Goal: Contribute content: Contribute content

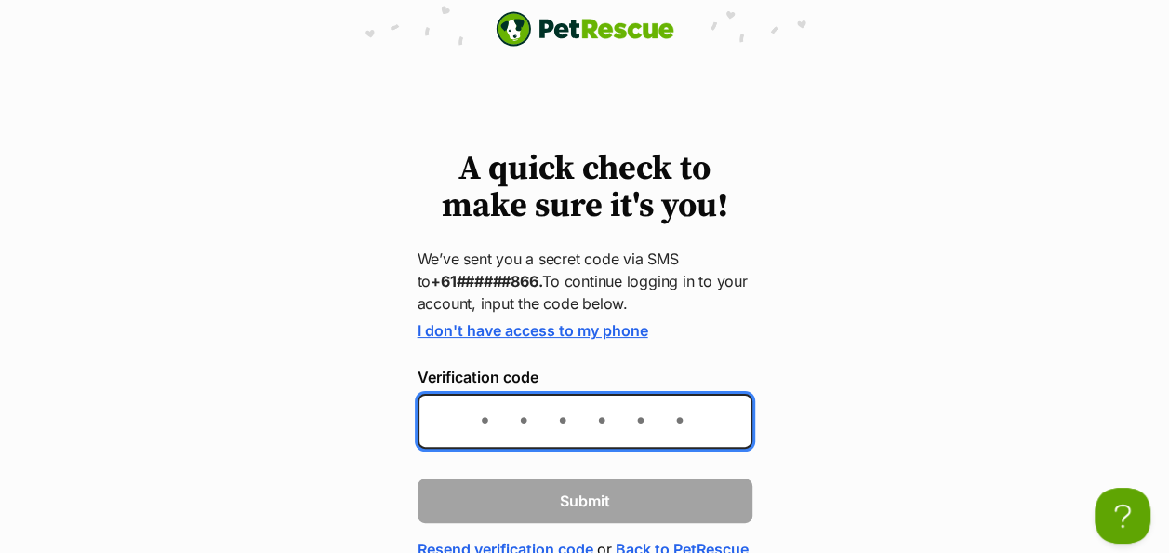
click at [458, 424] on input "Verification code" at bounding box center [585, 420] width 335 height 55
type input "088848"
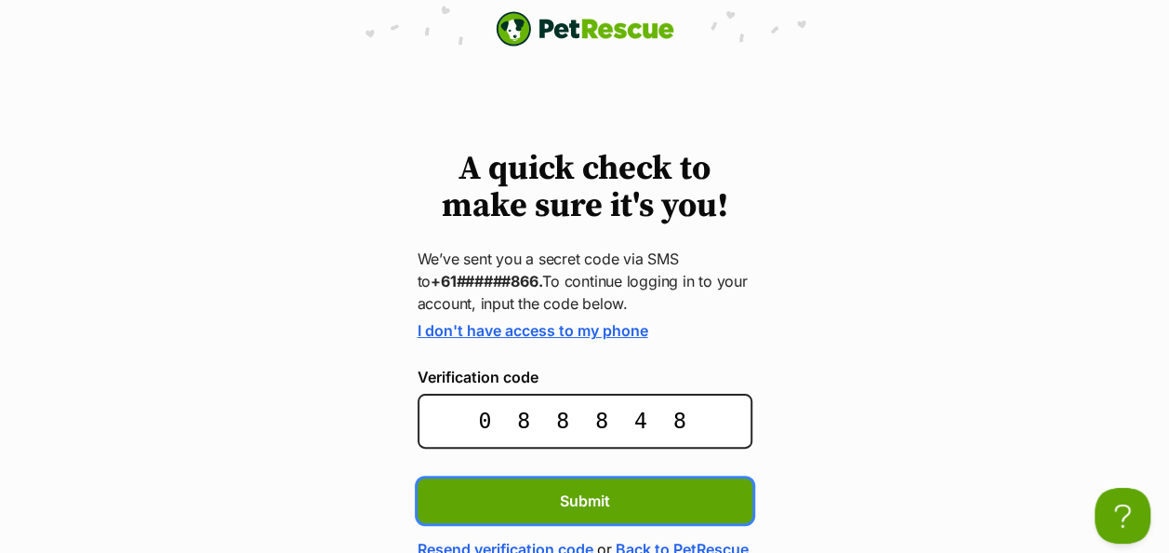
click at [418, 478] on button "Submit" at bounding box center [585, 500] width 335 height 45
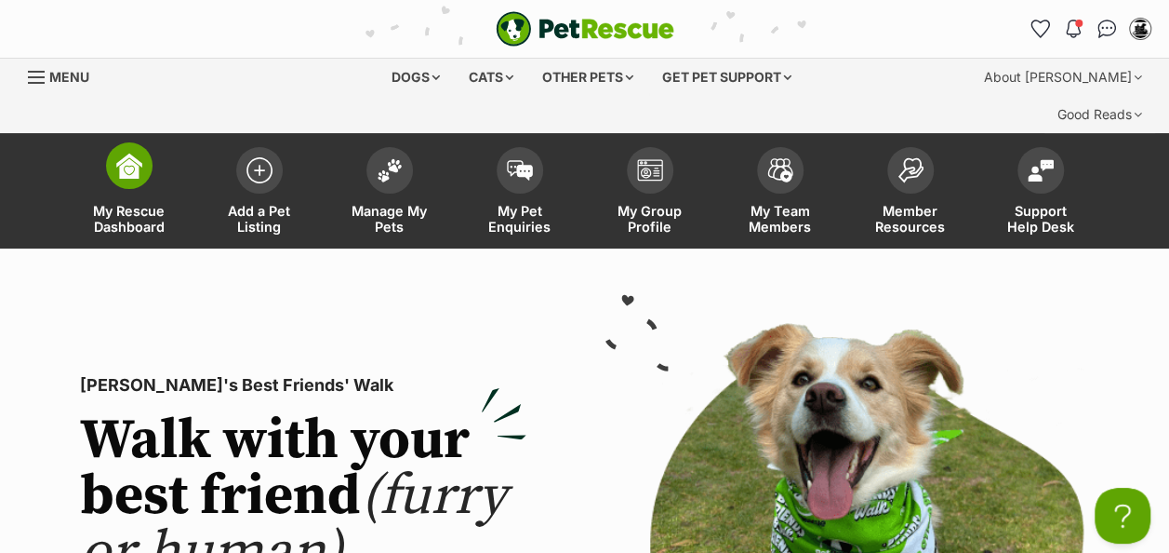
click at [153, 203] on span "My Rescue Dashboard" at bounding box center [129, 219] width 84 height 32
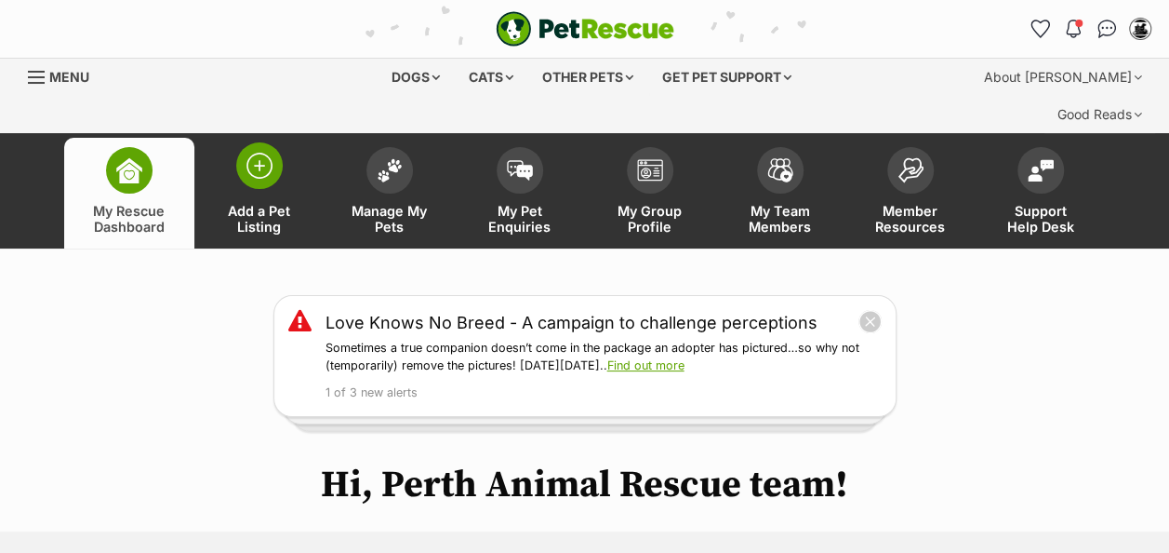
click at [253, 203] on span "Add a Pet Listing" at bounding box center [260, 219] width 84 height 32
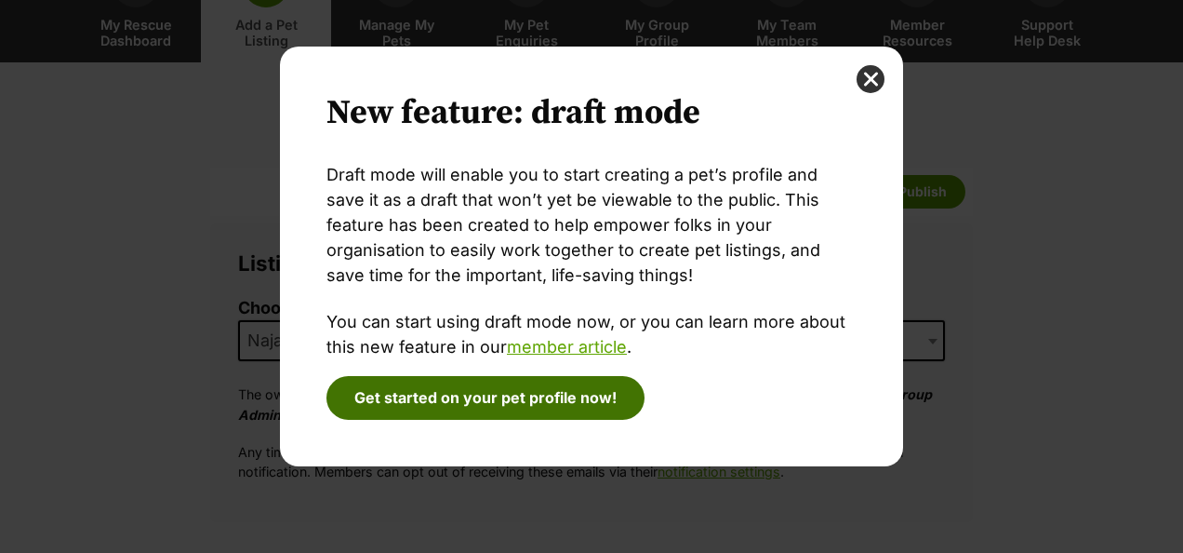
click at [365, 393] on button "Get started on your pet profile now!" at bounding box center [486, 397] width 318 height 43
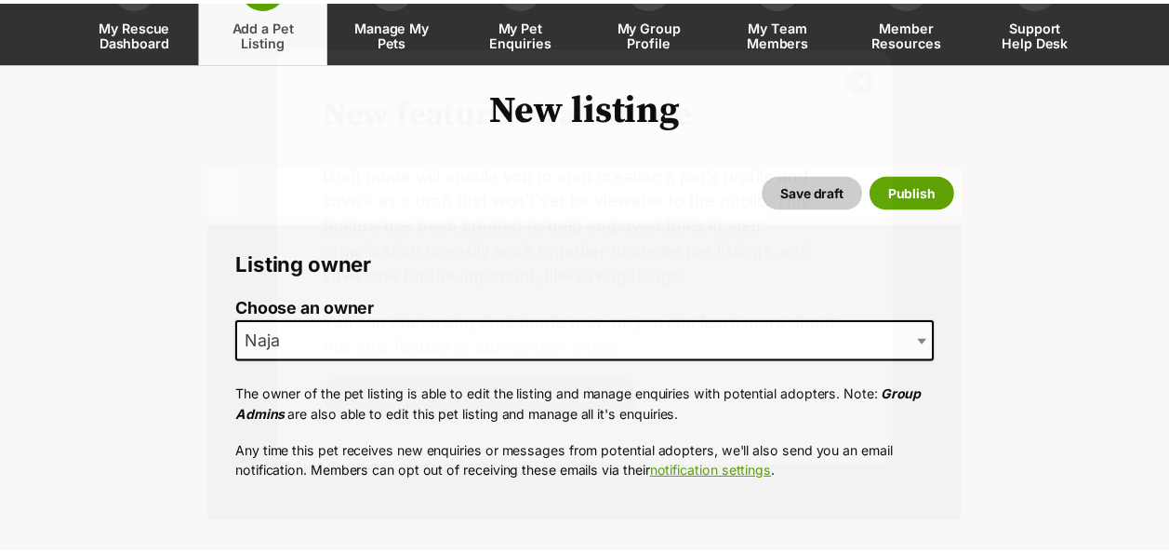
scroll to position [186, 0]
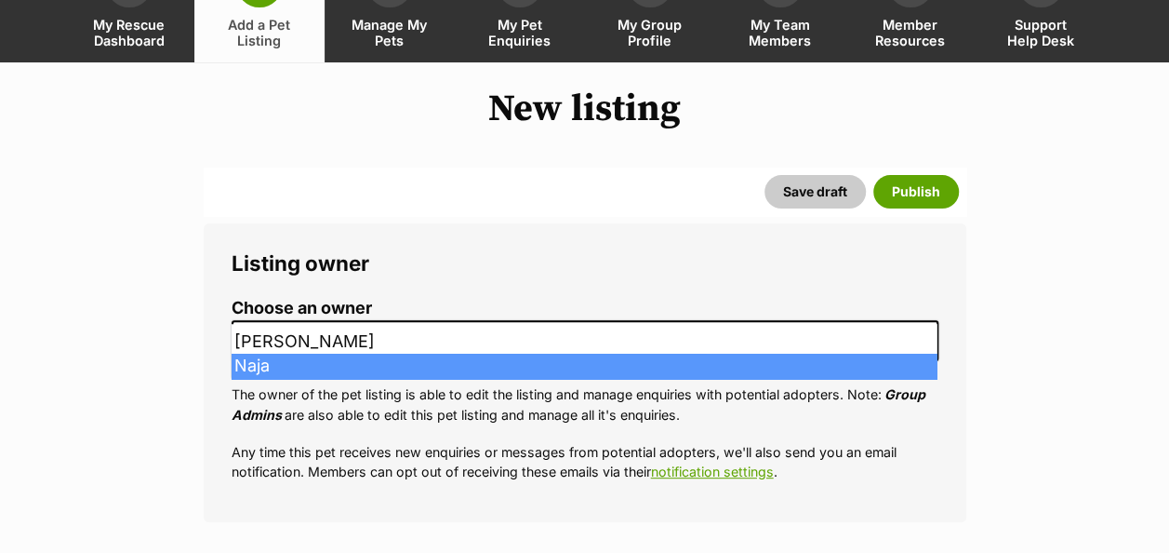
click at [322, 320] on span "Naja" at bounding box center [585, 340] width 707 height 41
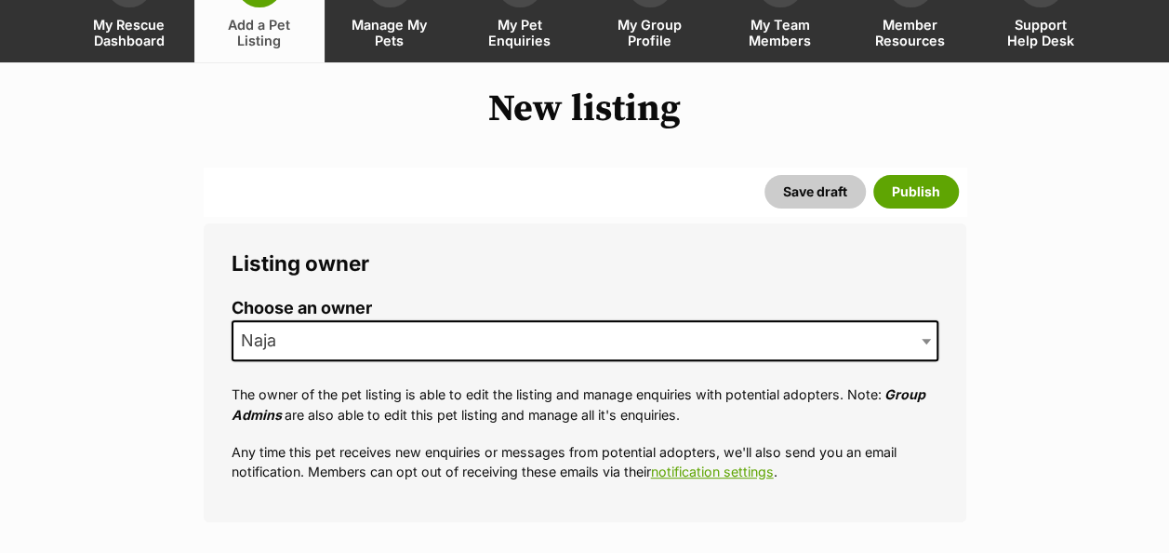
click at [322, 320] on span "Naja" at bounding box center [585, 340] width 707 height 41
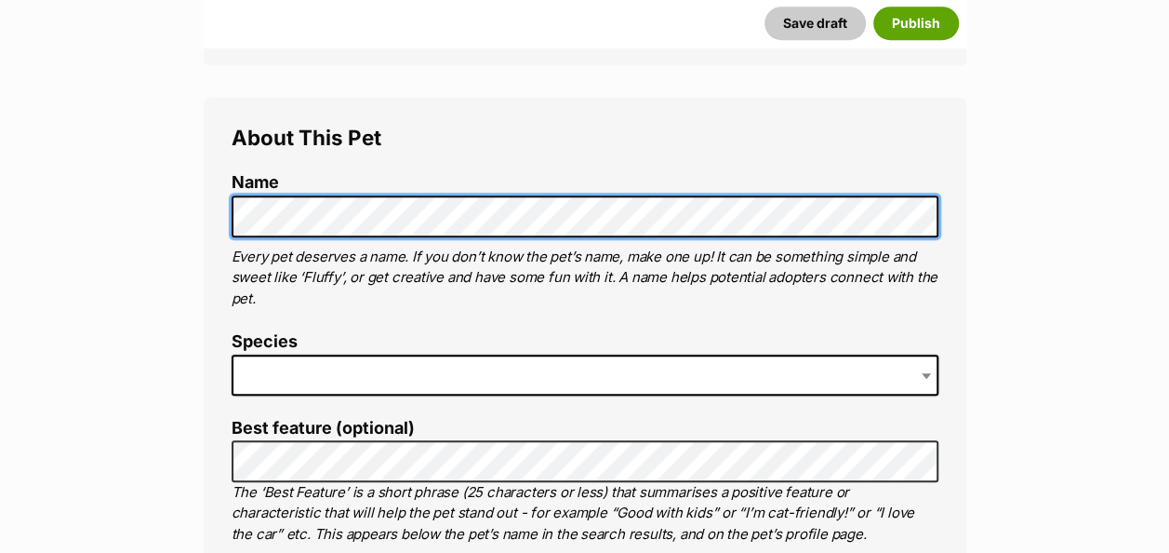
scroll to position [651, 0]
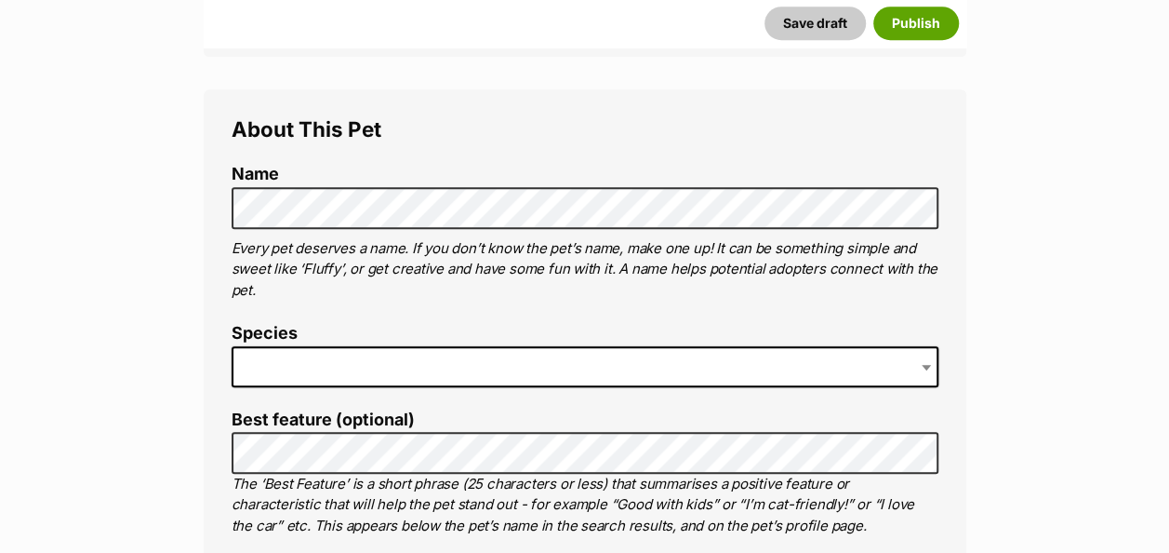
click at [505, 346] on span at bounding box center [585, 366] width 707 height 41
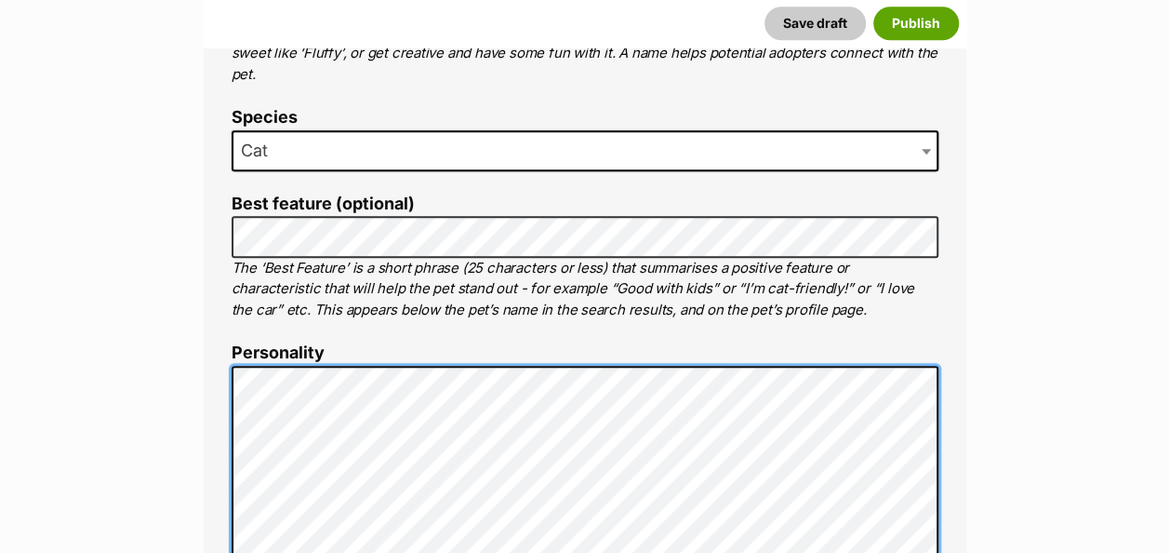
scroll to position [887, 0]
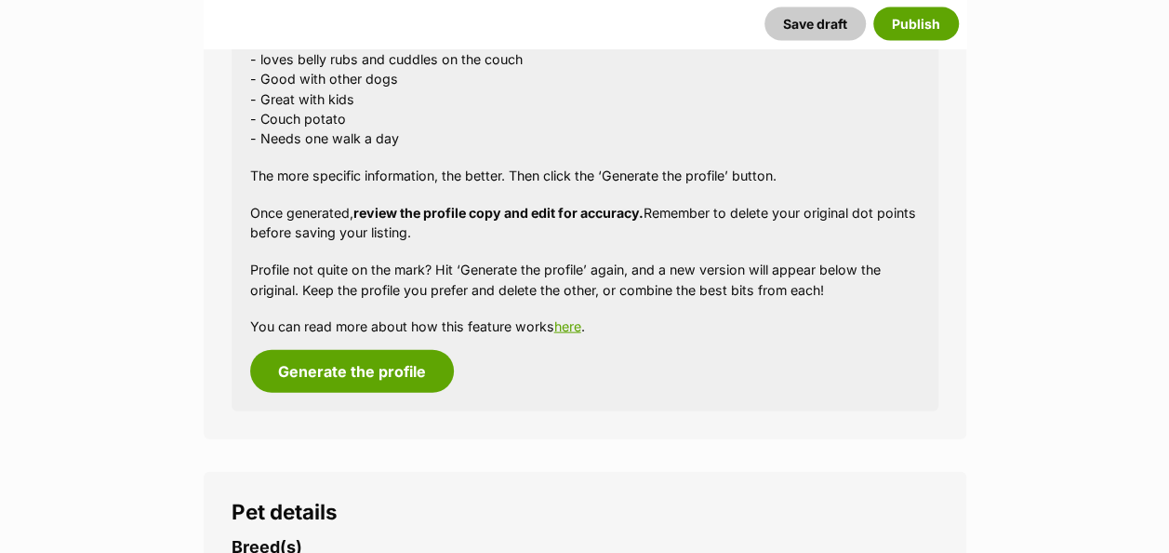
scroll to position [1817, 0]
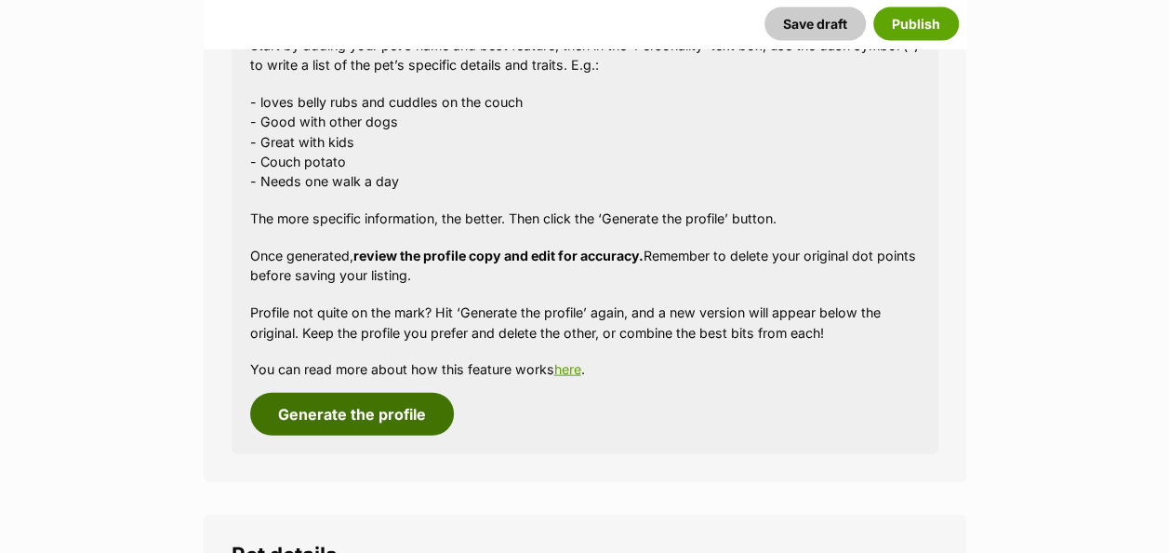
click at [399, 393] on button "Generate the profile" at bounding box center [352, 414] width 204 height 43
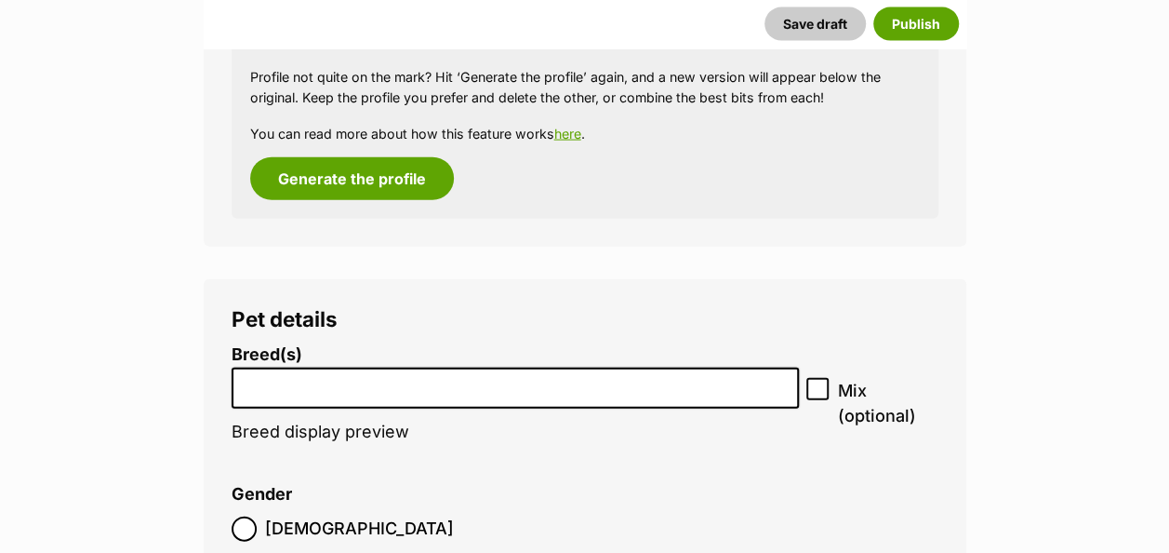
scroll to position [2054, 0]
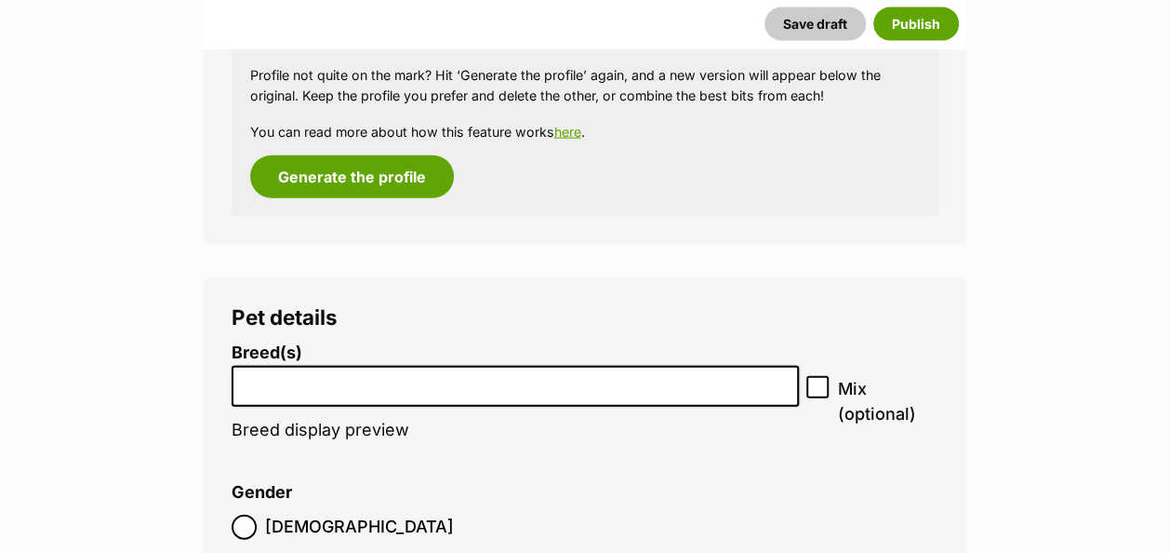
click at [359, 372] on input "search" at bounding box center [515, 382] width 555 height 20
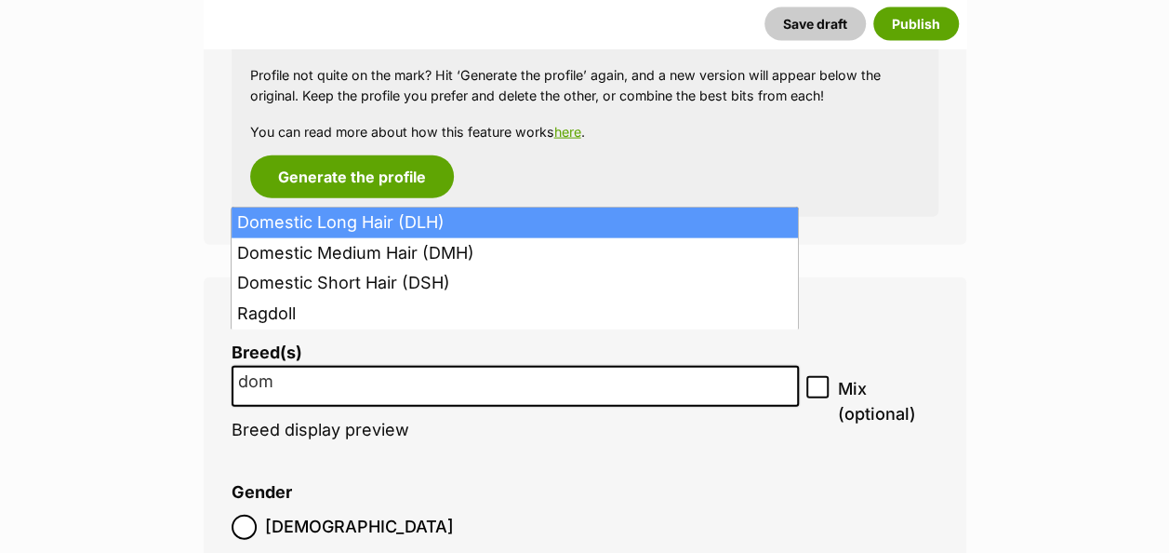
type input "dome"
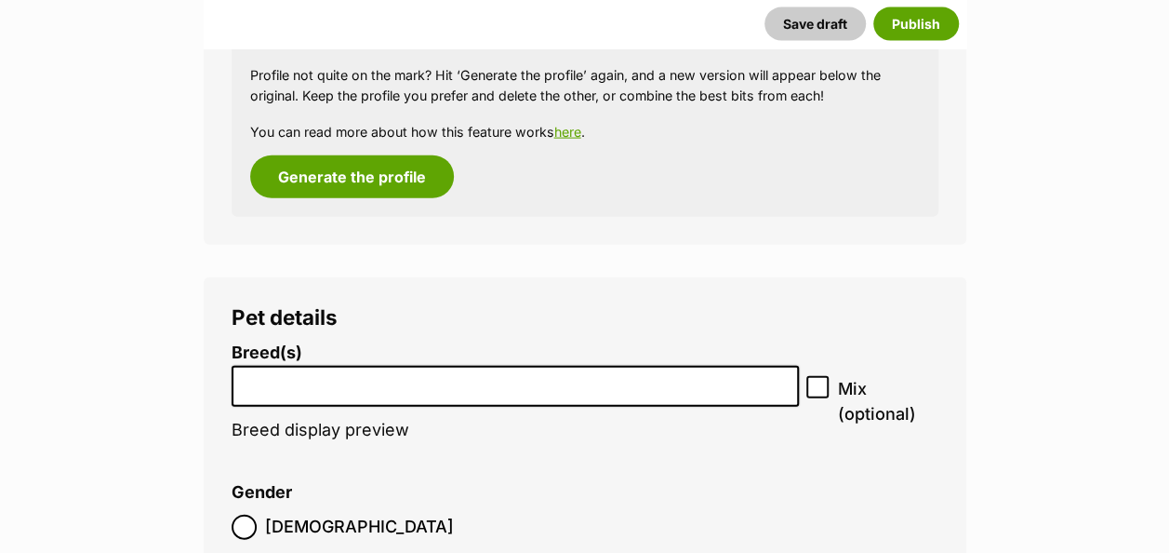
click at [363, 372] on input "search" at bounding box center [515, 382] width 555 height 20
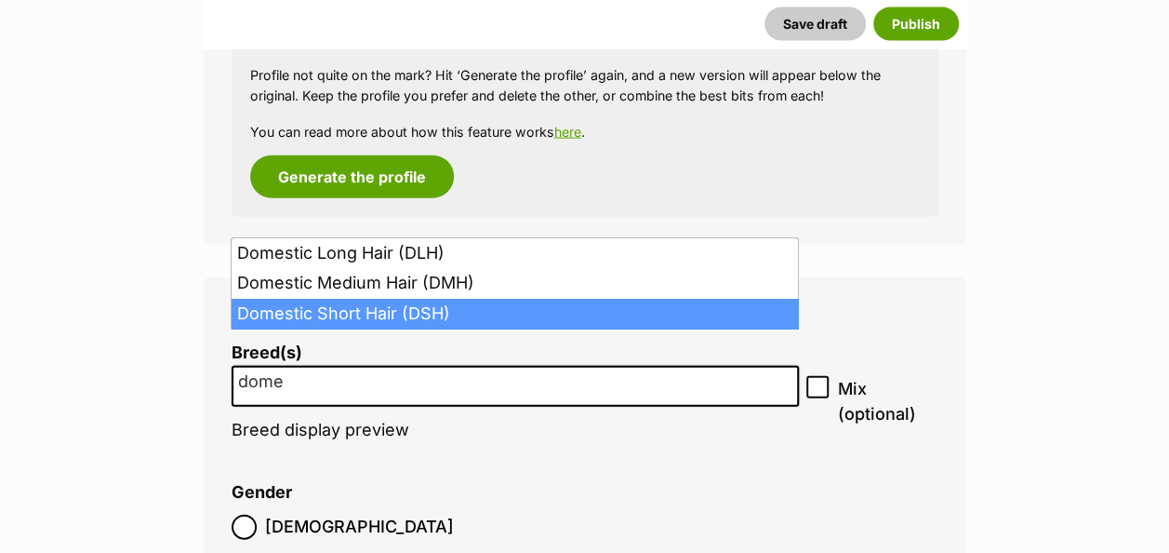
type input "dome"
select select "252102"
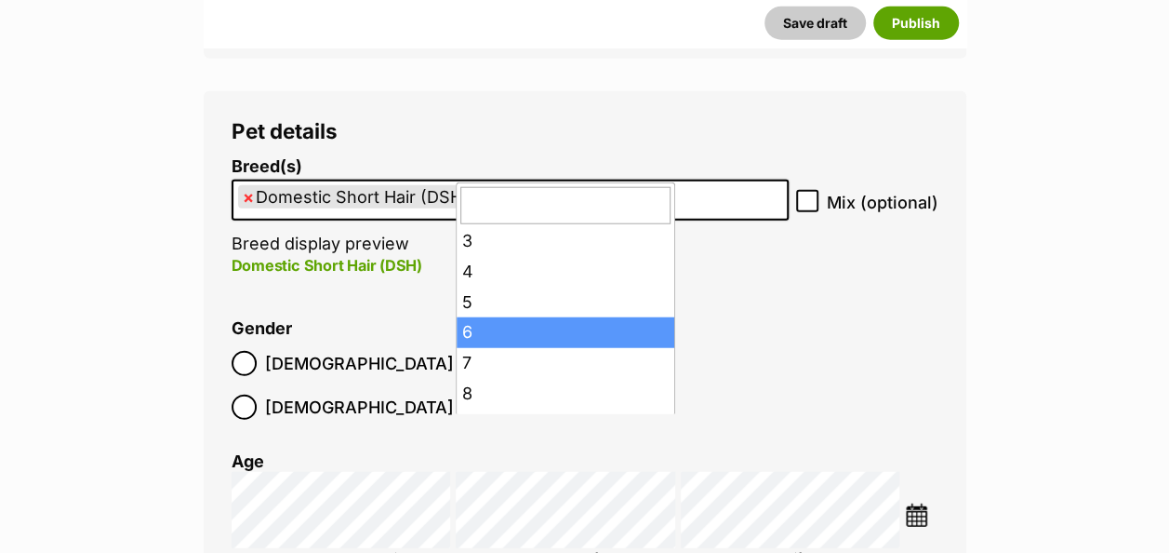
scroll to position [186, 0]
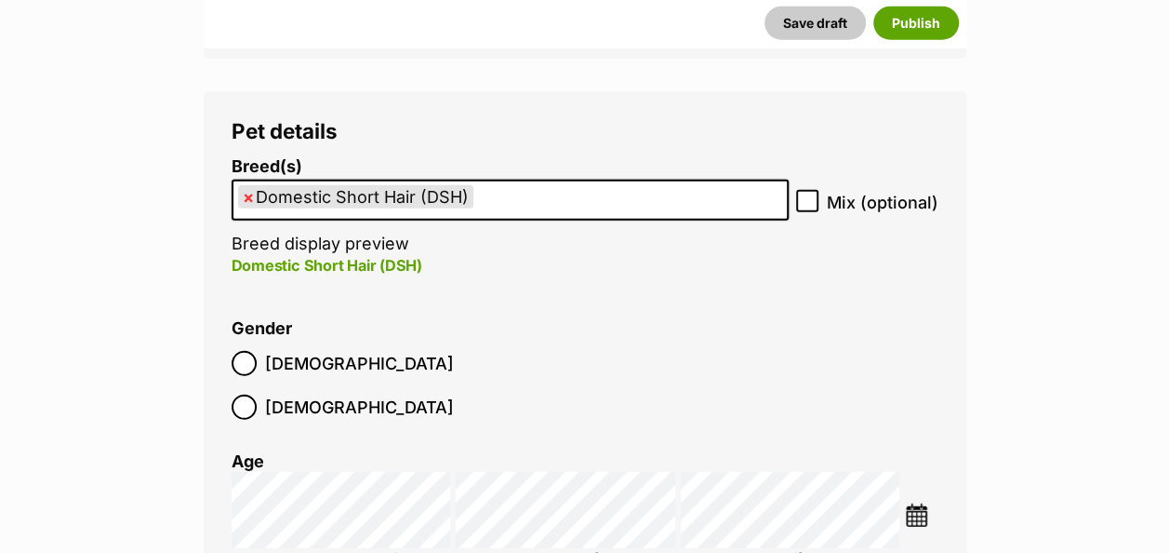
click at [519, 341] on ol "Male Female" at bounding box center [408, 384] width 353 height 87
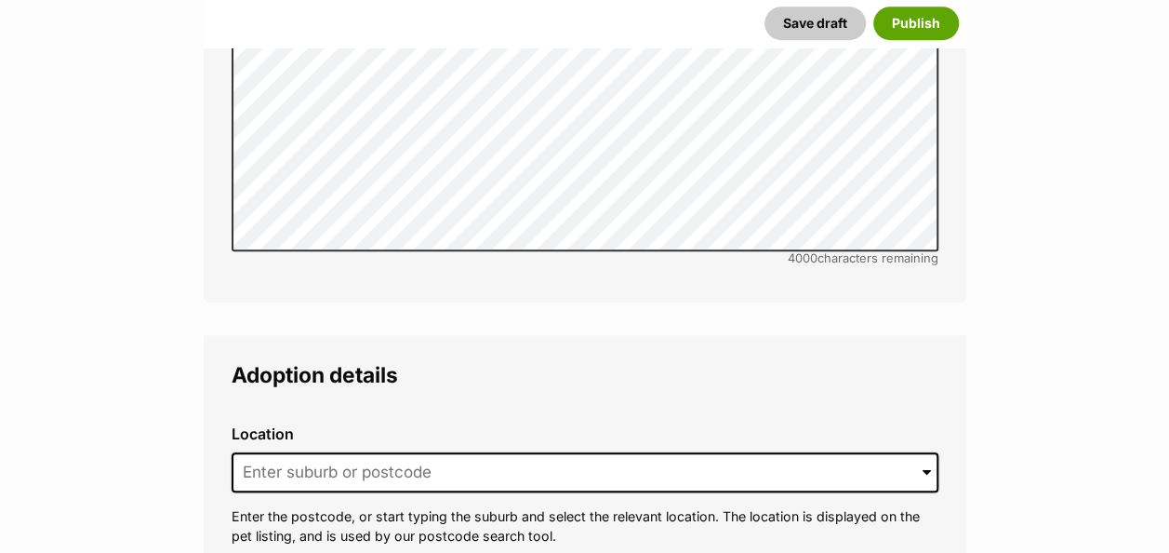
scroll to position [4287, 0]
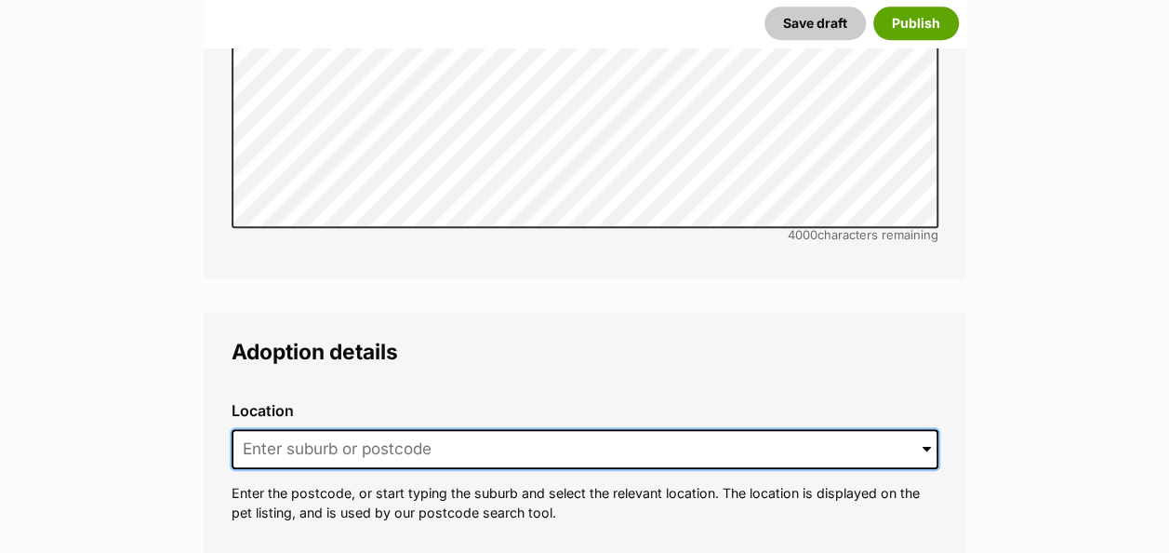
click at [252, 429] on input at bounding box center [585, 449] width 707 height 41
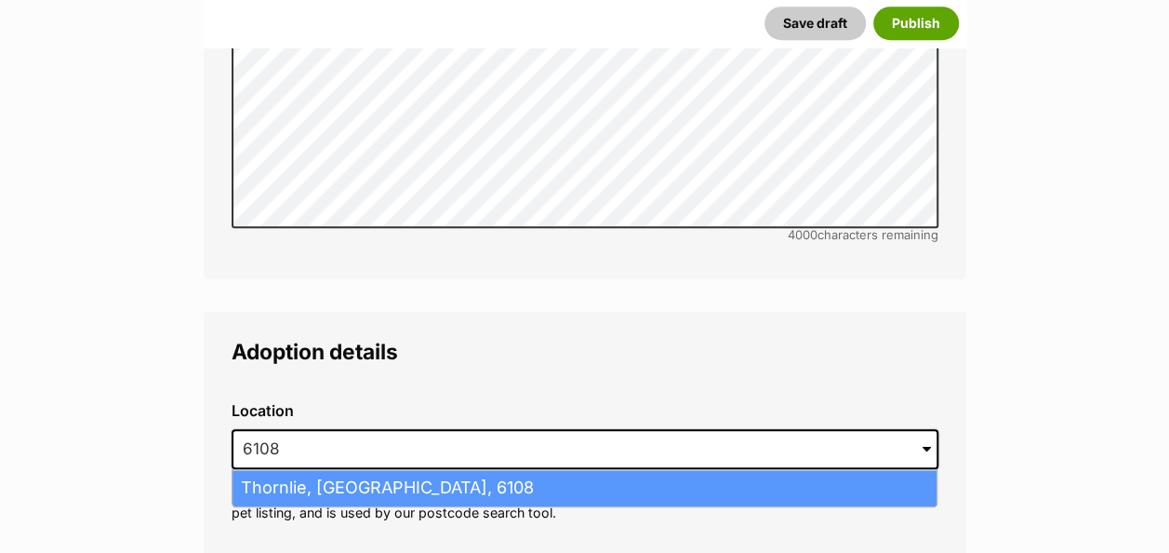
click at [273, 470] on li "Thornlie, Western Australia, 6108" at bounding box center [585, 488] width 704 height 36
type input "Thornlie, Western Australia, 6108"
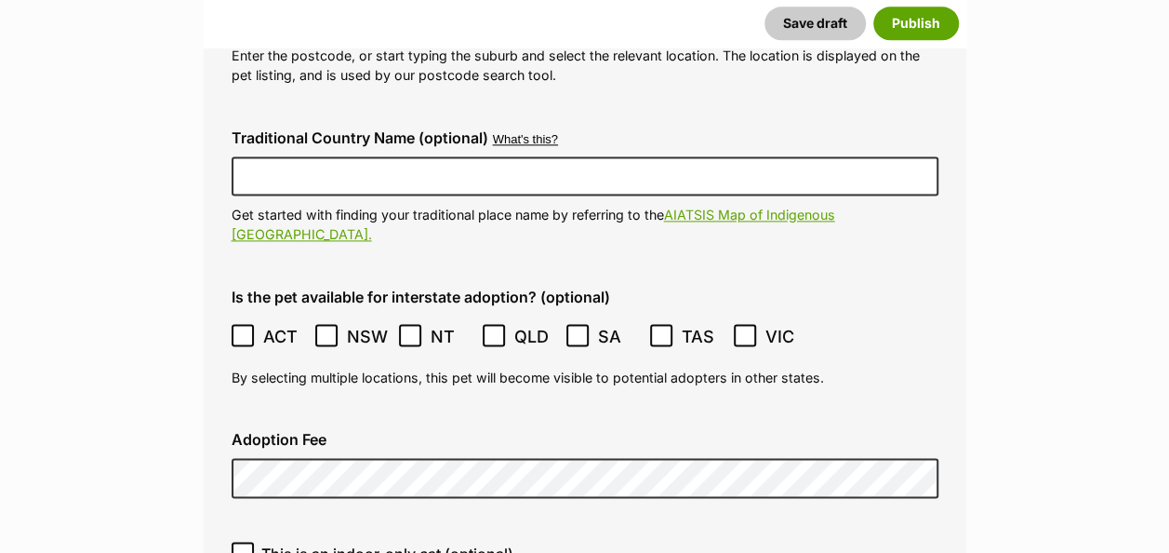
scroll to position [4752, 0]
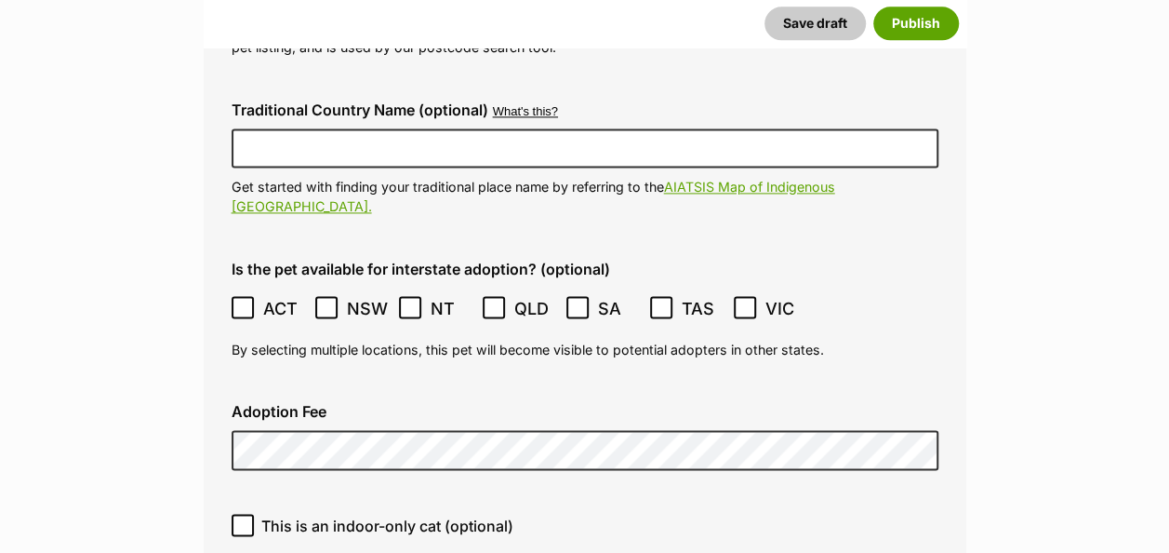
click at [235, 513] on input "This is an indoor-only cat (optional)" at bounding box center [243, 524] width 22 height 22
checkbox input "true"
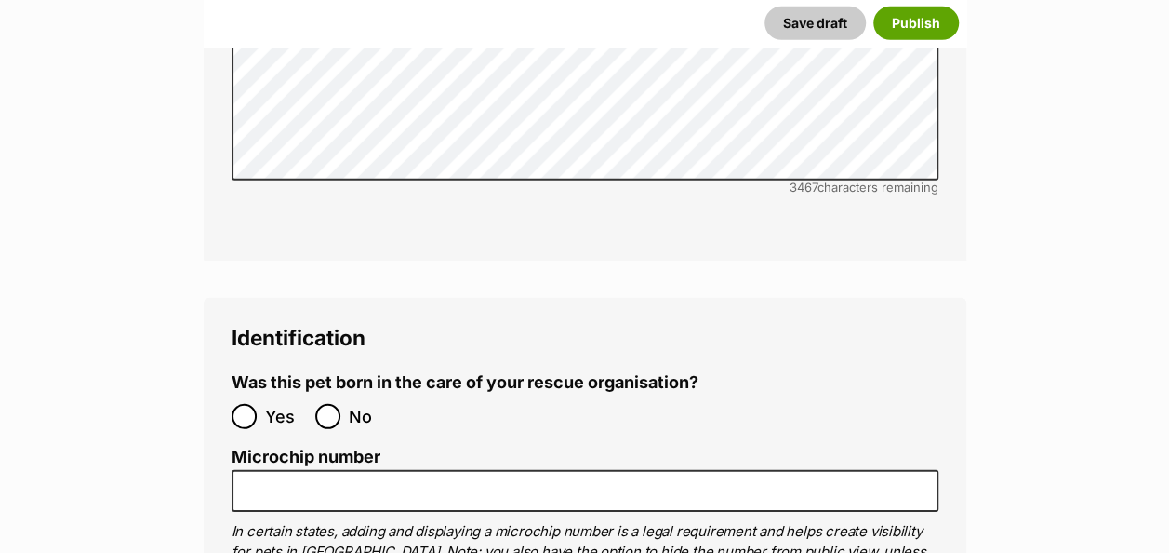
scroll to position [6054, 0]
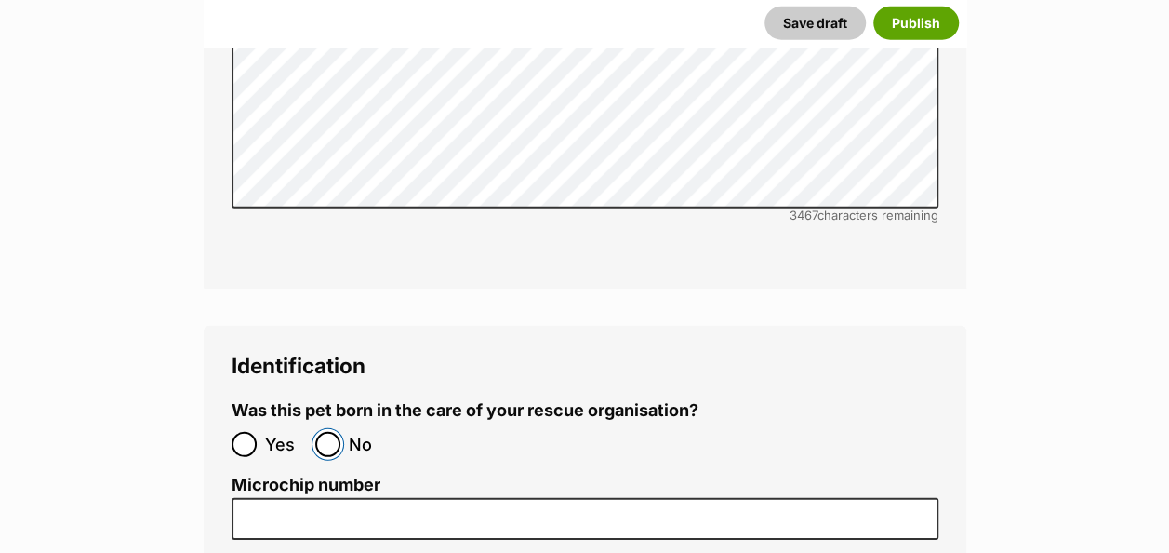
click at [324, 432] on input "No" at bounding box center [327, 444] width 25 height 25
radio input "true"
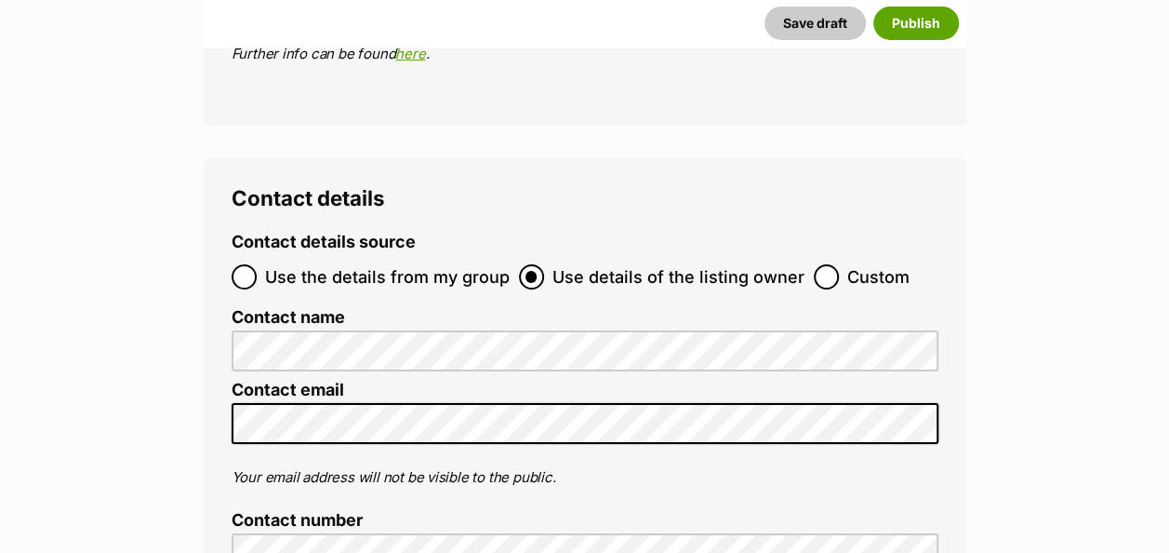
scroll to position [6798, 0]
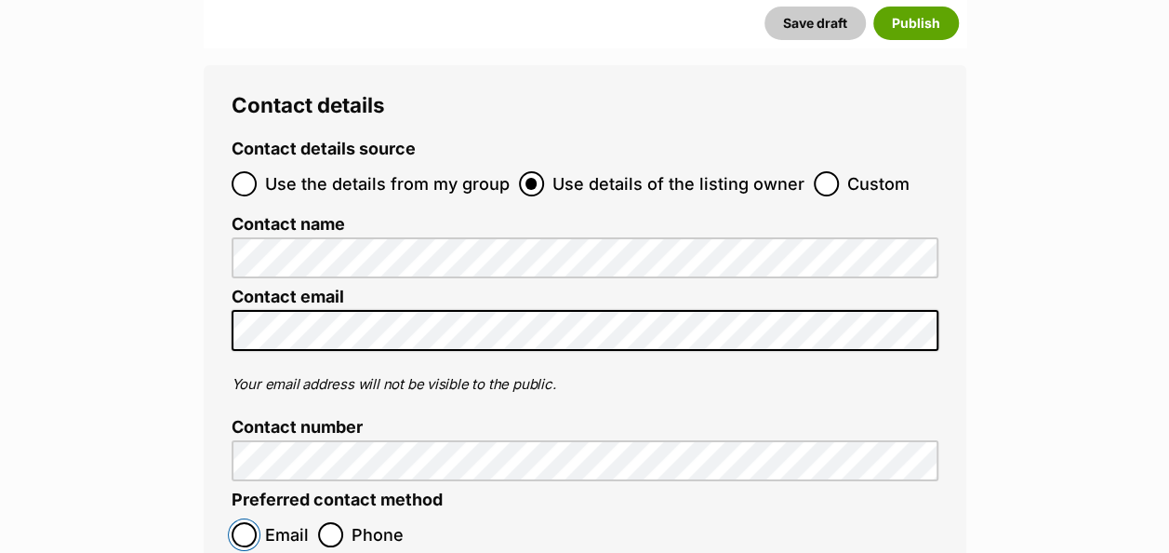
click at [242, 522] on input "Email" at bounding box center [244, 534] width 25 height 25
radio input "true"
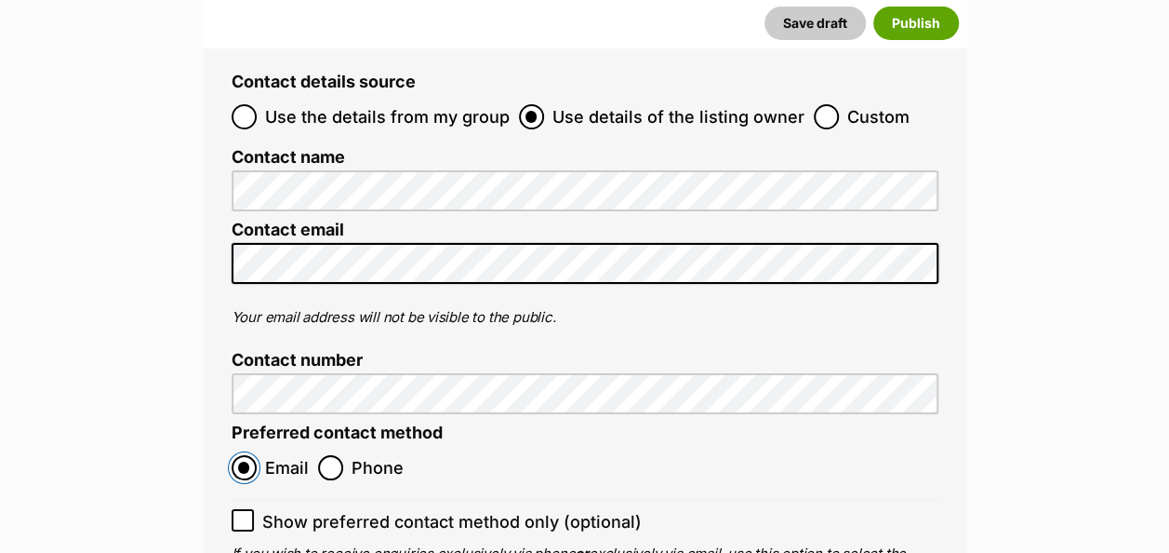
scroll to position [6891, 0]
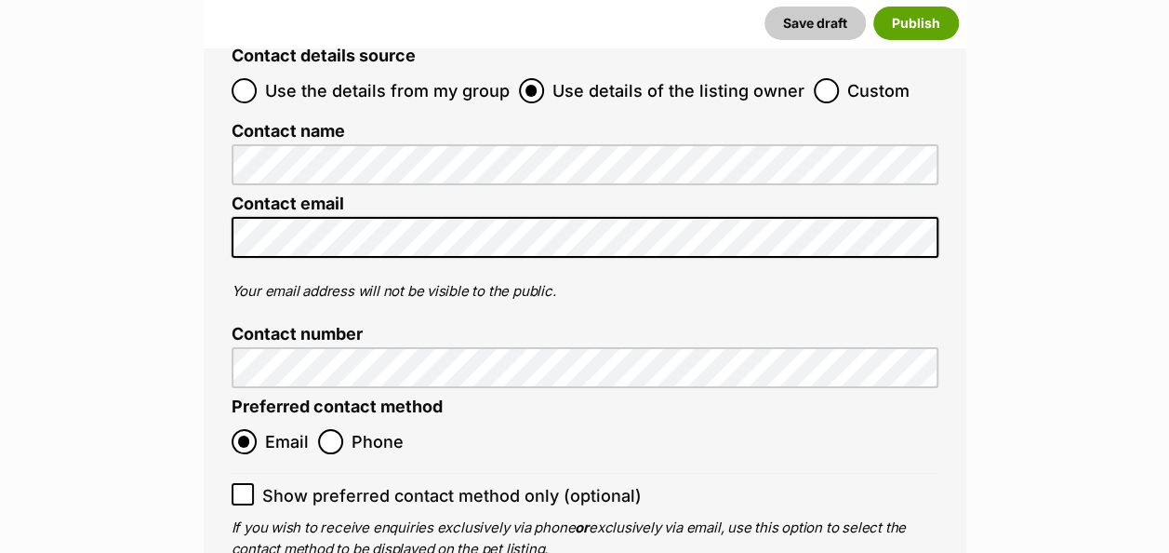
click at [244, 487] on icon at bounding box center [242, 493] width 13 height 13
click at [244, 483] on input "Show preferred contact method only (optional)" at bounding box center [243, 494] width 22 height 22
checkbox input "true"
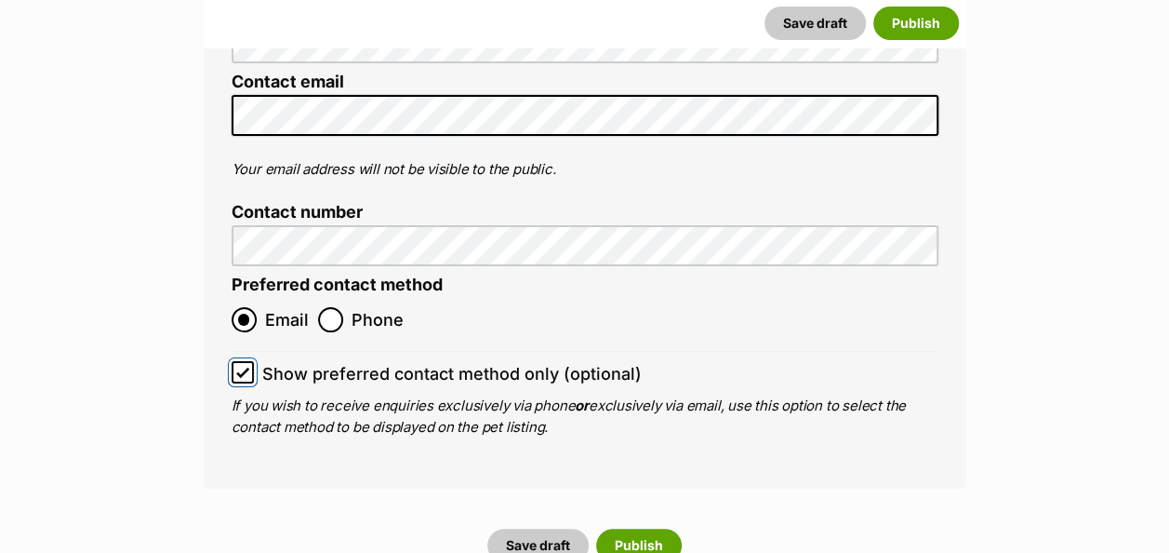
scroll to position [6984, 0]
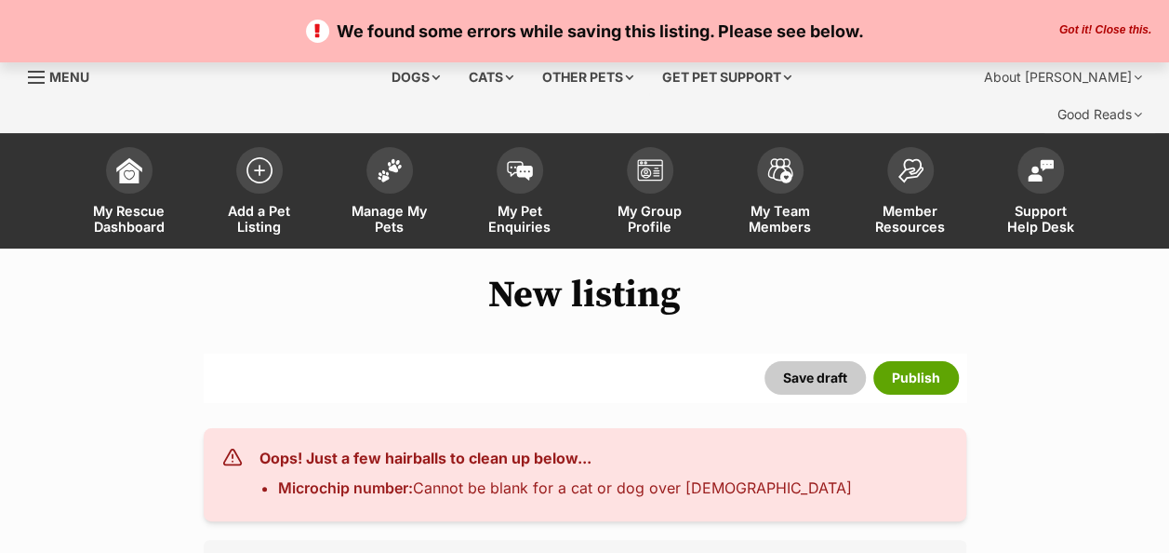
click at [503, 447] on div "Oops! Just a few hairballs to clean up below... Microchip number: Cannot be bla…" at bounding box center [556, 473] width 593 height 52
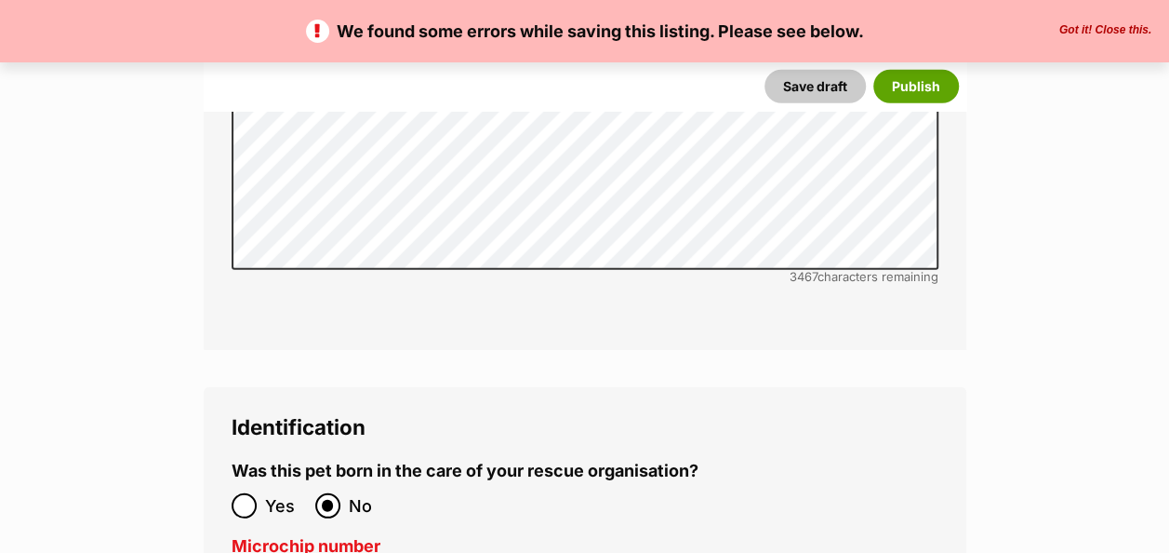
scroll to position [6140, 0]
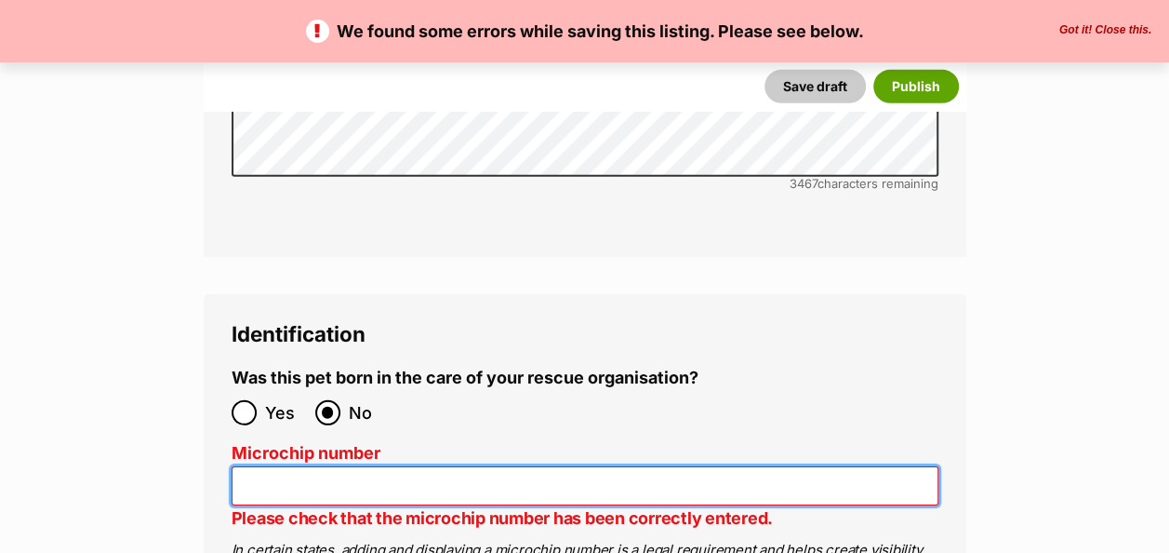
click at [473, 466] on input "Microchip number" at bounding box center [585, 486] width 707 height 40
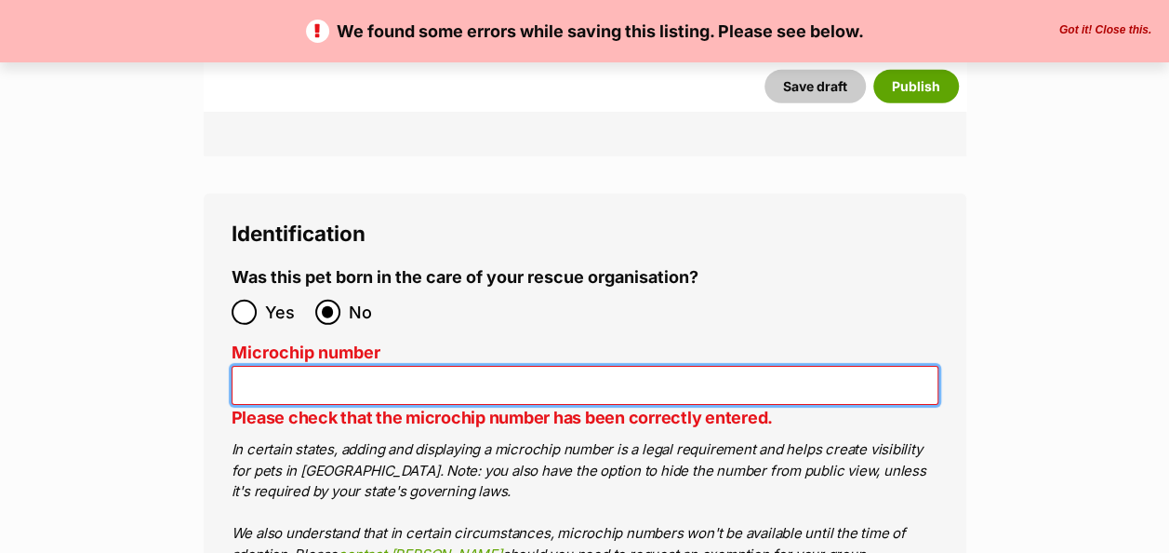
scroll to position [6233, 0]
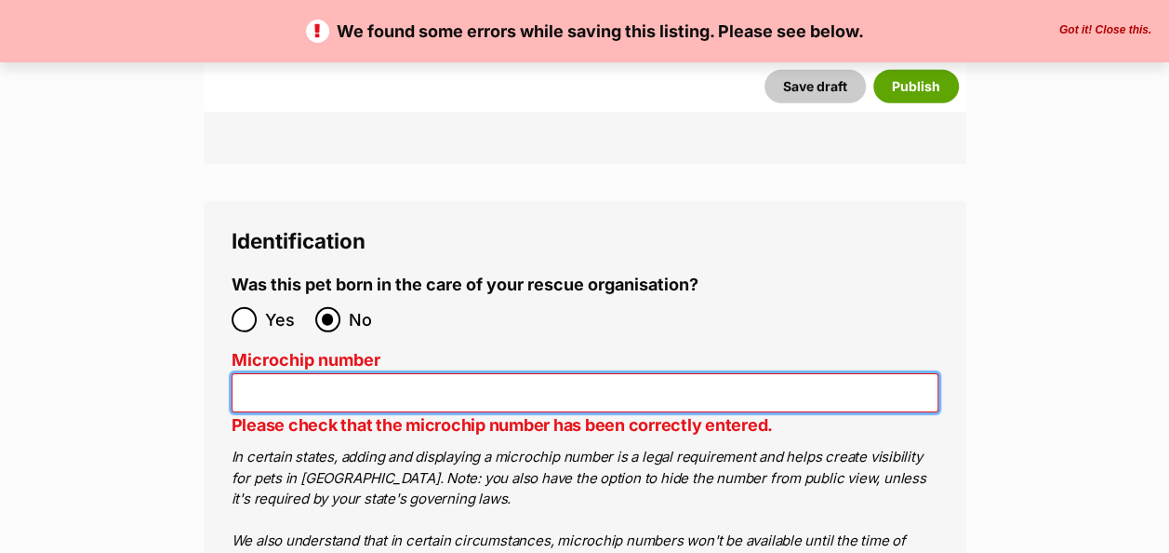
click at [327, 373] on input "Microchip number" at bounding box center [585, 393] width 707 height 40
type input "941000000000001"
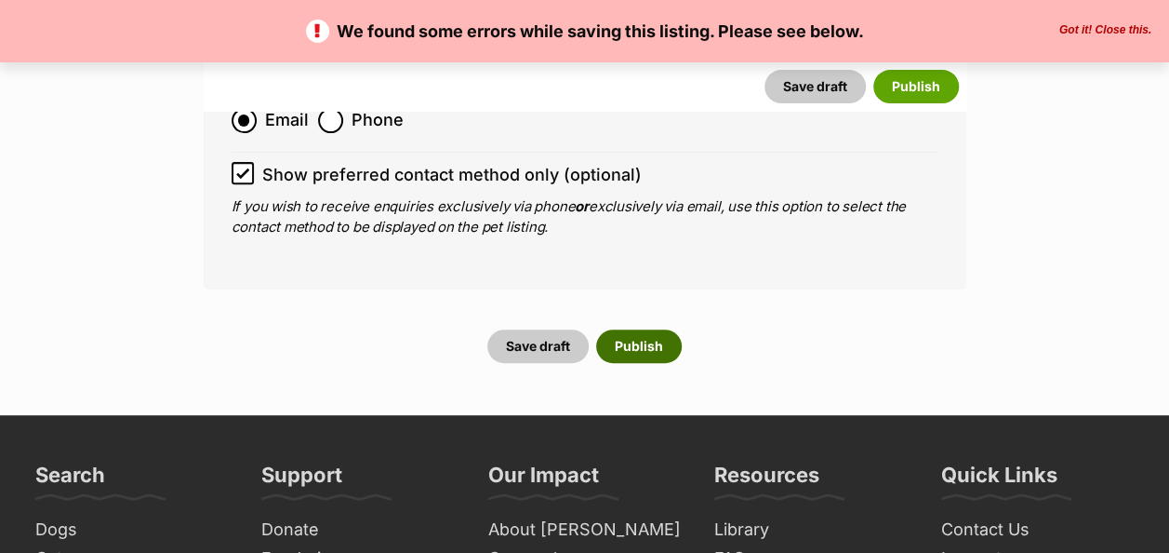
scroll to position [7163, 0]
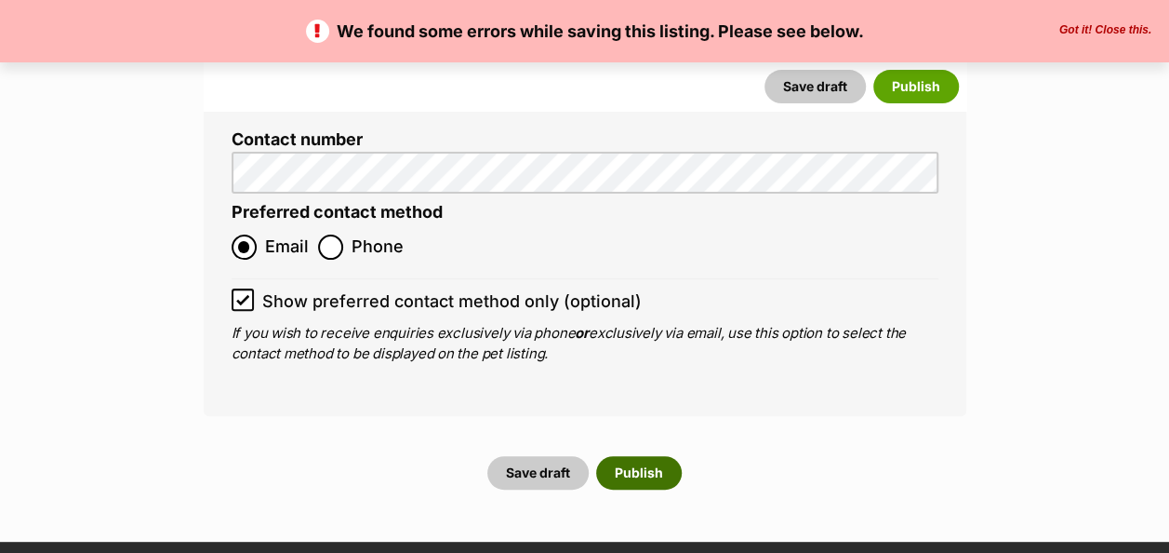
click at [629, 456] on button "Publish" at bounding box center [639, 472] width 86 height 33
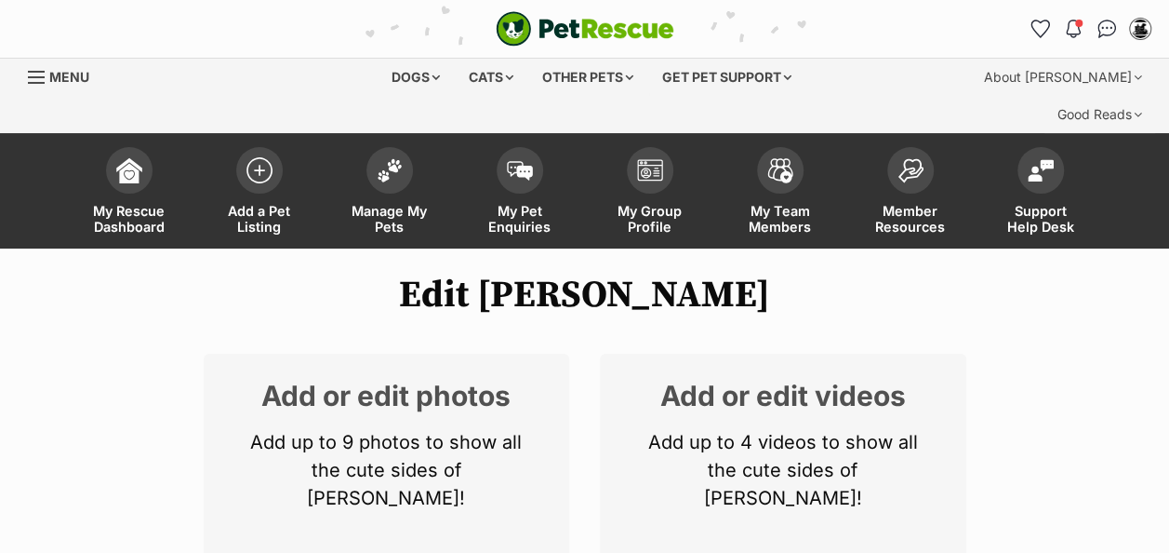
click at [346, 381] on h2 "Add or edit photos" at bounding box center [387, 395] width 311 height 28
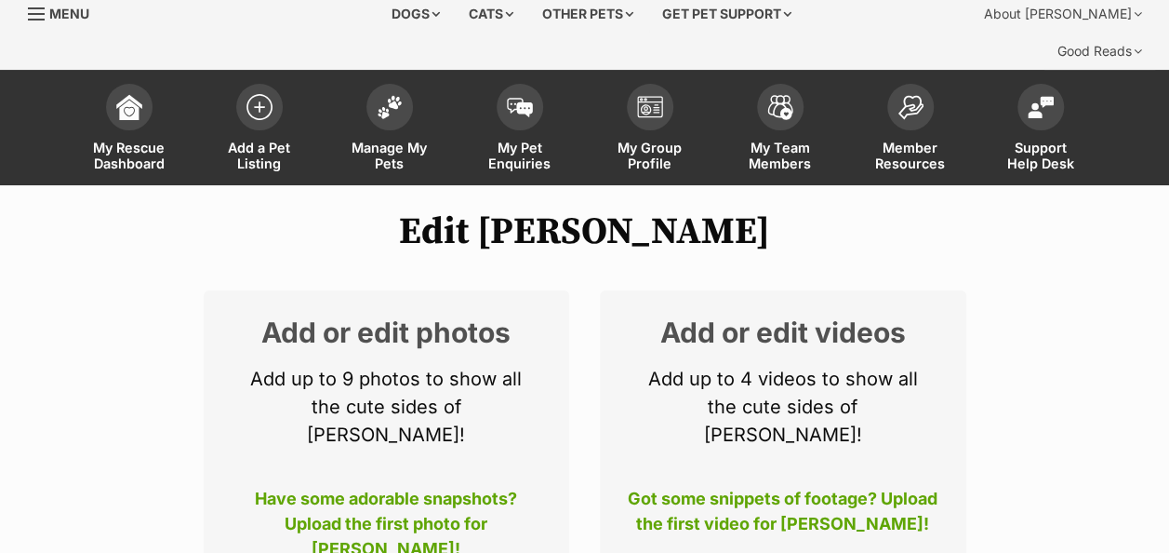
scroll to position [93, 0]
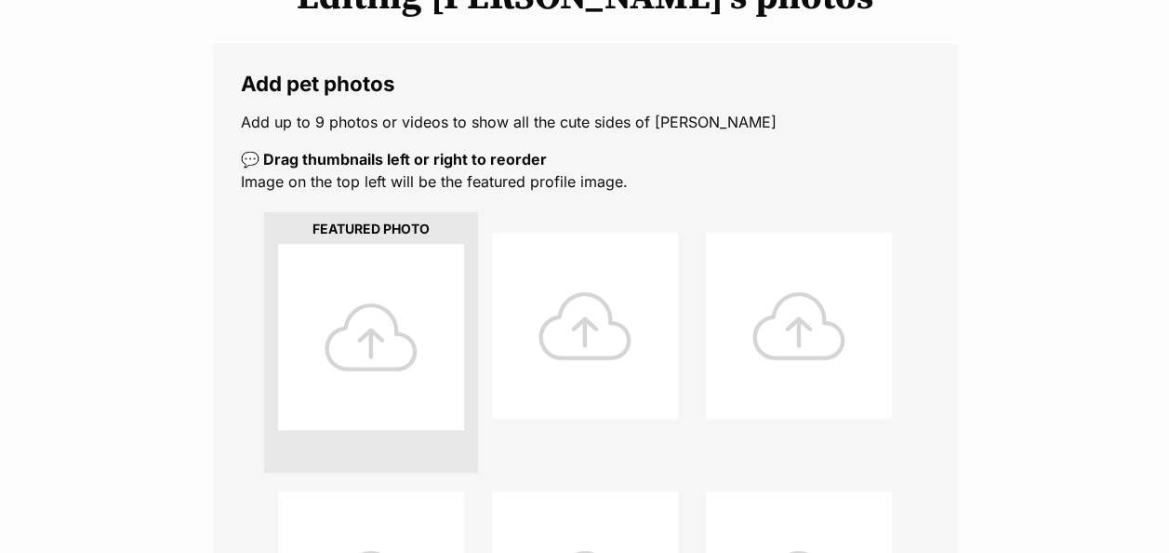
scroll to position [372, 0]
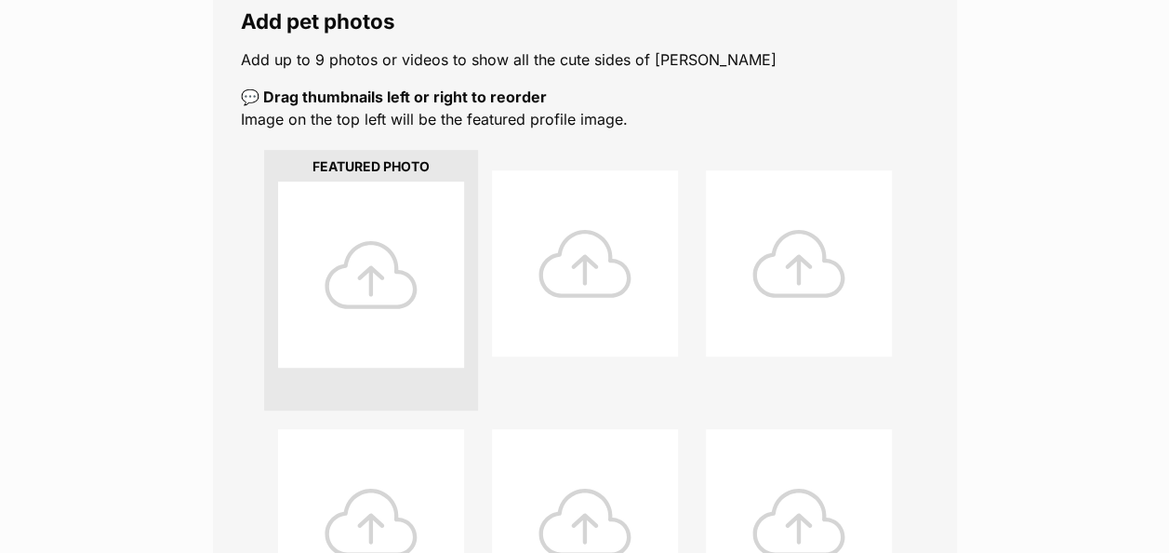
click at [383, 249] on div at bounding box center [371, 274] width 186 height 186
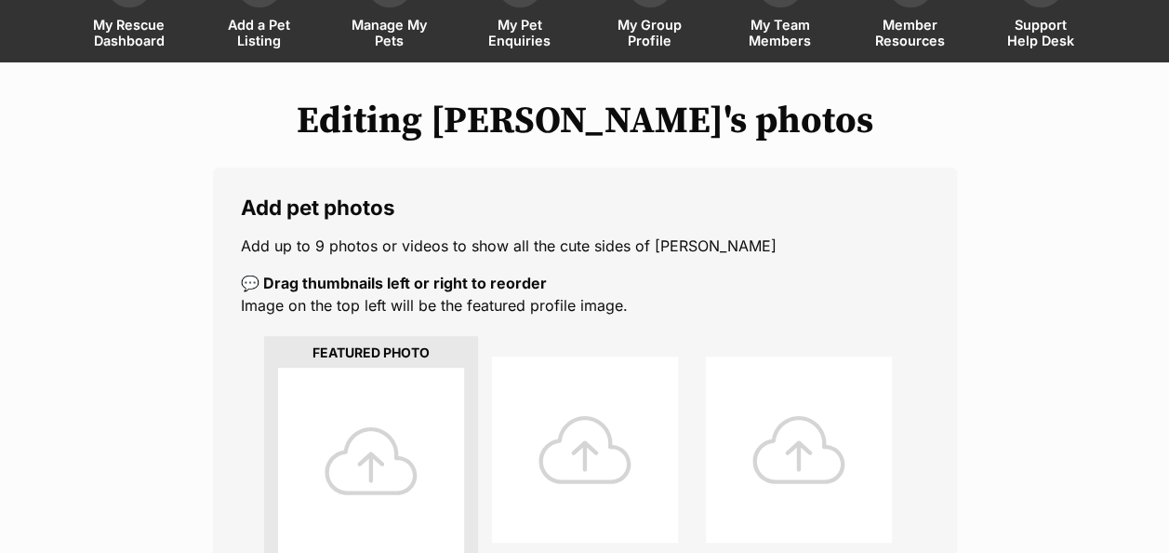
scroll to position [186, 0]
click at [426, 396] on div at bounding box center [371, 460] width 186 height 186
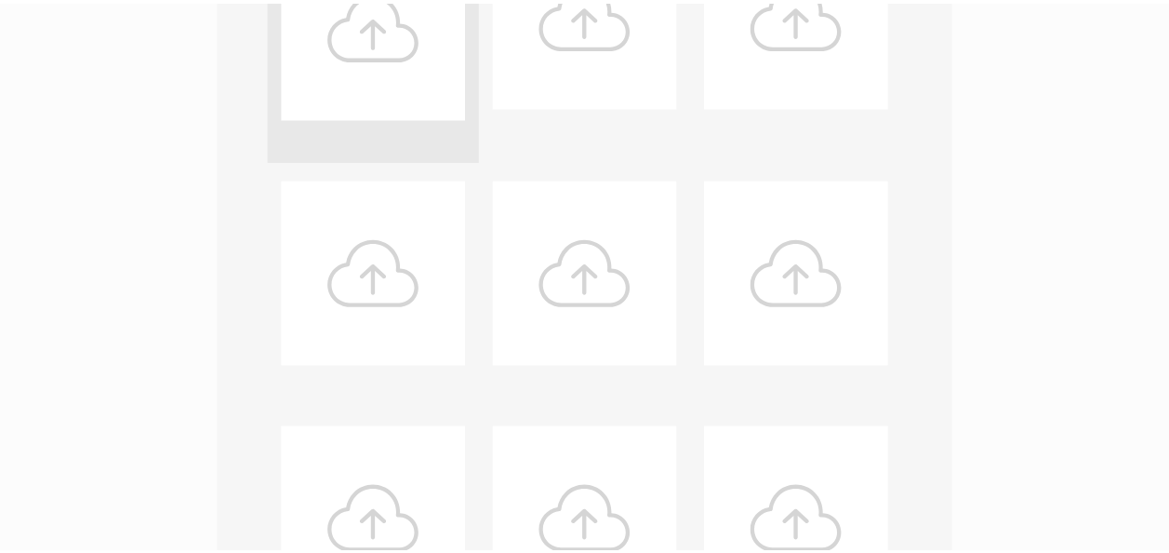
scroll to position [651, 0]
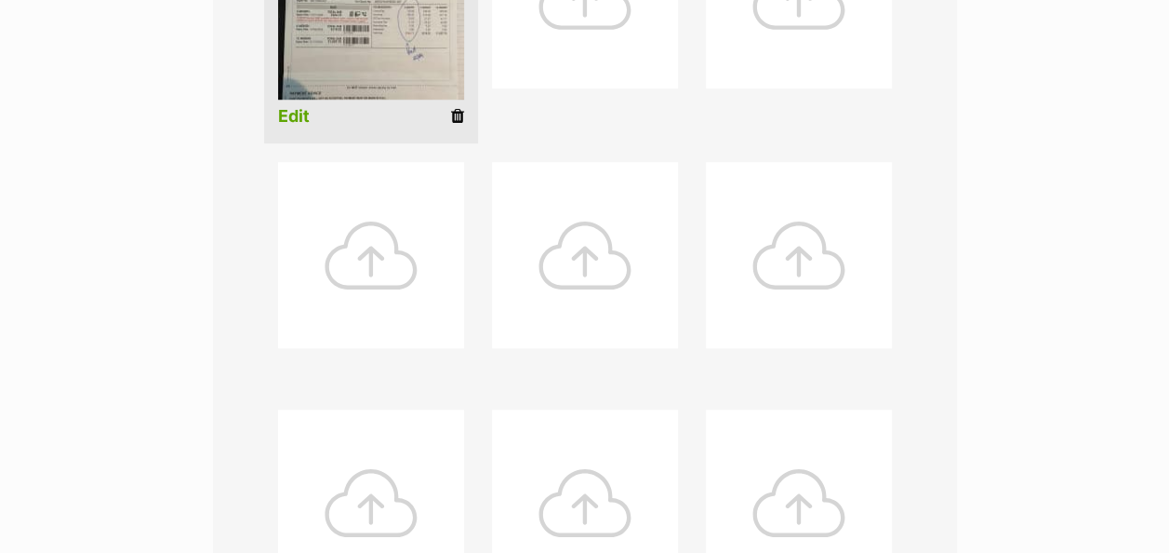
click at [385, 207] on div at bounding box center [371, 255] width 186 height 186
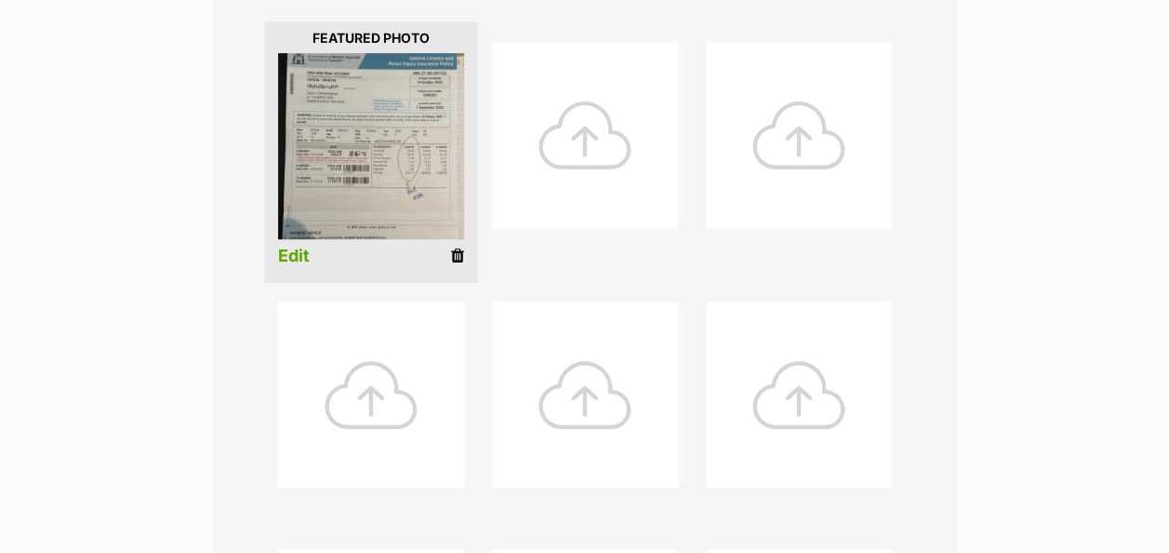
scroll to position [372, 0]
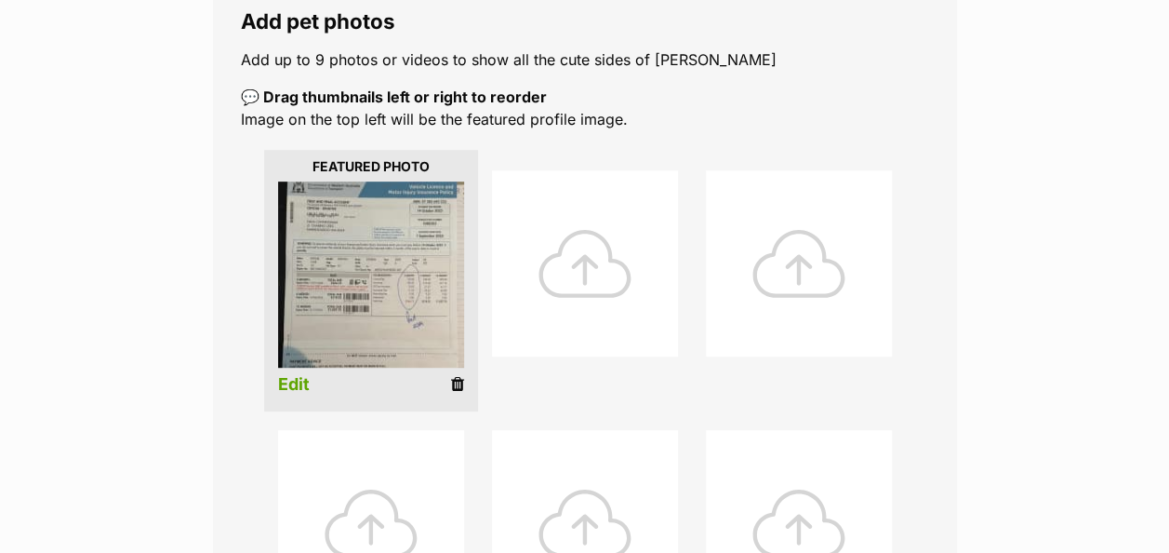
drag, startPoint x: 461, startPoint y: 348, endPoint x: 682, endPoint y: 84, distance: 344.1
click at [461, 376] on icon at bounding box center [457, 384] width 13 height 17
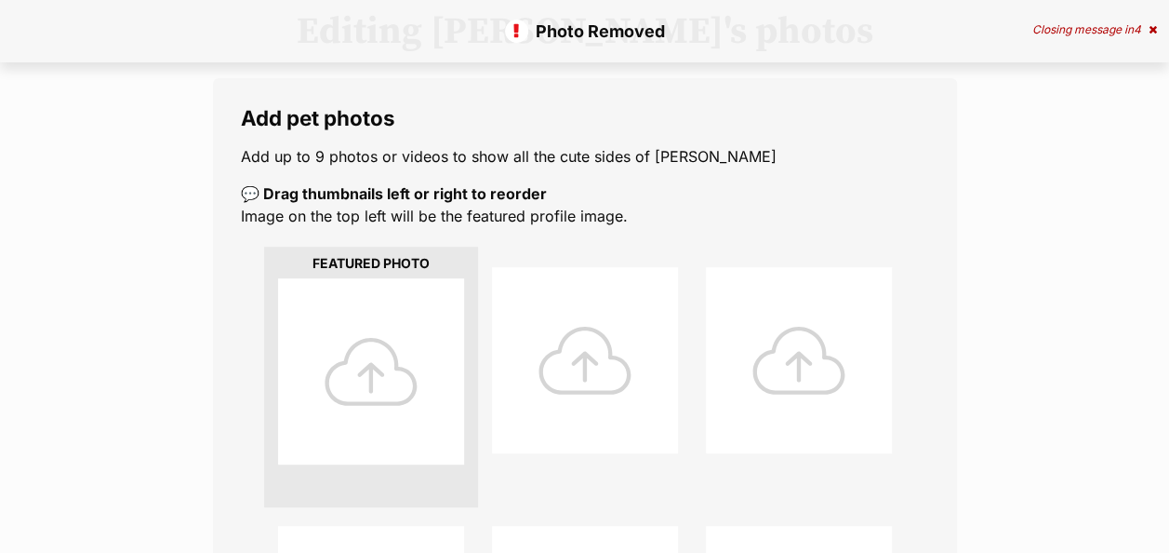
scroll to position [279, 0]
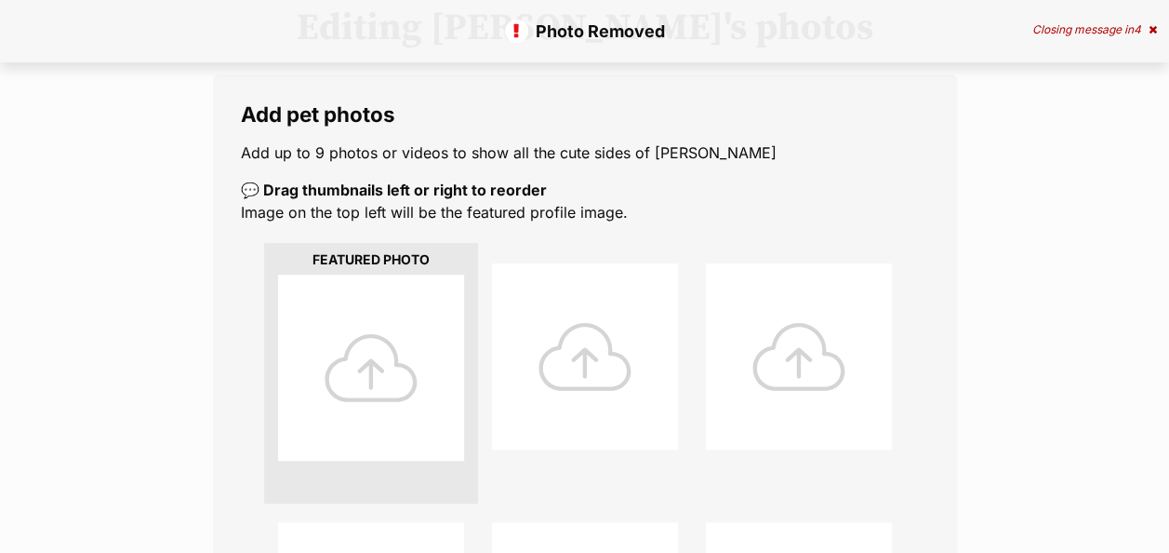
click at [387, 285] on div at bounding box center [371, 367] width 186 height 186
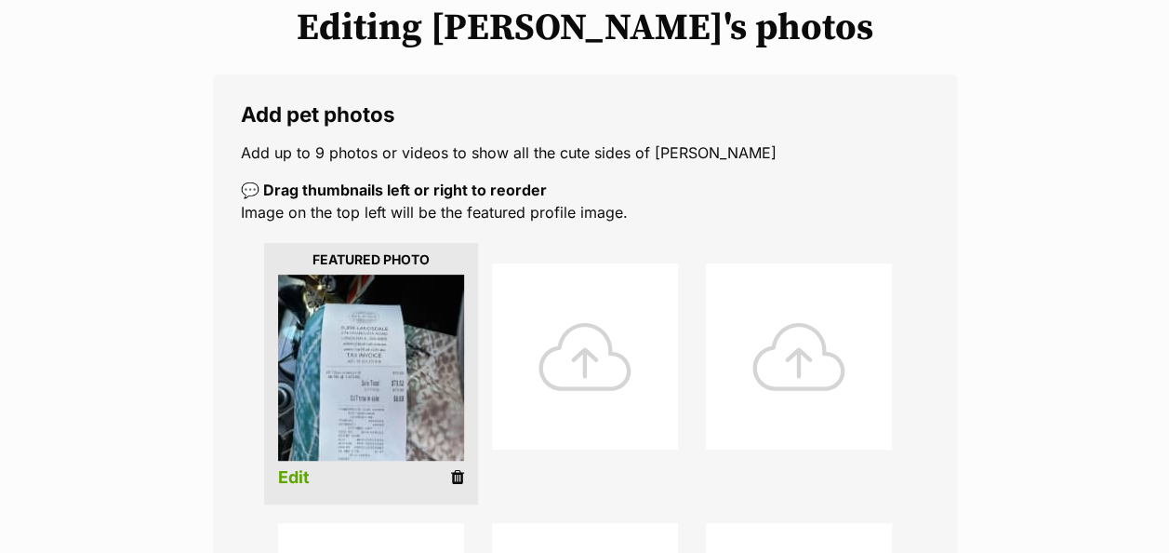
click at [460, 469] on icon at bounding box center [457, 477] width 13 height 17
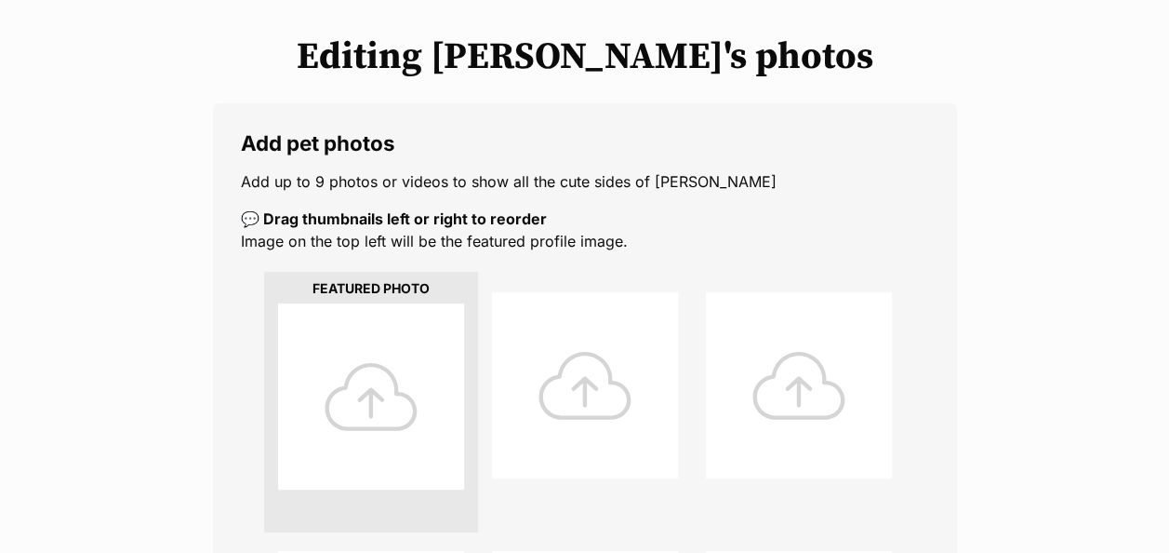
scroll to position [279, 0]
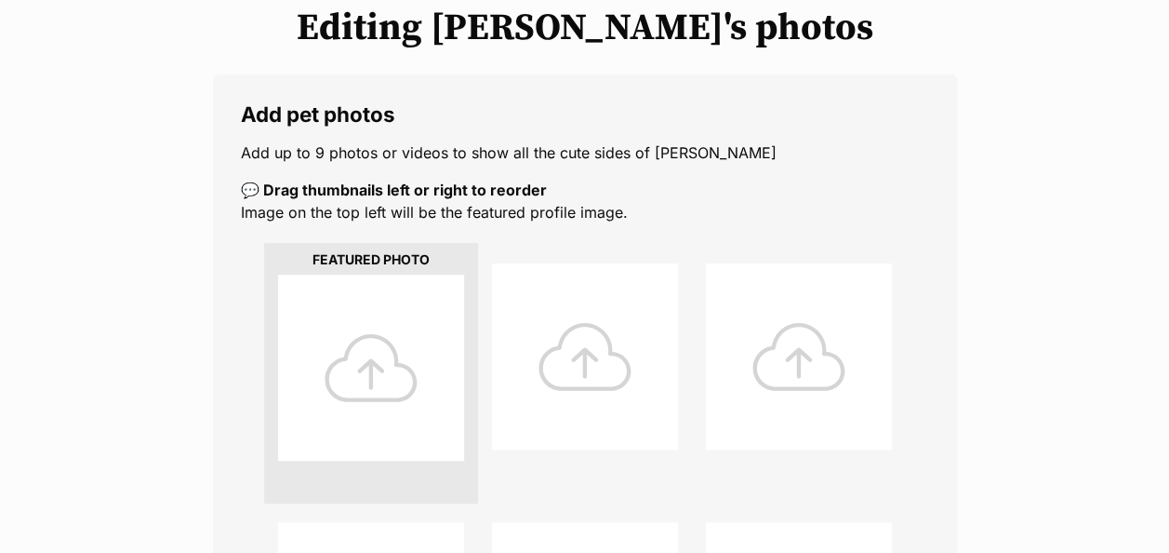
click at [397, 352] on div at bounding box center [371, 367] width 186 height 186
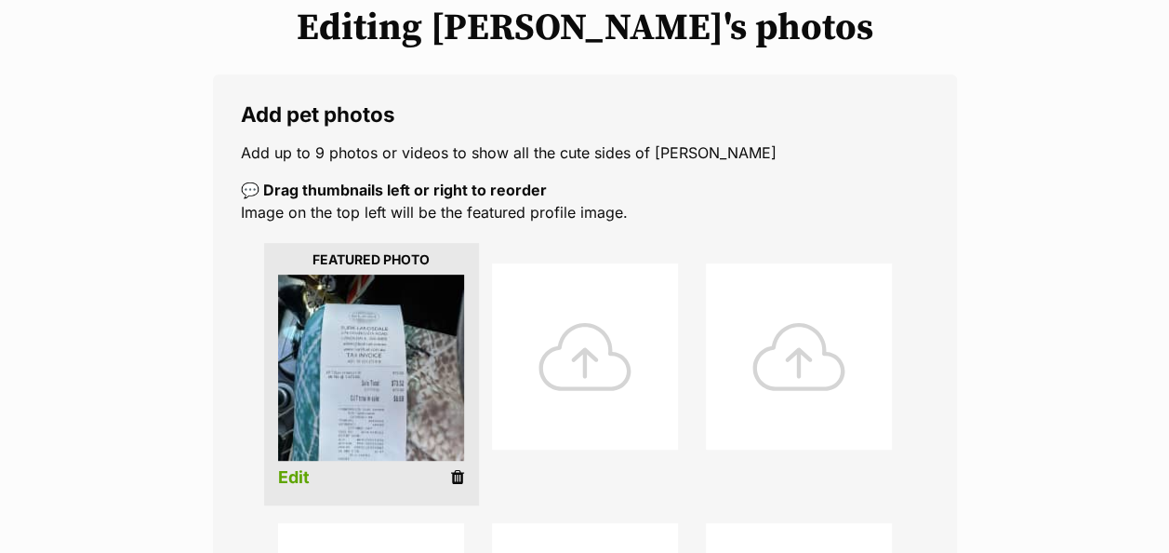
click at [455, 469] on icon at bounding box center [457, 477] width 13 height 17
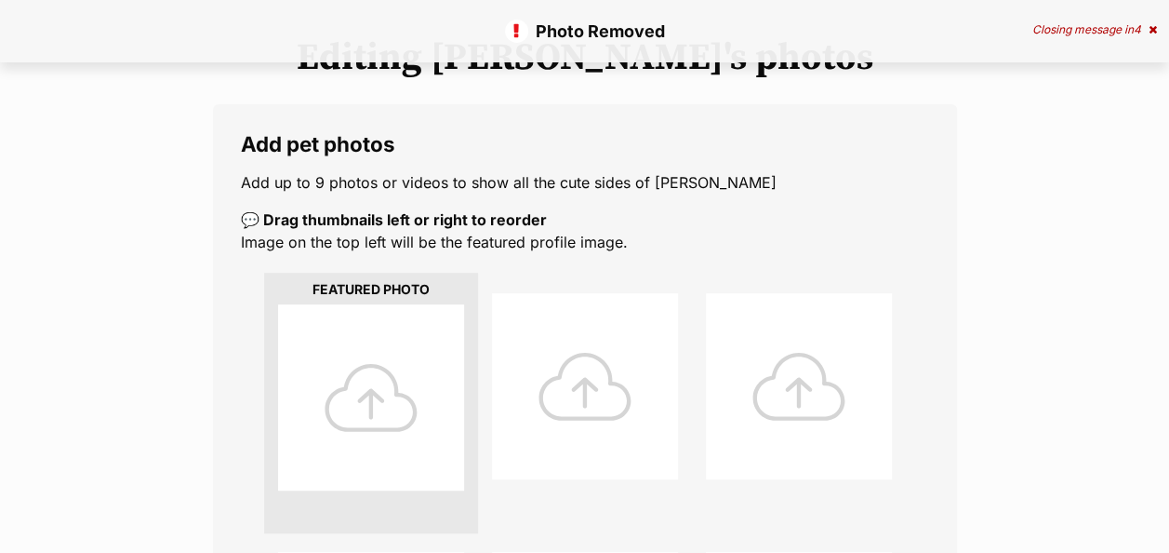
scroll to position [279, 0]
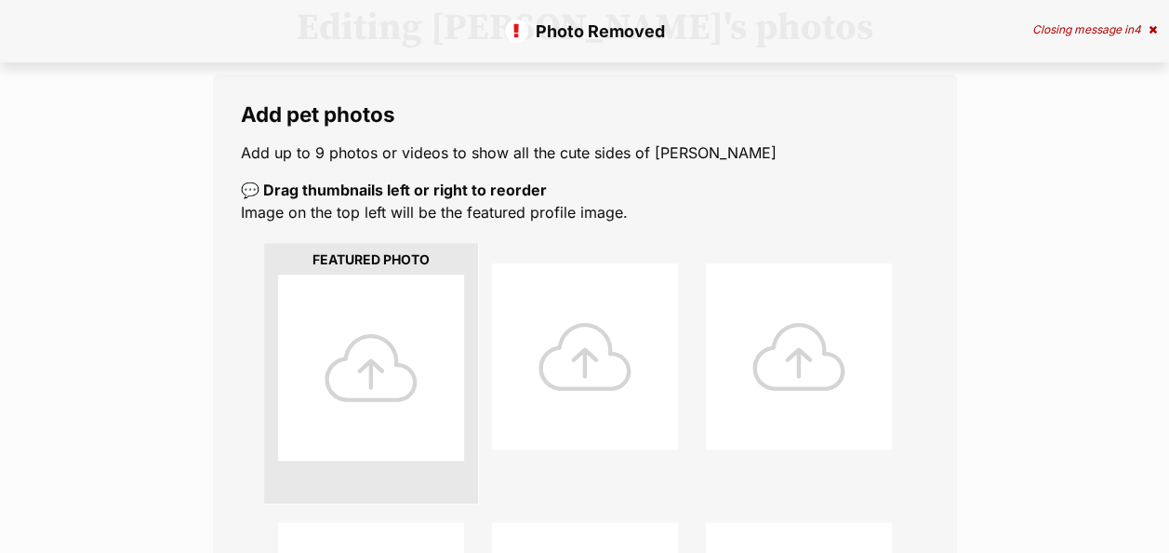
click at [366, 352] on div at bounding box center [371, 367] width 186 height 186
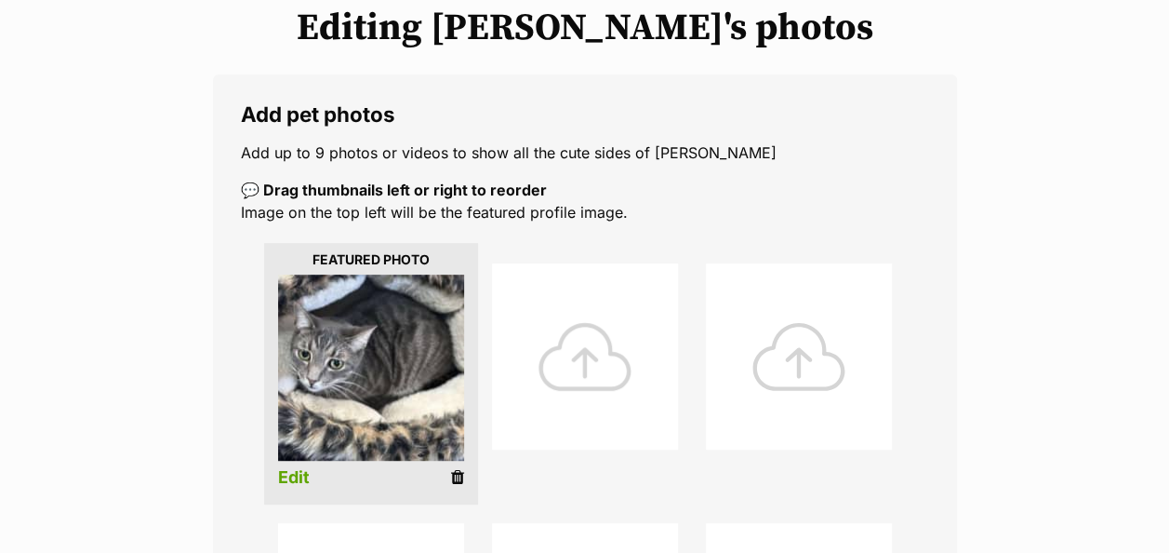
click at [546, 325] on div at bounding box center [585, 356] width 186 height 186
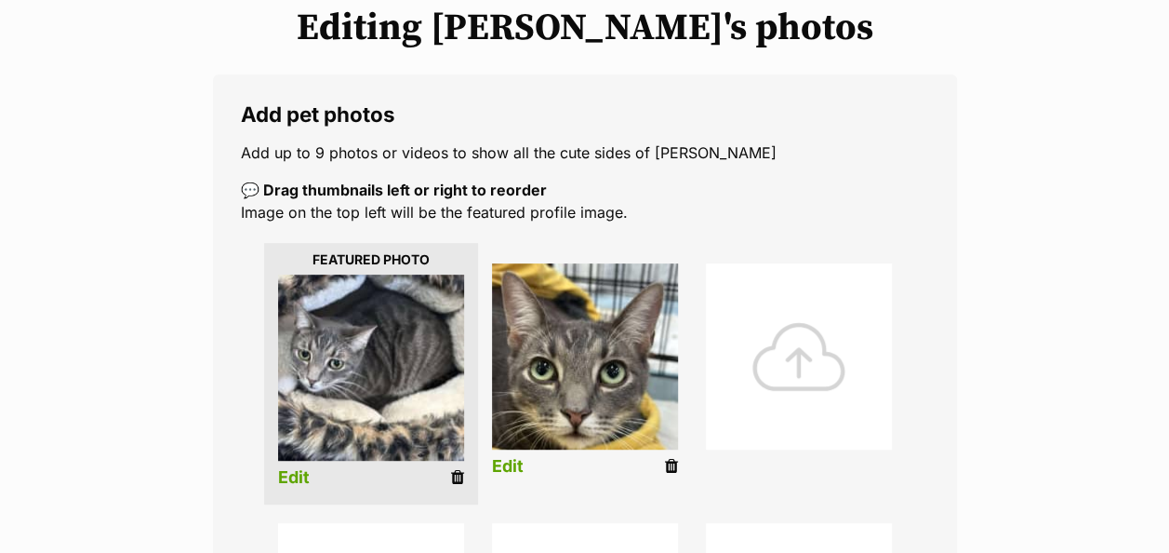
click at [767, 339] on div at bounding box center [799, 356] width 186 height 186
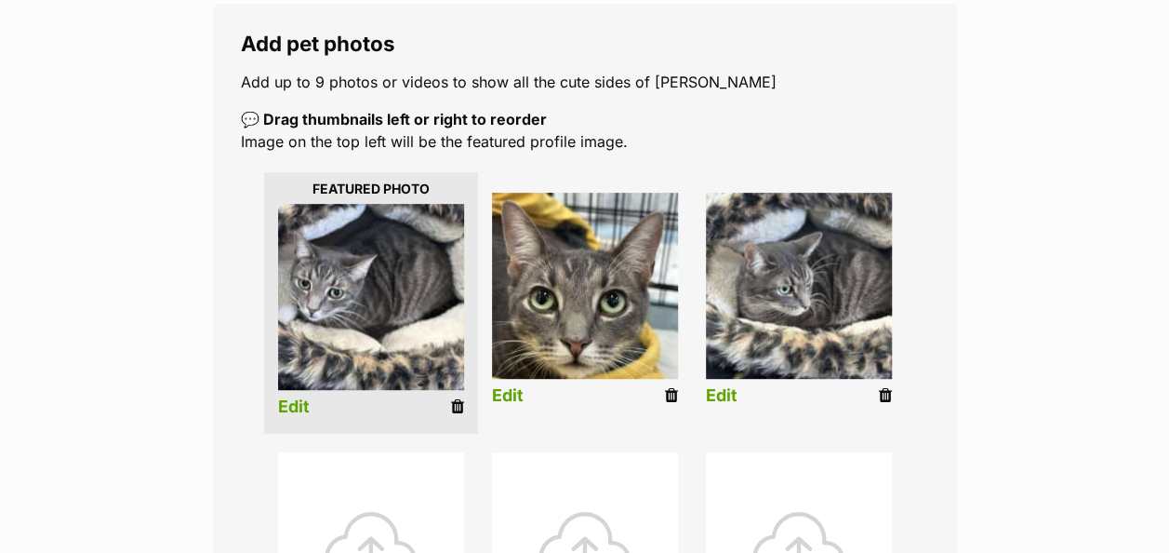
scroll to position [372, 0]
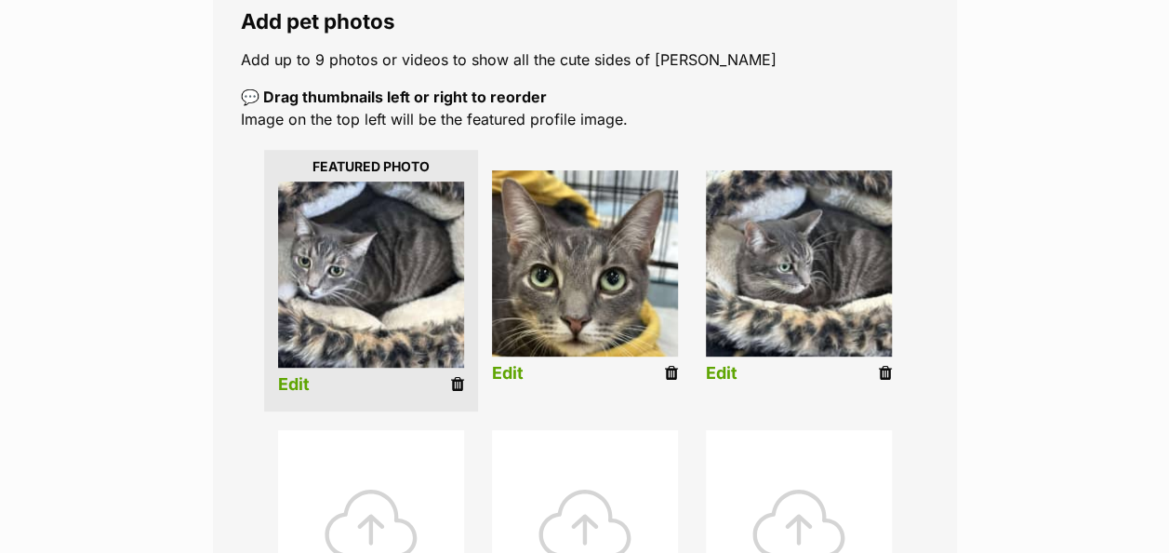
click at [411, 477] on div at bounding box center [371, 523] width 186 height 186
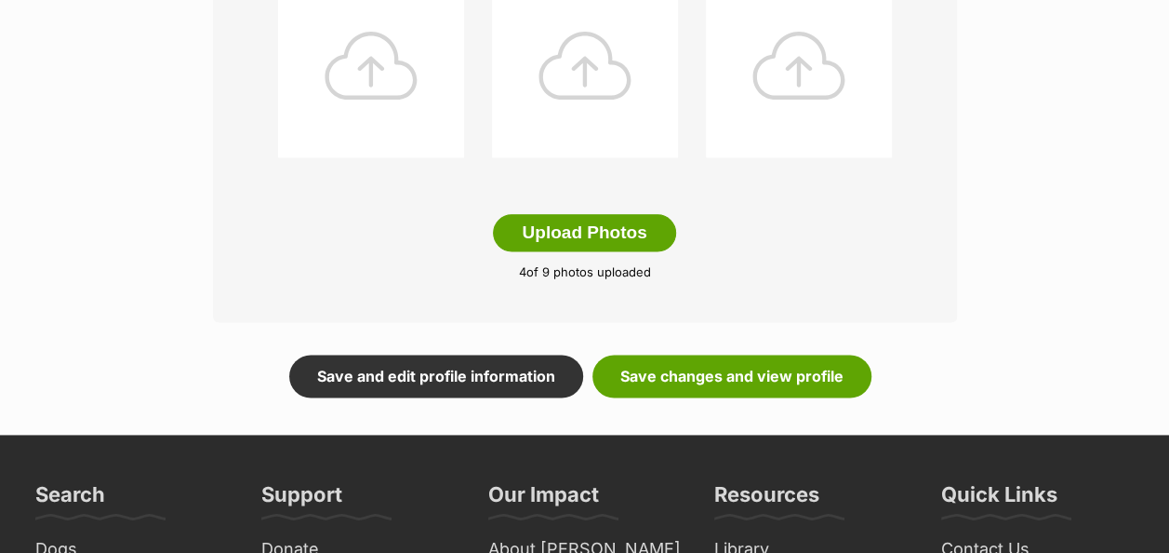
scroll to position [1116, 0]
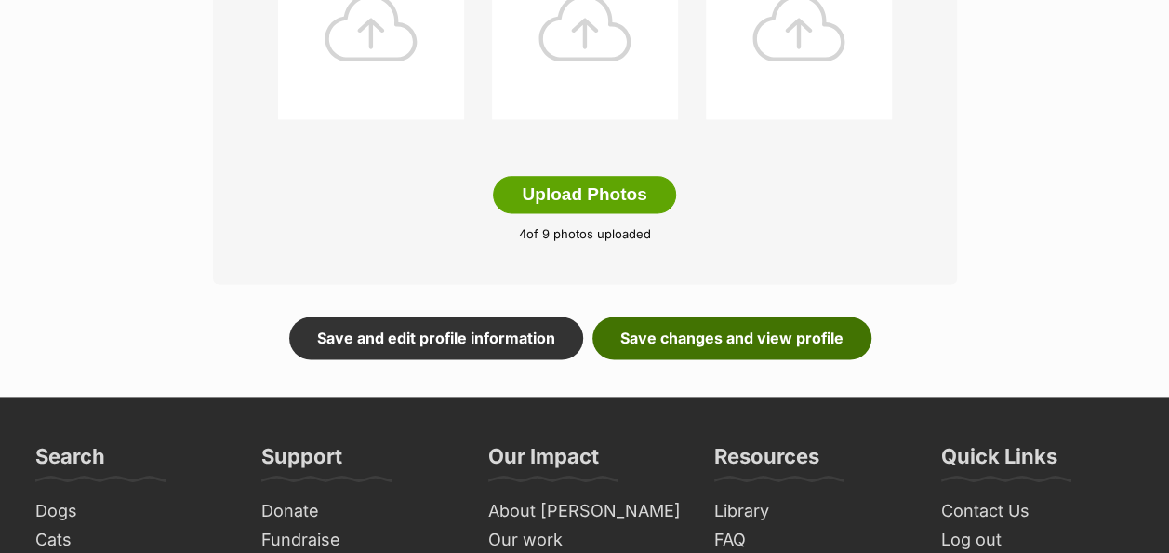
click at [646, 316] on link "Save changes and view profile" at bounding box center [732, 337] width 279 height 43
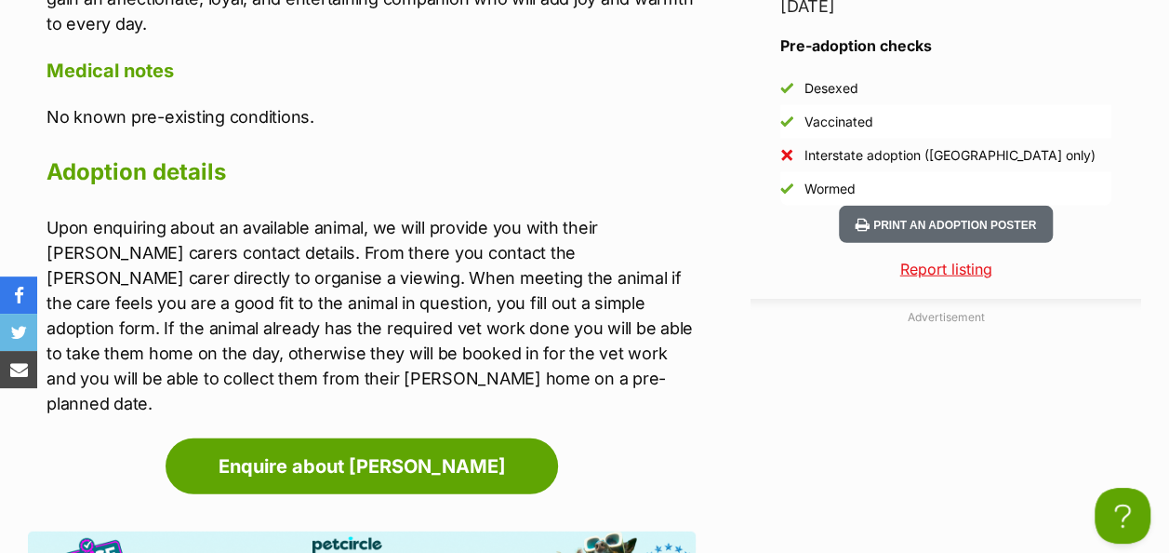
scroll to position [2326, 0]
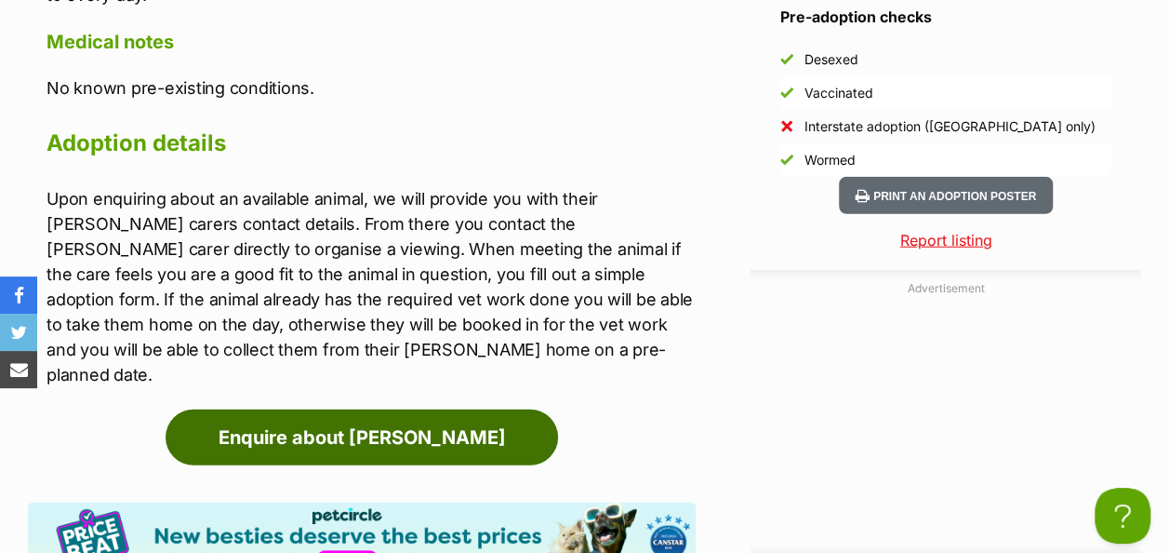
click at [433, 409] on link "Enquire about Aslan" at bounding box center [362, 437] width 393 height 56
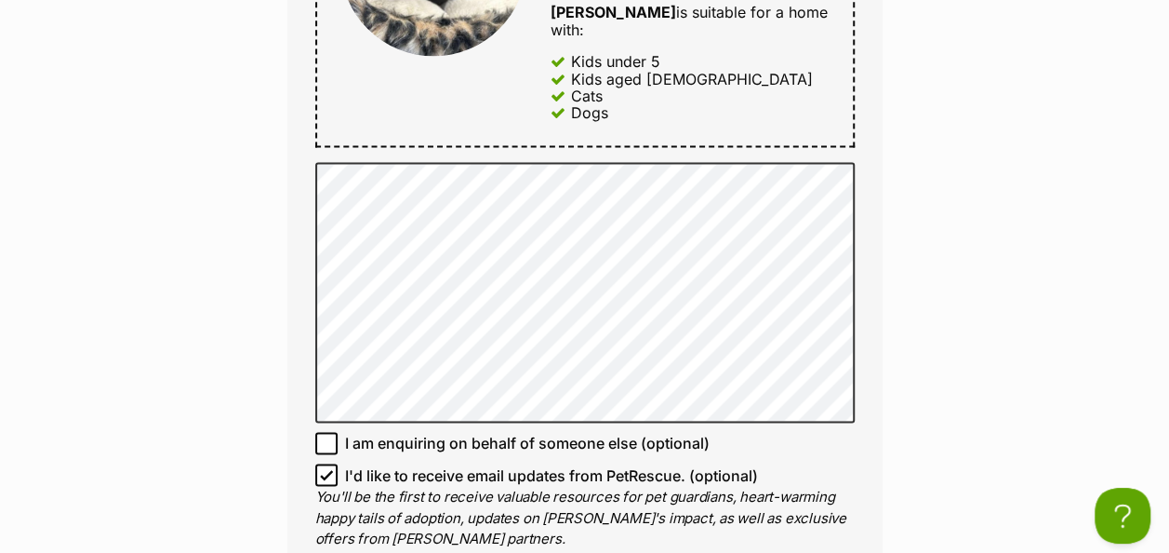
scroll to position [1302, 0]
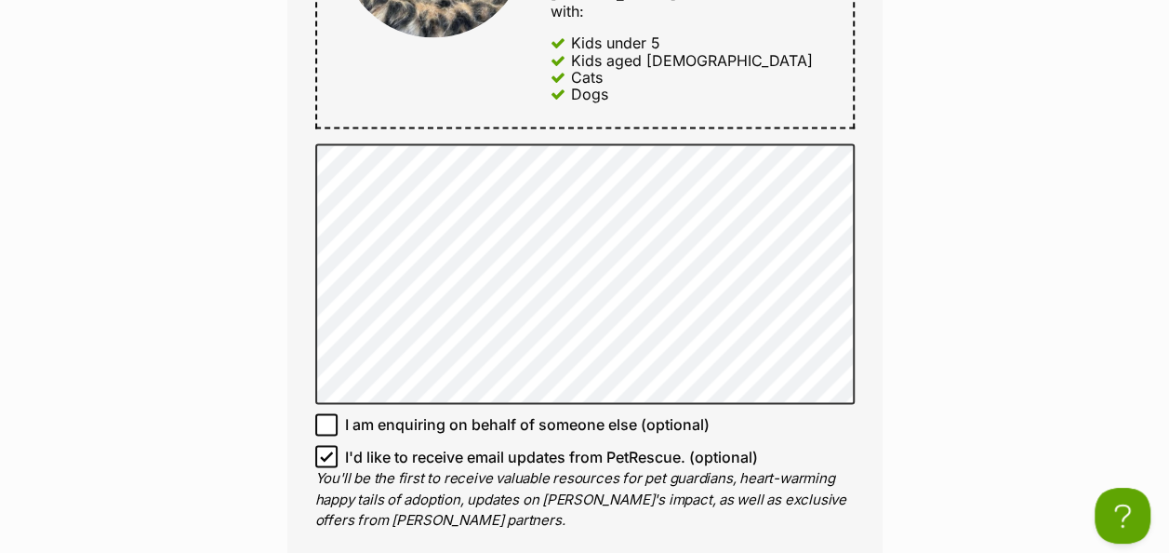
click at [324, 449] on icon at bounding box center [326, 455] width 13 height 13
click at [324, 445] on input "I'd like to receive email updates from PetRescue. (optional)" at bounding box center [326, 456] width 22 height 22
checkbox input "false"
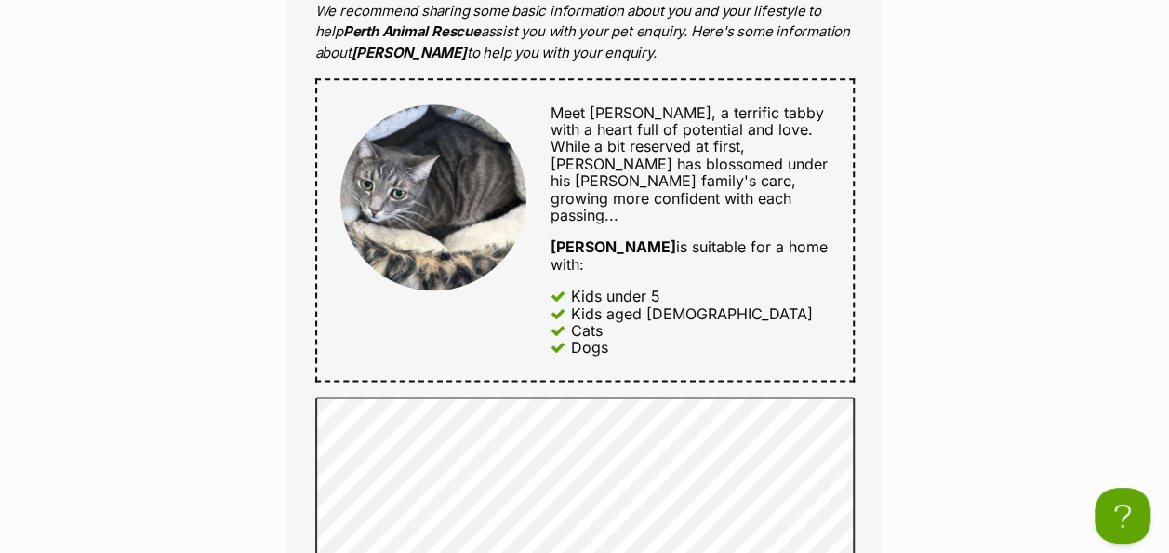
scroll to position [1116, 0]
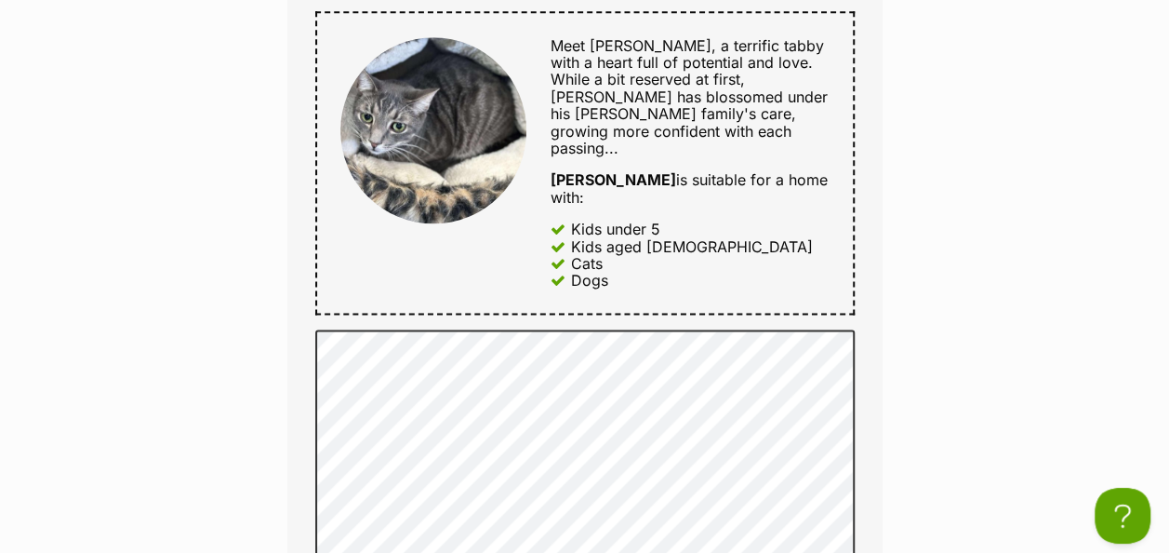
click at [241, 270] on div "Enquire about Aslan Want to increase your chances of a successful enquiry? Upda…" at bounding box center [584, 245] width 1169 height 2152
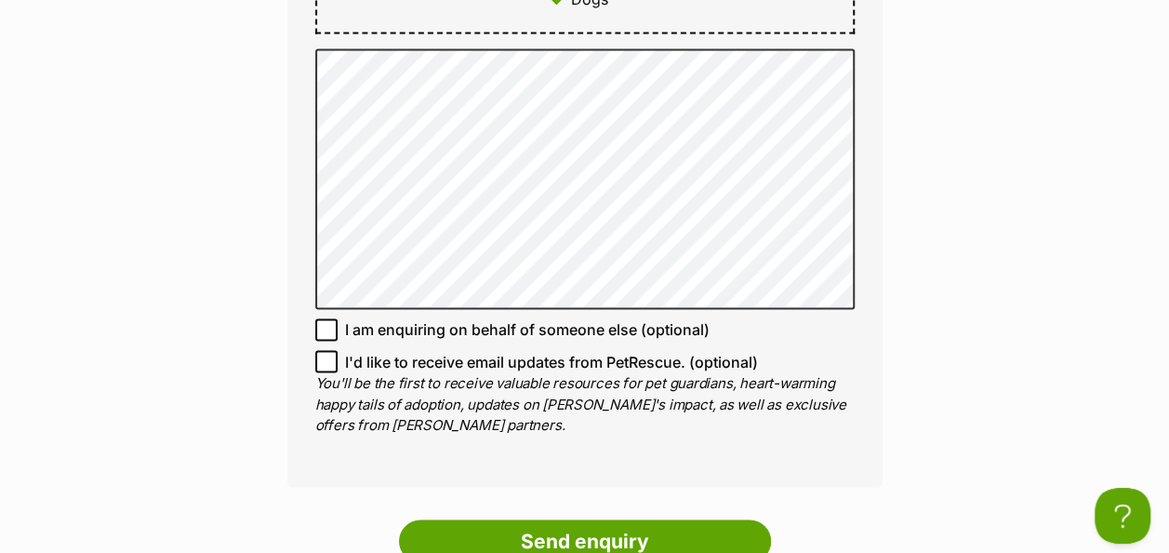
scroll to position [1581, 0]
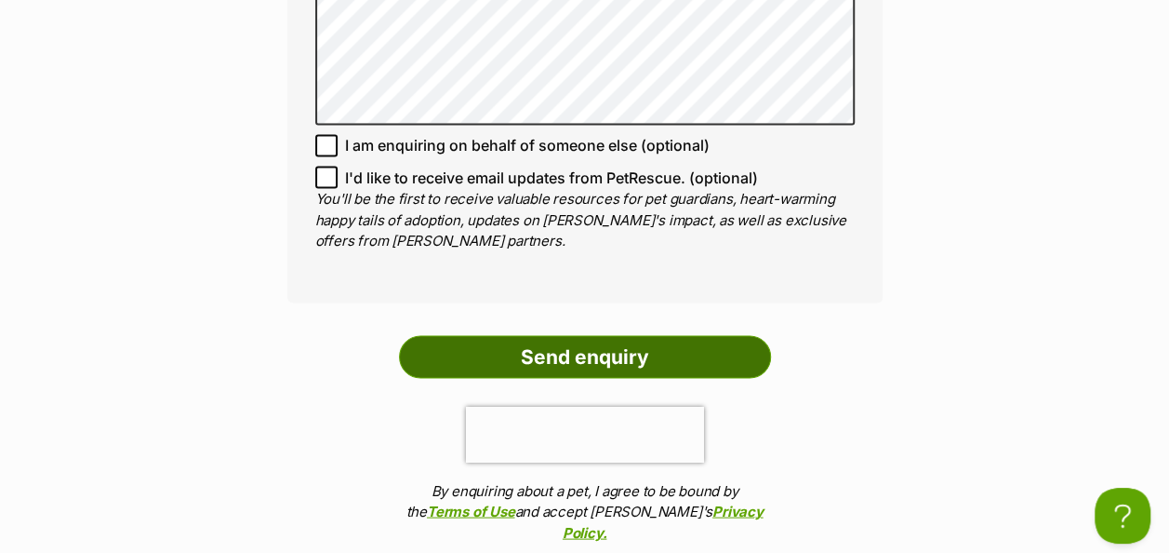
click at [593, 335] on input "Send enquiry" at bounding box center [585, 356] width 372 height 43
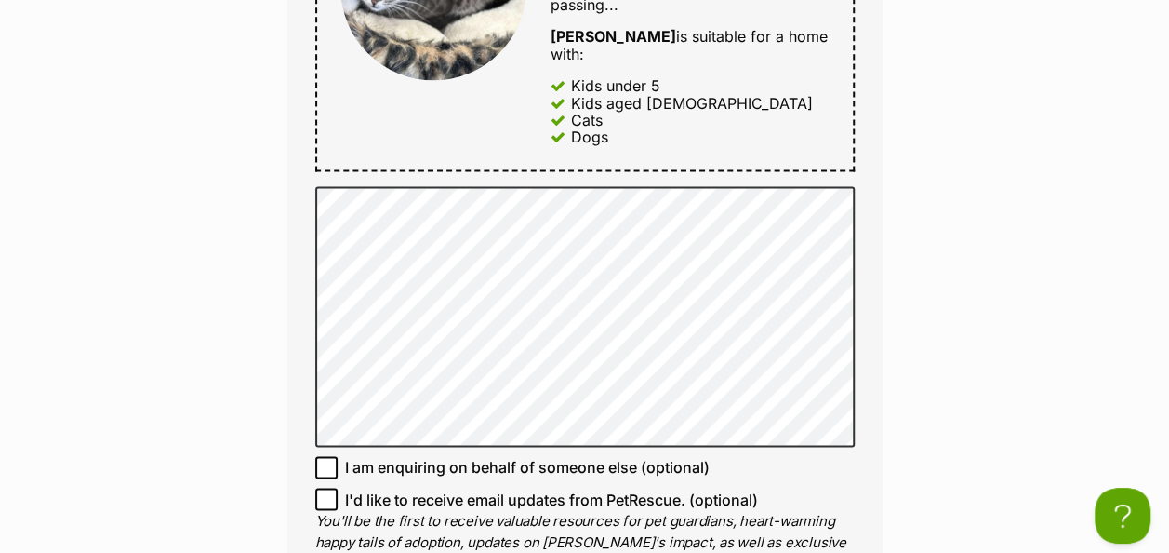
scroll to position [1209, 0]
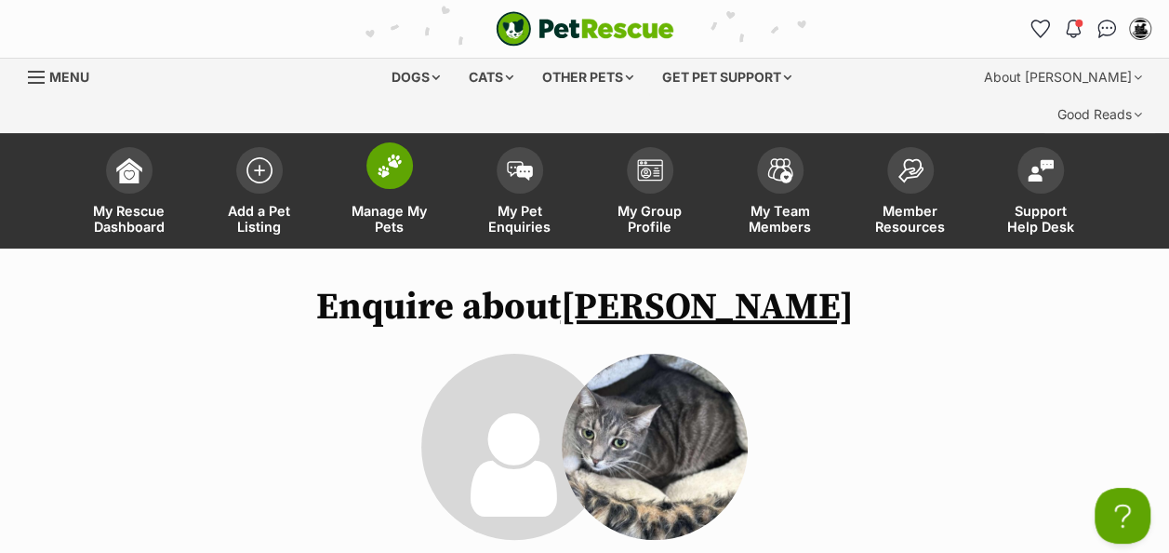
click at [394, 203] on span "Manage My Pets" at bounding box center [390, 219] width 84 height 32
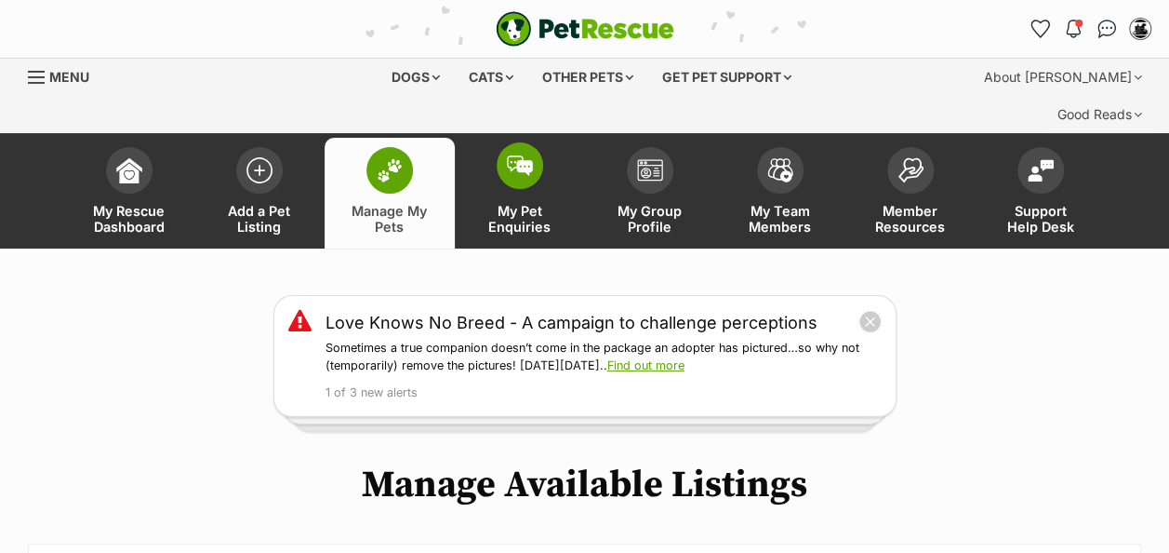
click at [523, 203] on span "My Pet Enquiries" at bounding box center [520, 219] width 84 height 32
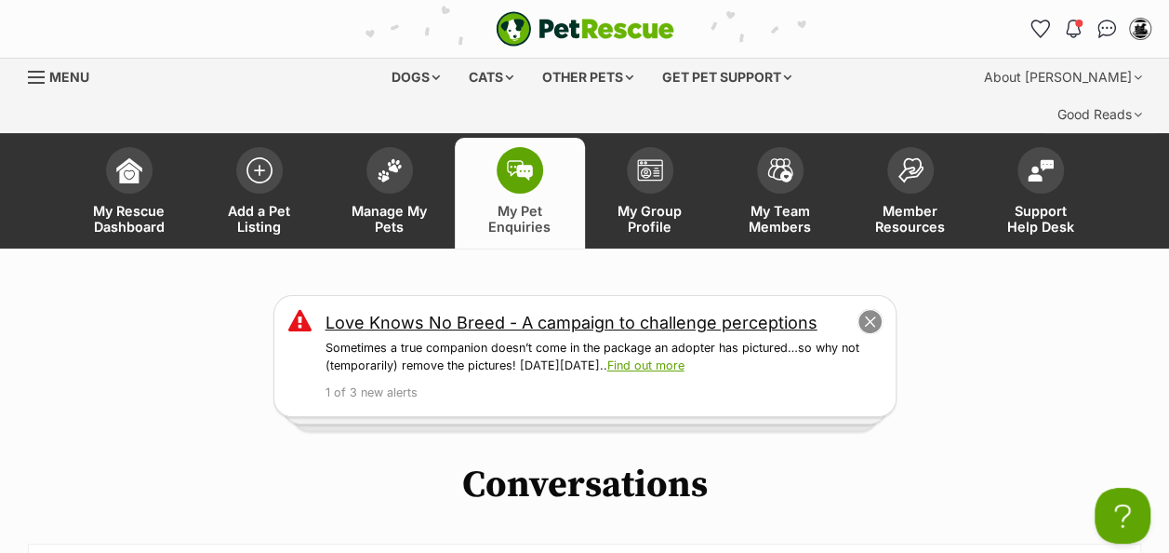
click at [871, 309] on button "close" at bounding box center [870, 322] width 26 height 26
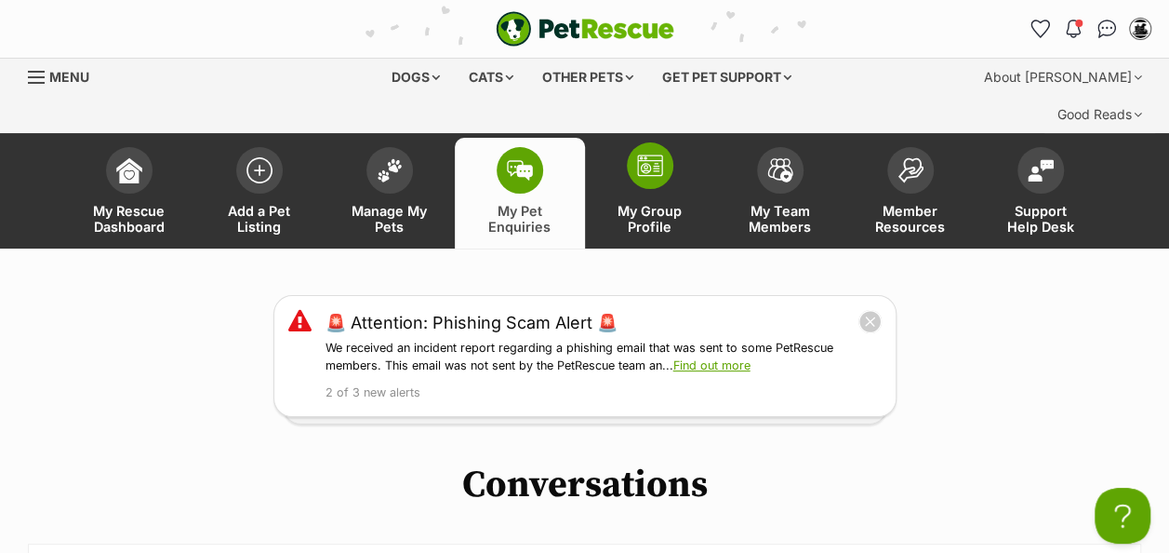
click at [660, 203] on span "My Group Profile" at bounding box center [650, 219] width 84 height 32
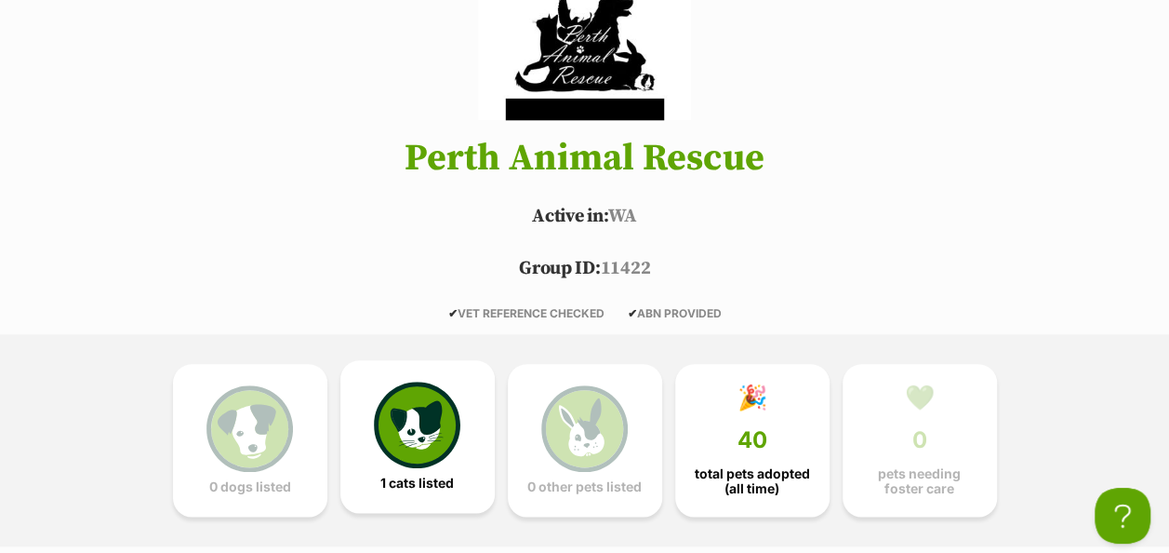
scroll to position [930, 0]
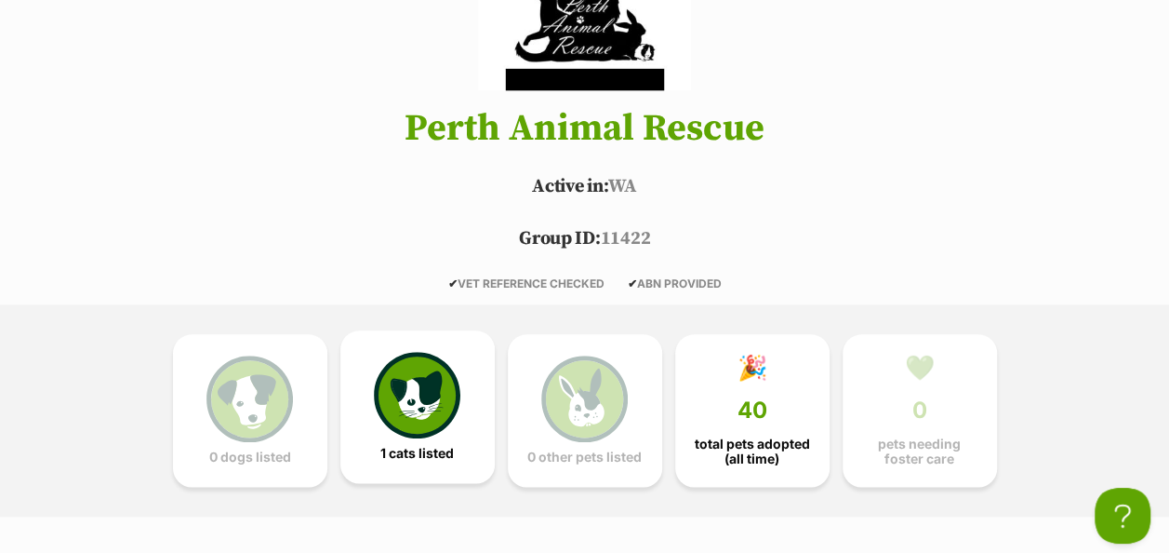
click at [421, 369] on img at bounding box center [417, 395] width 86 height 86
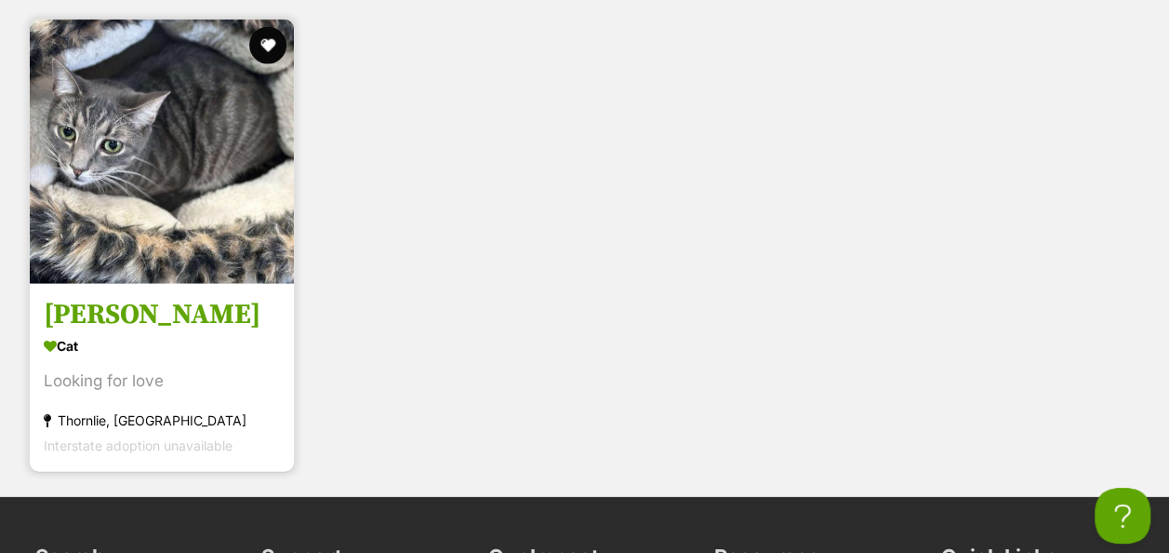
scroll to position [2435, 0]
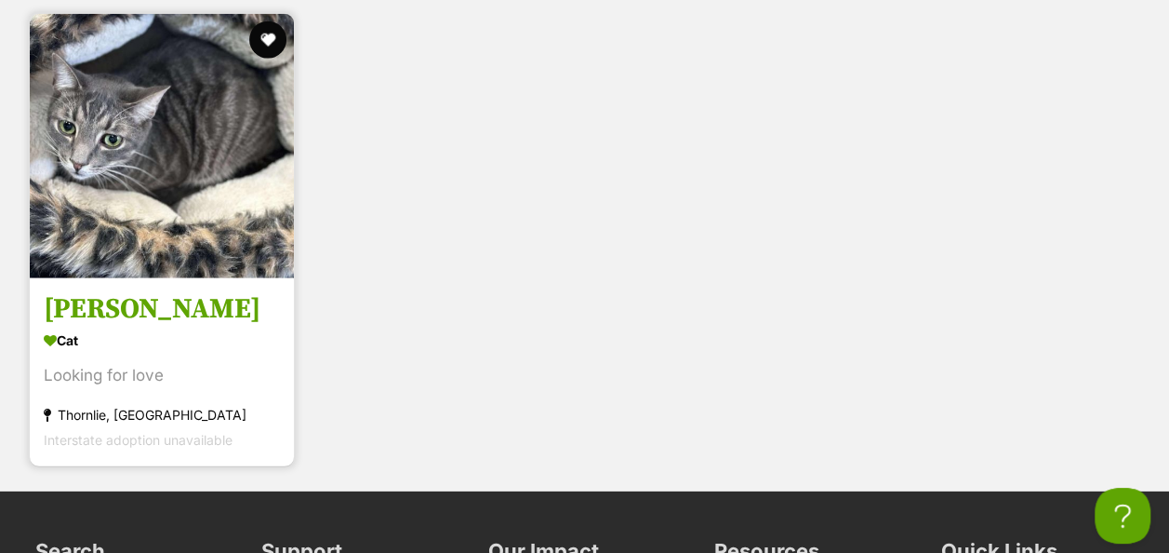
click at [201, 327] on div "Cat" at bounding box center [162, 340] width 236 height 27
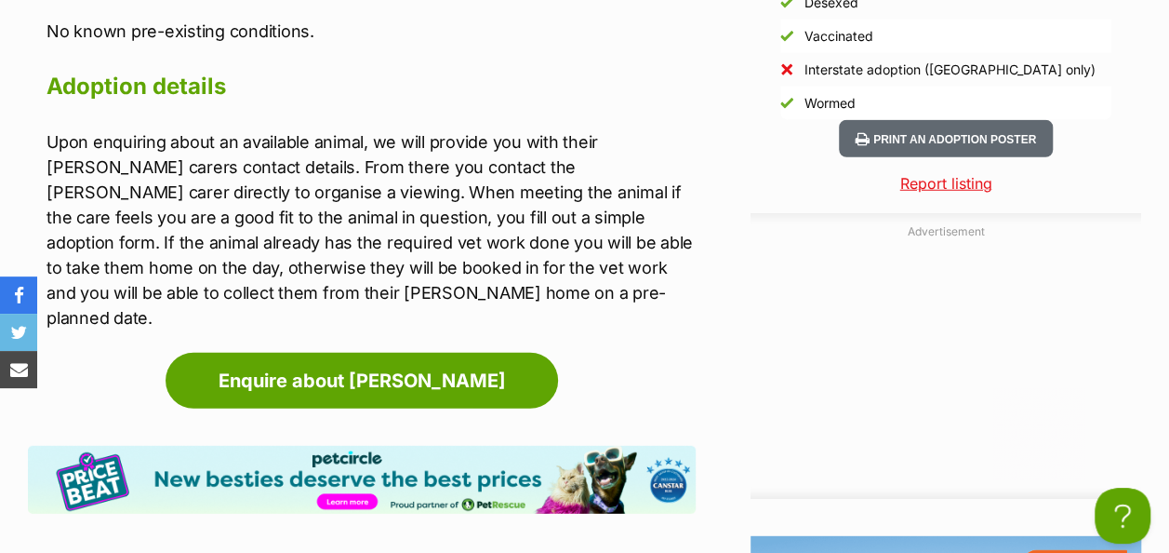
scroll to position [2419, 0]
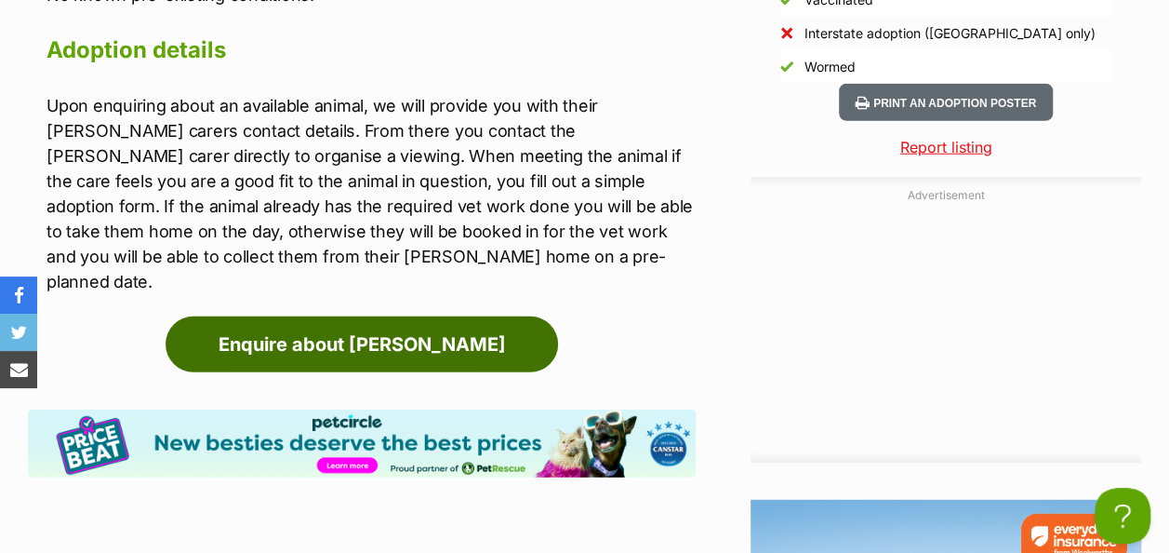
click at [495, 316] on link "Enquire about [PERSON_NAME]" at bounding box center [362, 344] width 393 height 56
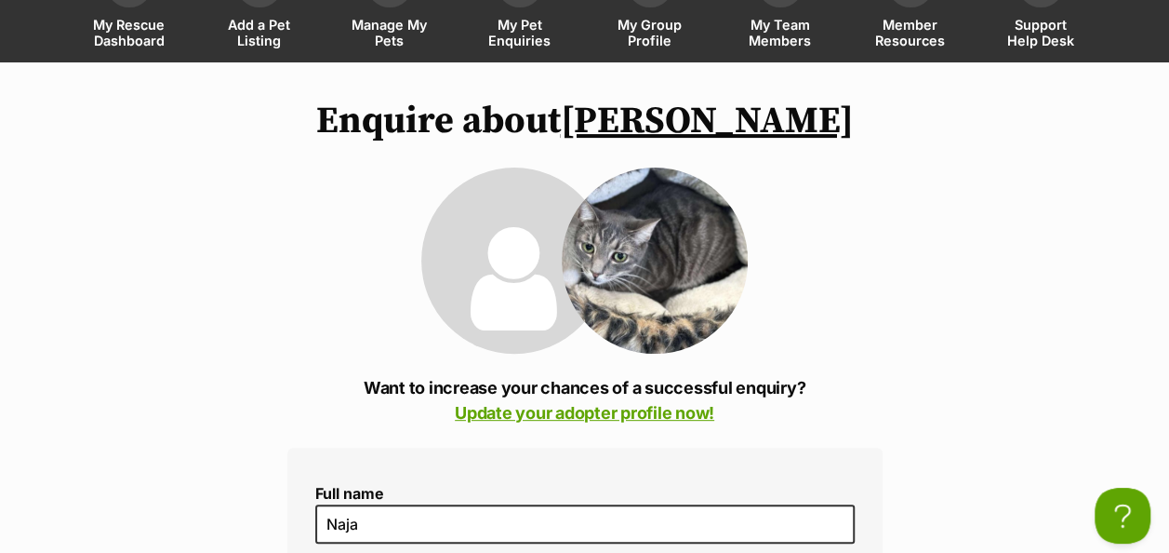
scroll to position [279, 0]
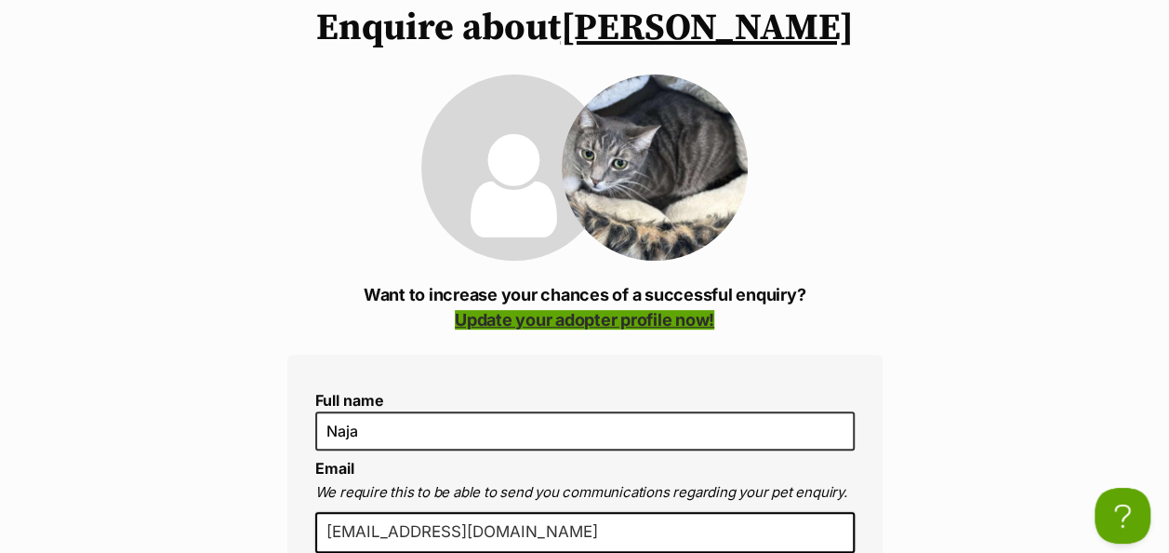
click at [478, 310] on link "Update your adopter profile now!" at bounding box center [585, 320] width 260 height 20
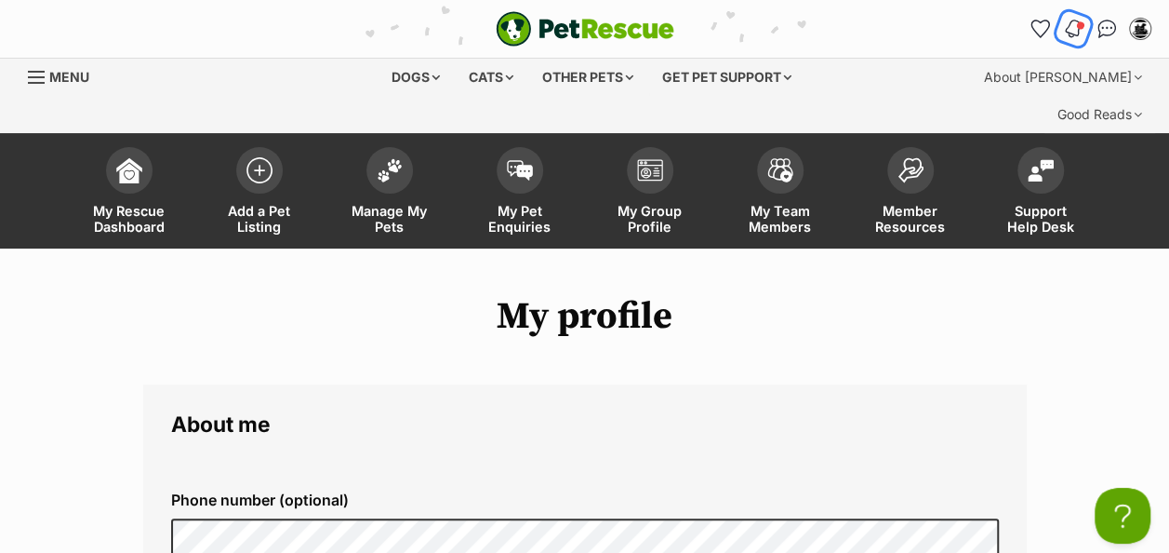
click at [1073, 30] on img "Notifications" at bounding box center [1073, 29] width 20 height 22
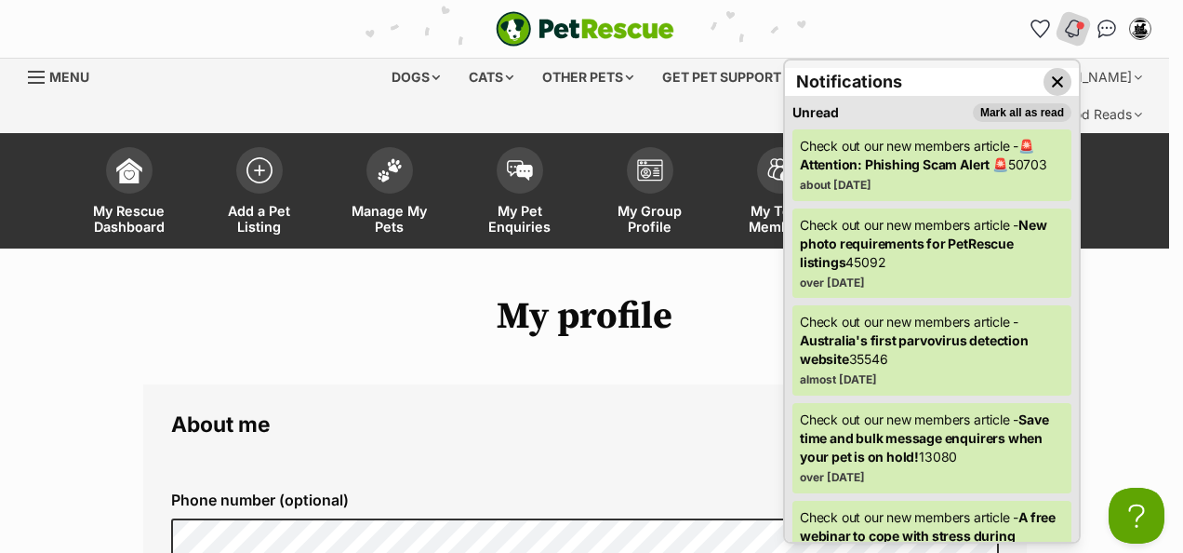
click at [1047, 80] on img "Close dropdown" at bounding box center [1057, 82] width 20 height 20
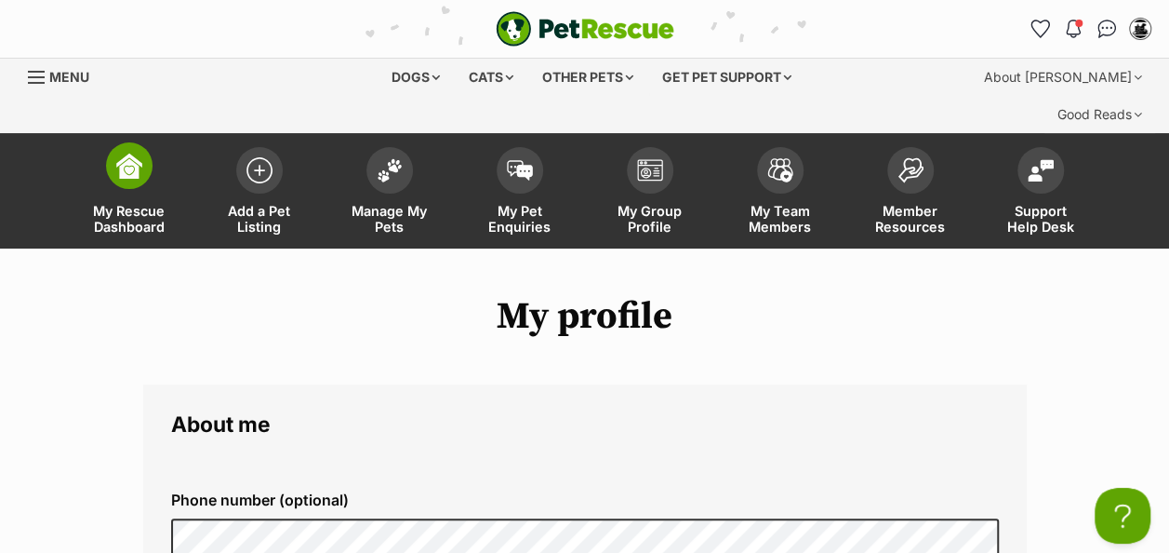
click at [138, 203] on span "My Rescue Dashboard" at bounding box center [129, 219] width 84 height 32
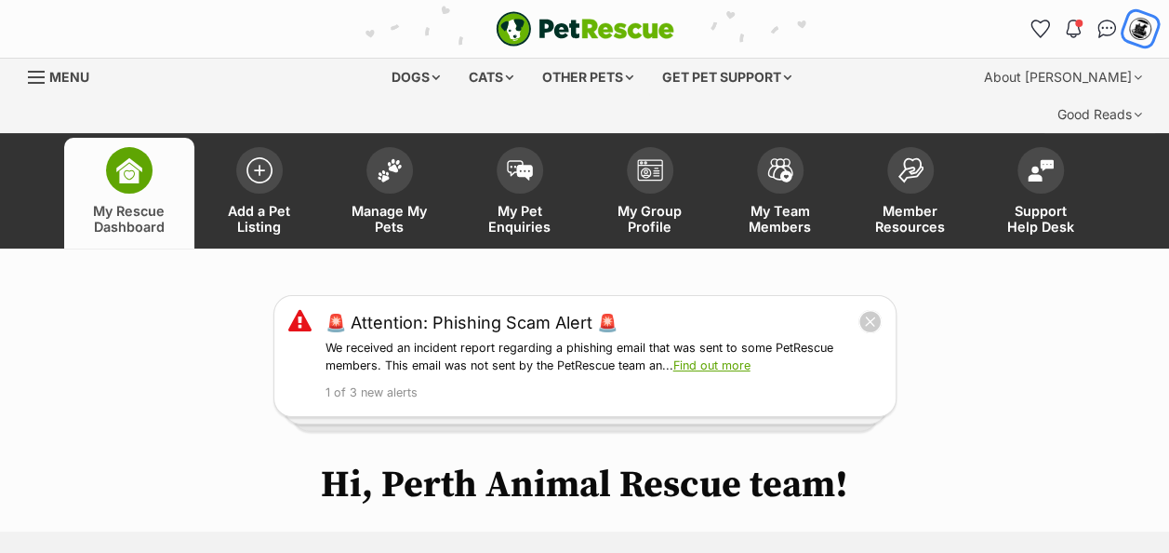
click at [1135, 28] on img "My account" at bounding box center [1140, 29] width 24 height 24
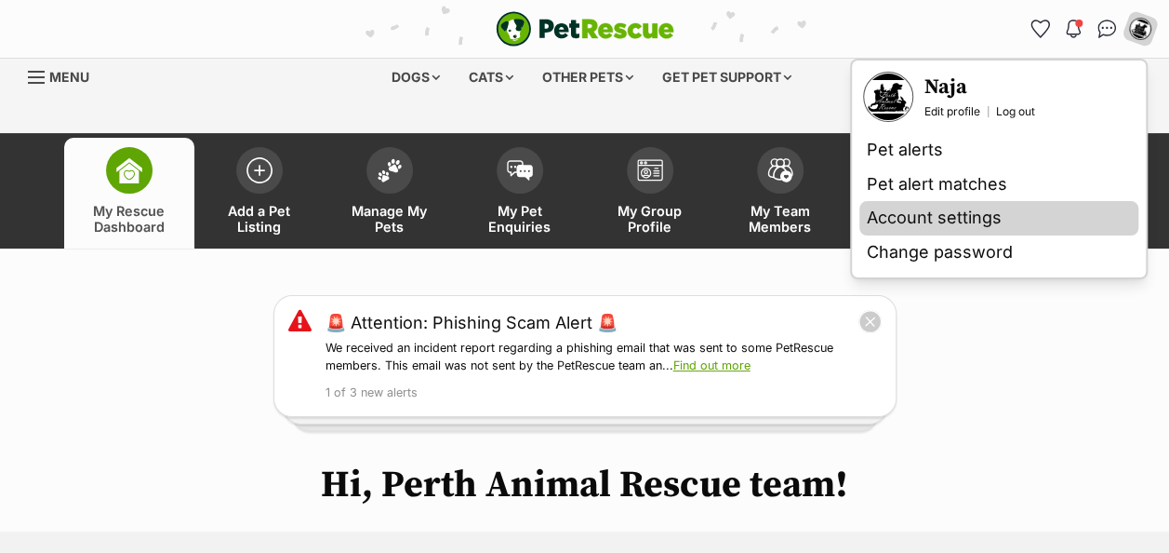
click at [988, 209] on link "Account settings" at bounding box center [999, 218] width 279 height 34
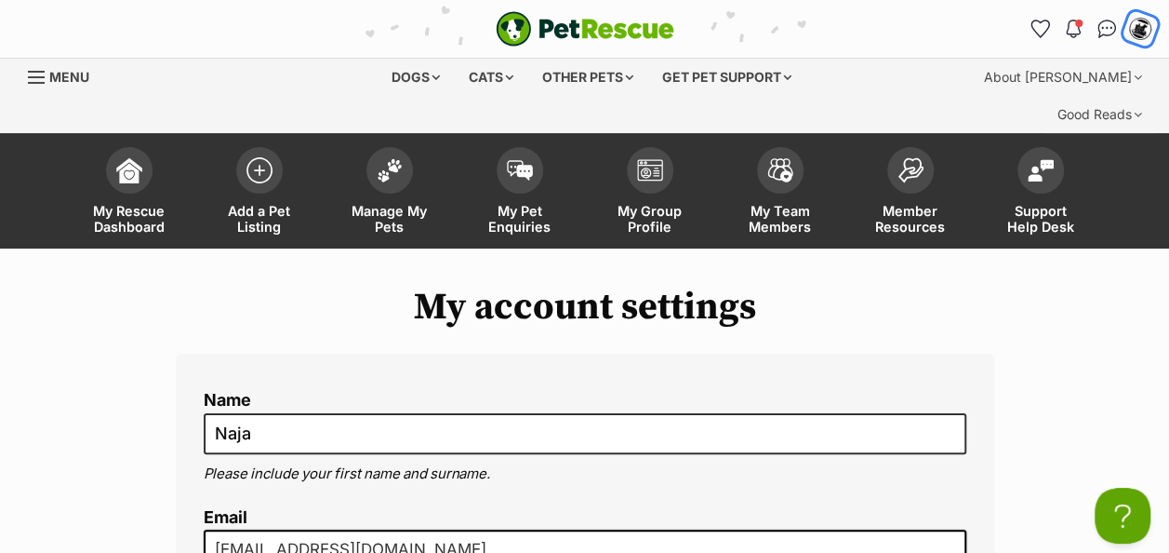
click at [1144, 29] on img "My account" at bounding box center [1140, 29] width 24 height 24
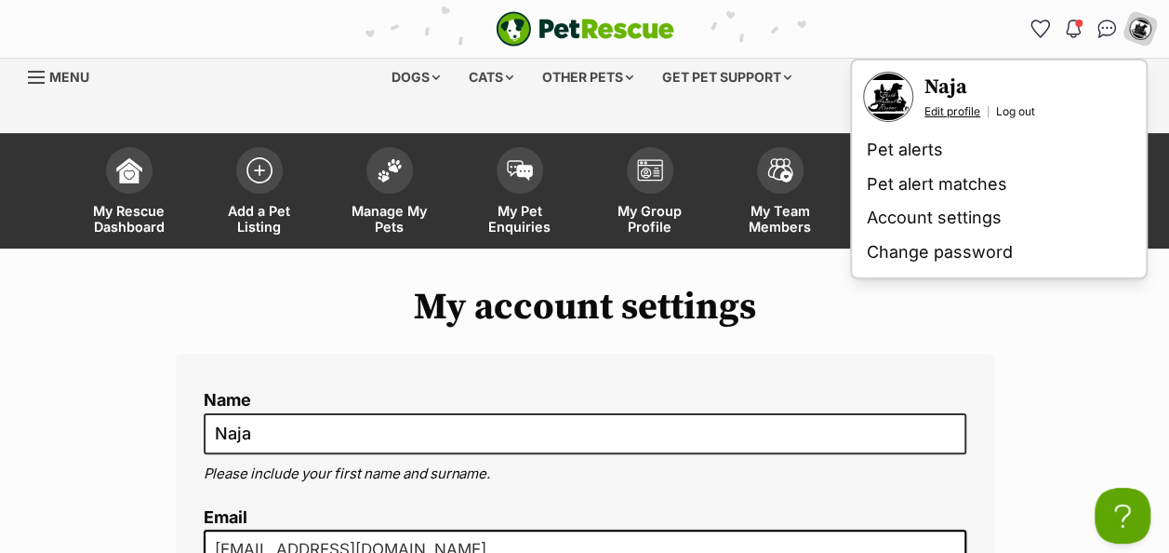
click at [961, 112] on link "Edit profile" at bounding box center [953, 111] width 56 height 15
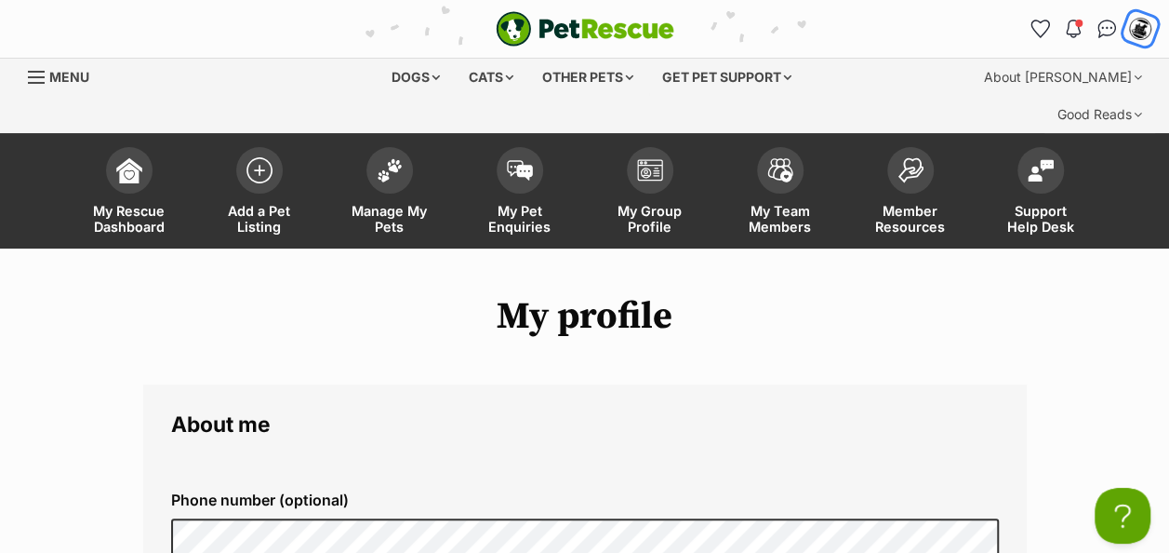
click at [1139, 26] on img "My account" at bounding box center [1140, 29] width 24 height 24
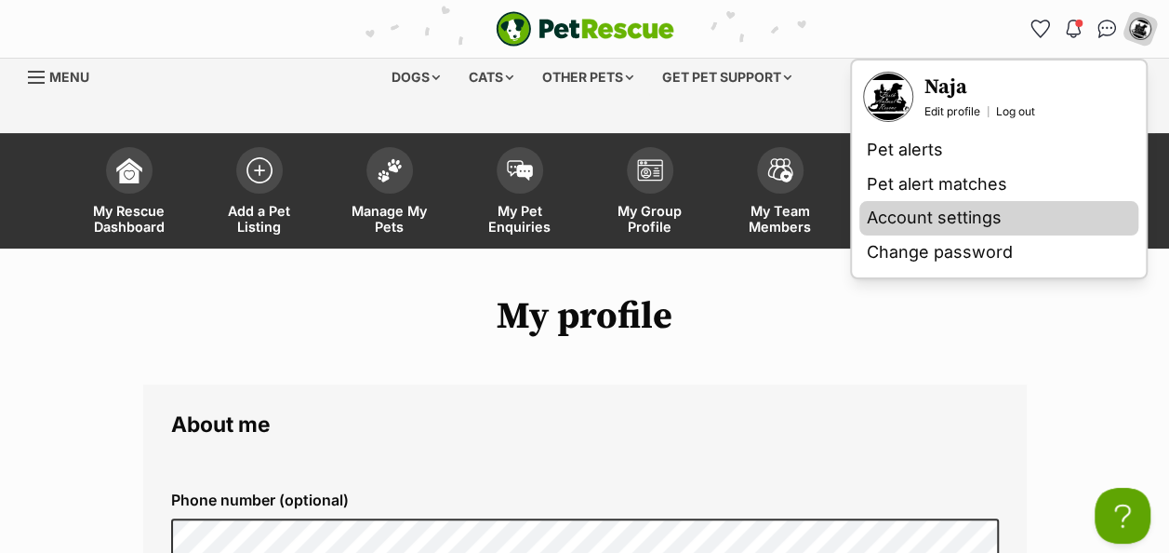
click at [970, 225] on link "Account settings" at bounding box center [999, 218] width 279 height 34
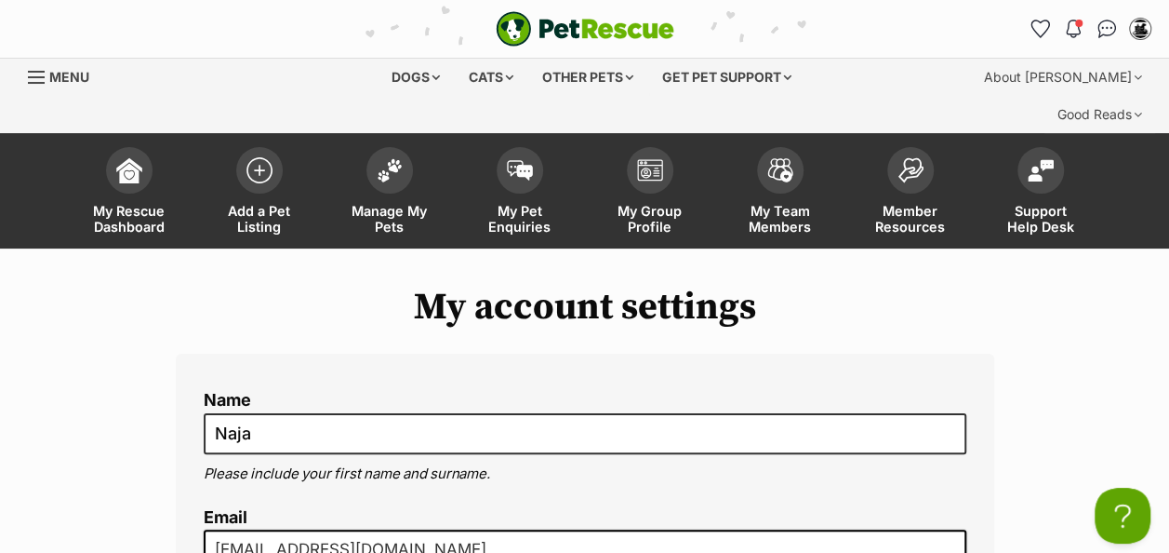
click at [73, 80] on span "Menu" at bounding box center [69, 77] width 40 height 16
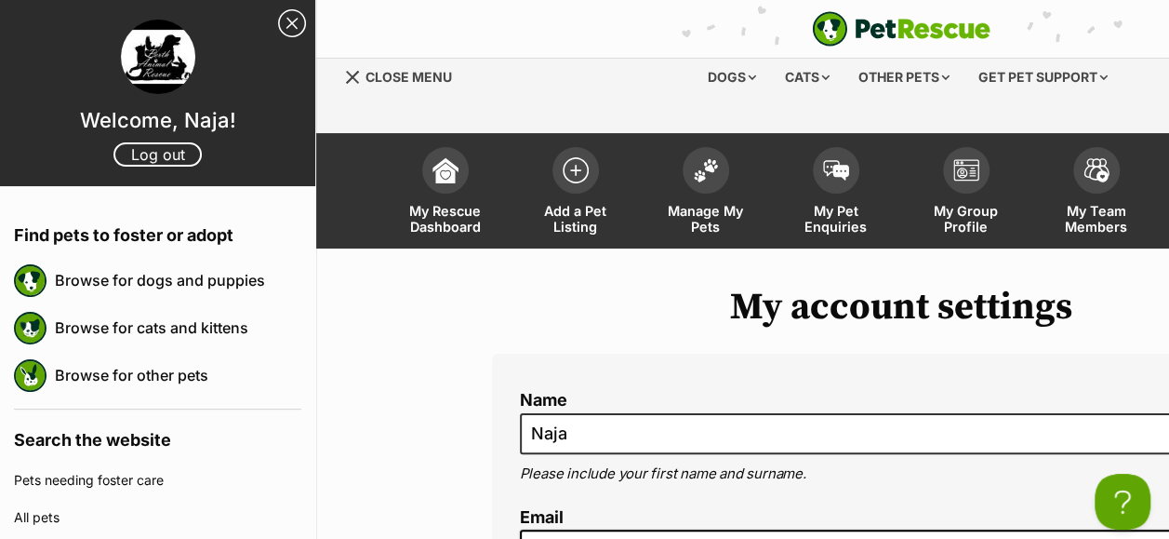
click at [1096, 203] on span "My Team Members" at bounding box center [1097, 219] width 84 height 32
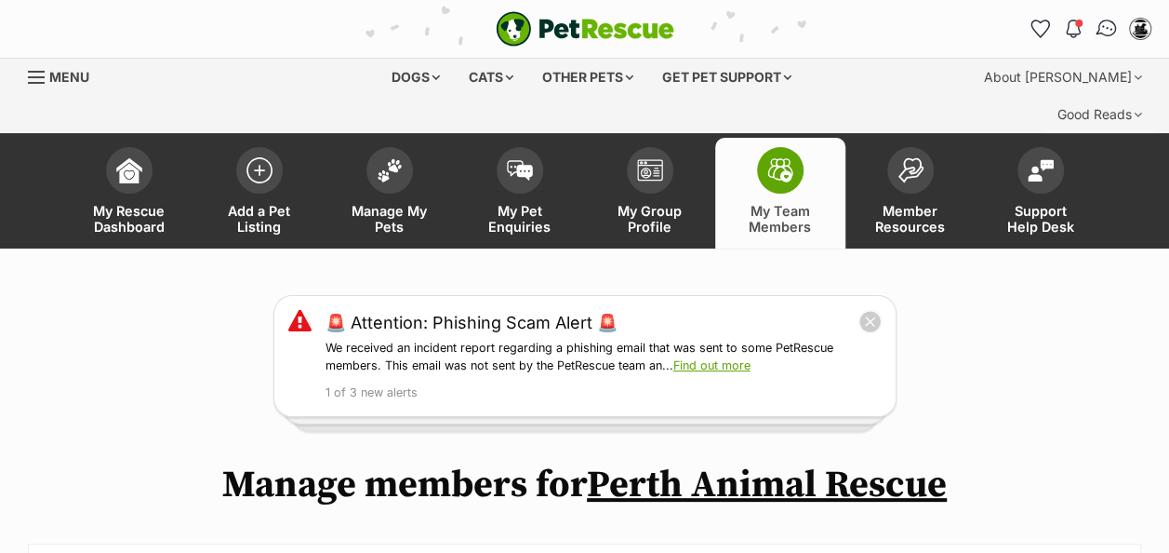
click at [1109, 32] on img "Conversations" at bounding box center [1107, 29] width 25 height 24
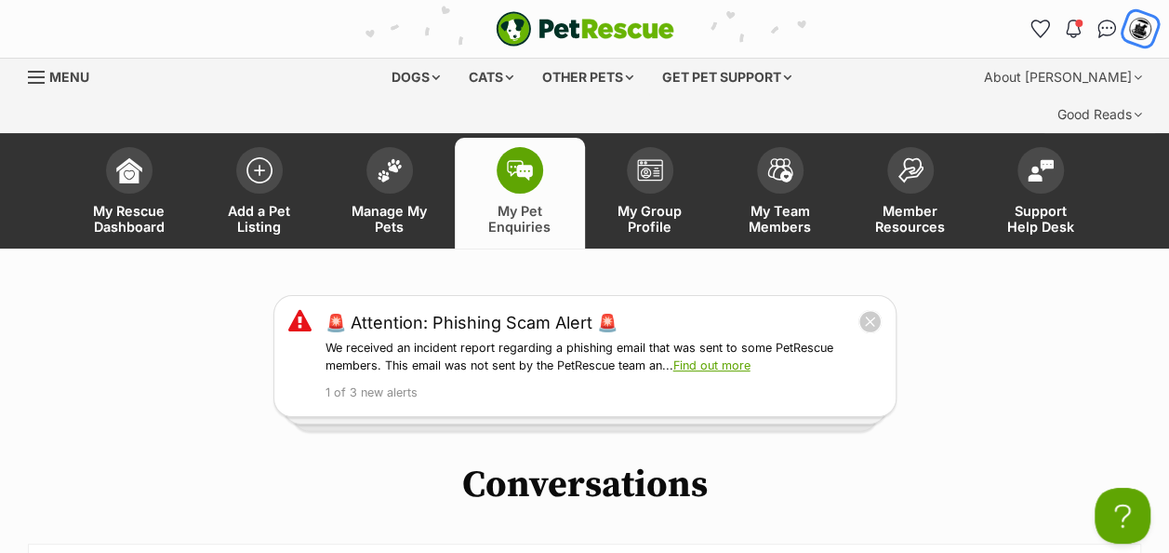
click at [1138, 30] on img "My account" at bounding box center [1140, 29] width 24 height 24
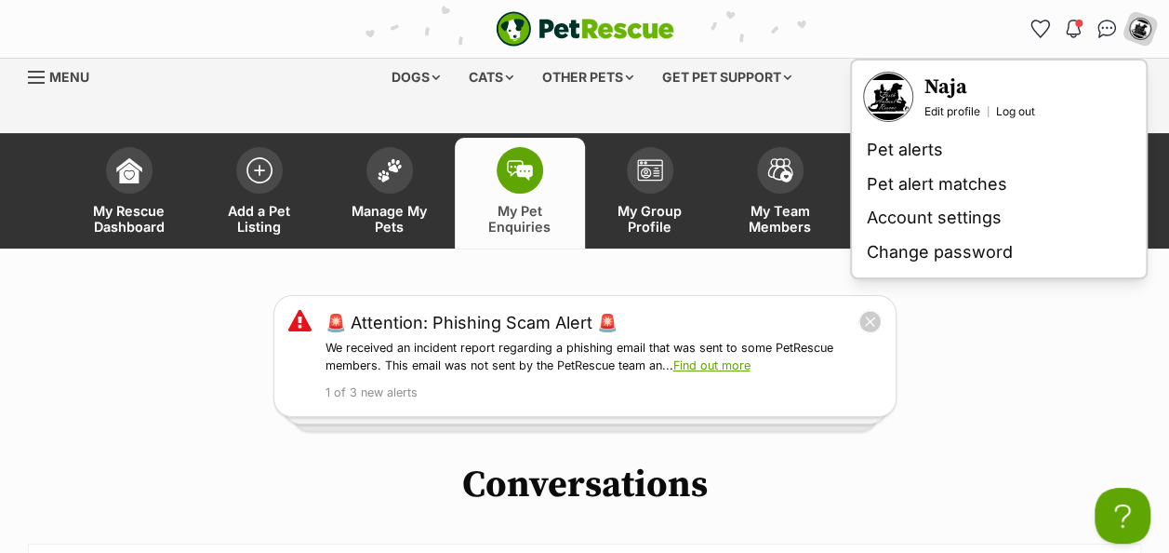
click at [885, 99] on img "Your profile" at bounding box center [888, 96] width 47 height 47
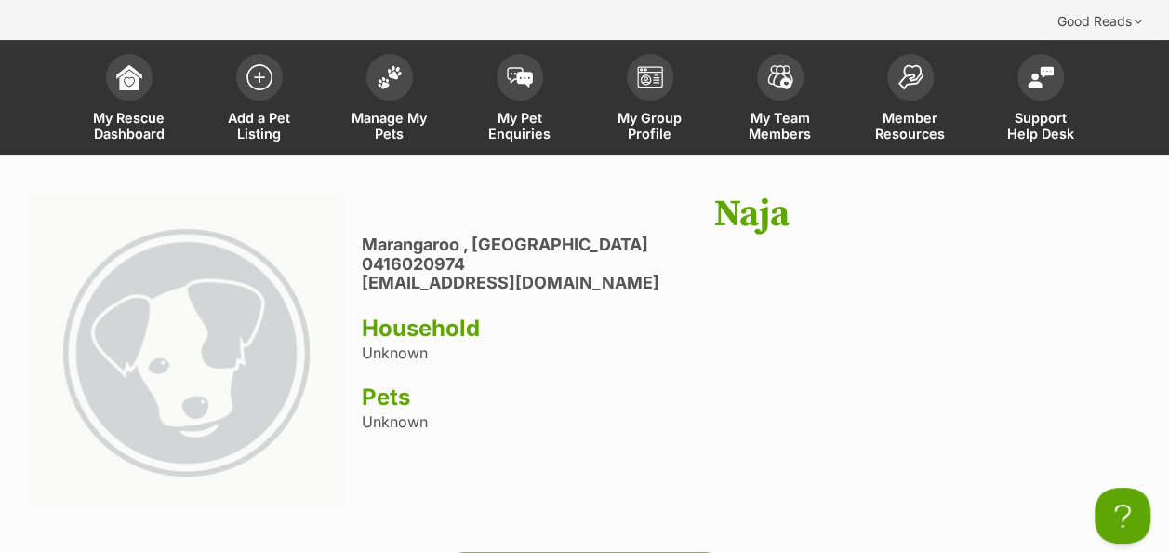
scroll to position [186, 0]
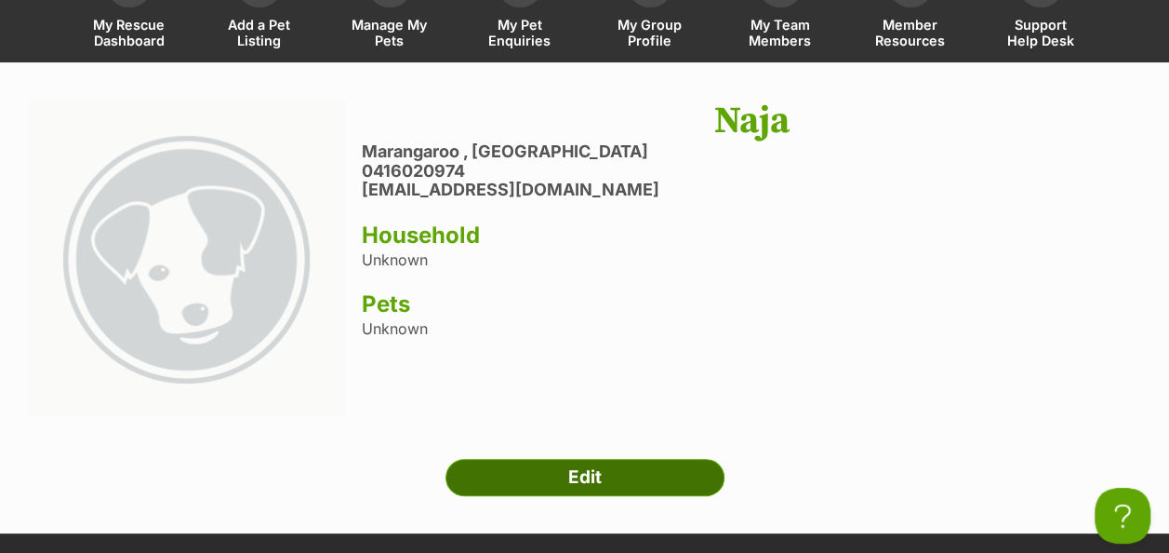
click at [545, 459] on link "Edit" at bounding box center [585, 477] width 279 height 37
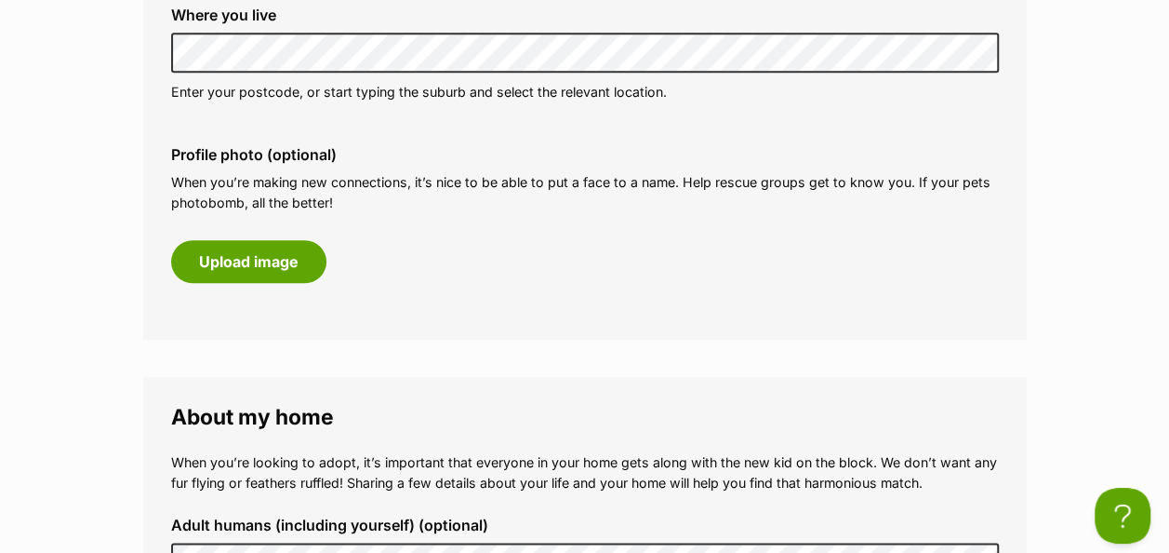
scroll to position [744, 0]
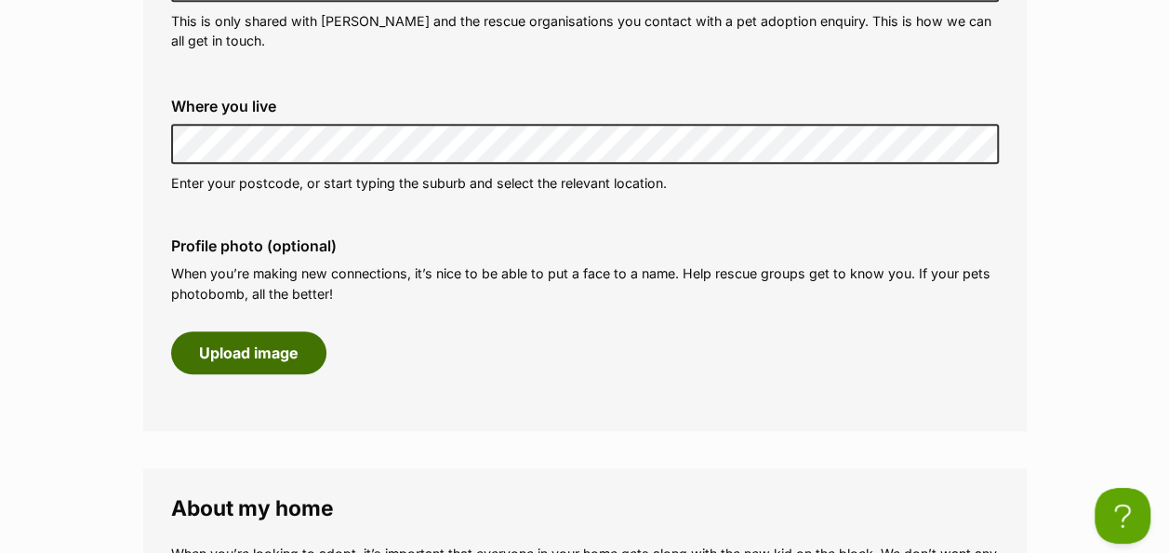
click at [262, 331] on button "Upload image" at bounding box center [248, 352] width 155 height 43
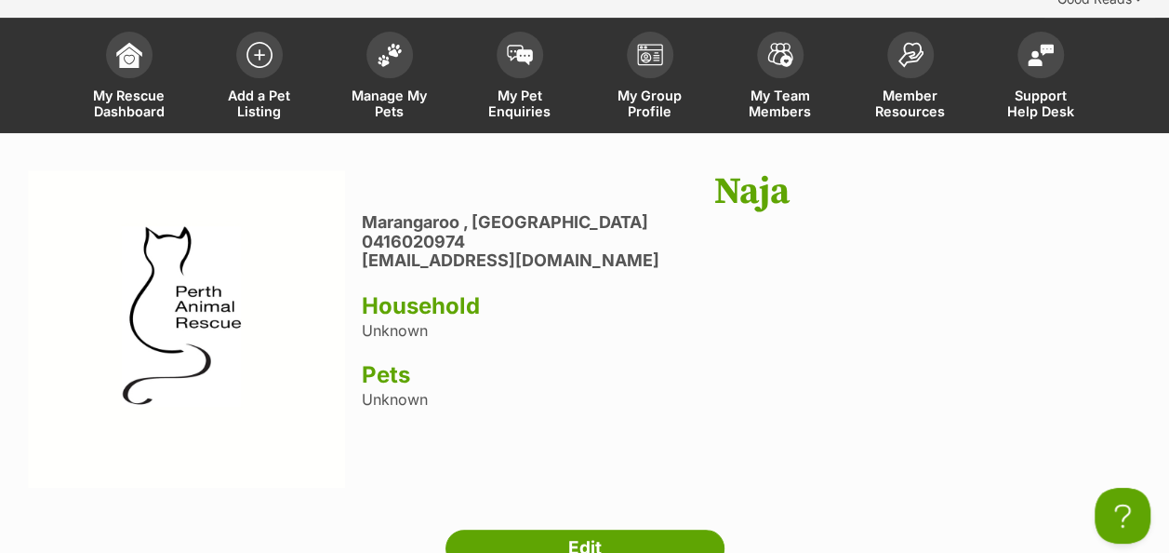
scroll to position [93, 0]
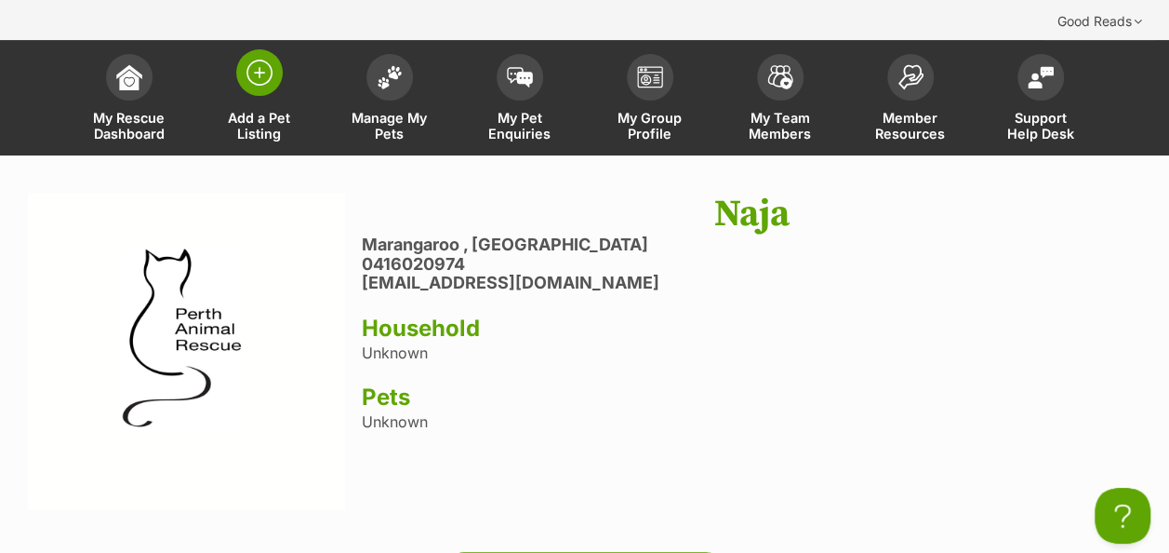
click at [240, 49] on span at bounding box center [259, 72] width 47 height 47
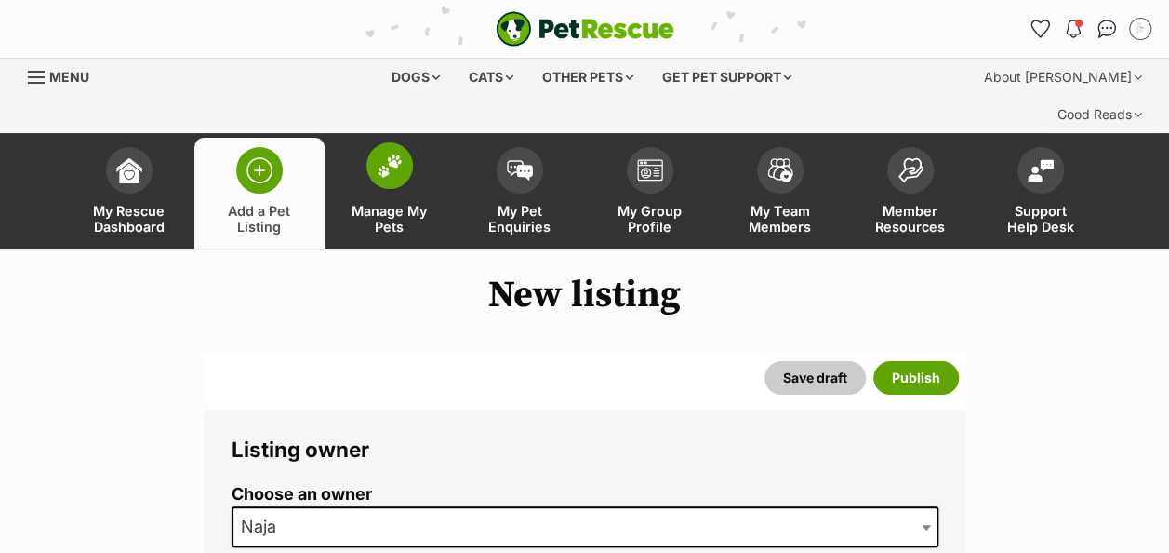
click at [382, 203] on span "Manage My Pets" at bounding box center [390, 219] width 84 height 32
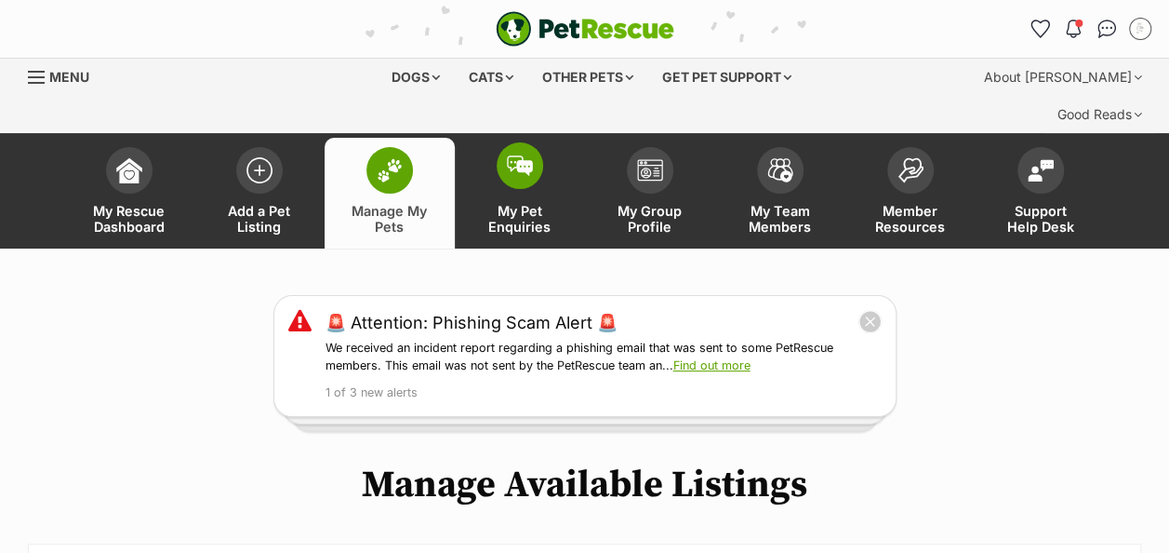
click at [528, 203] on span "My Pet Enquiries" at bounding box center [520, 219] width 84 height 32
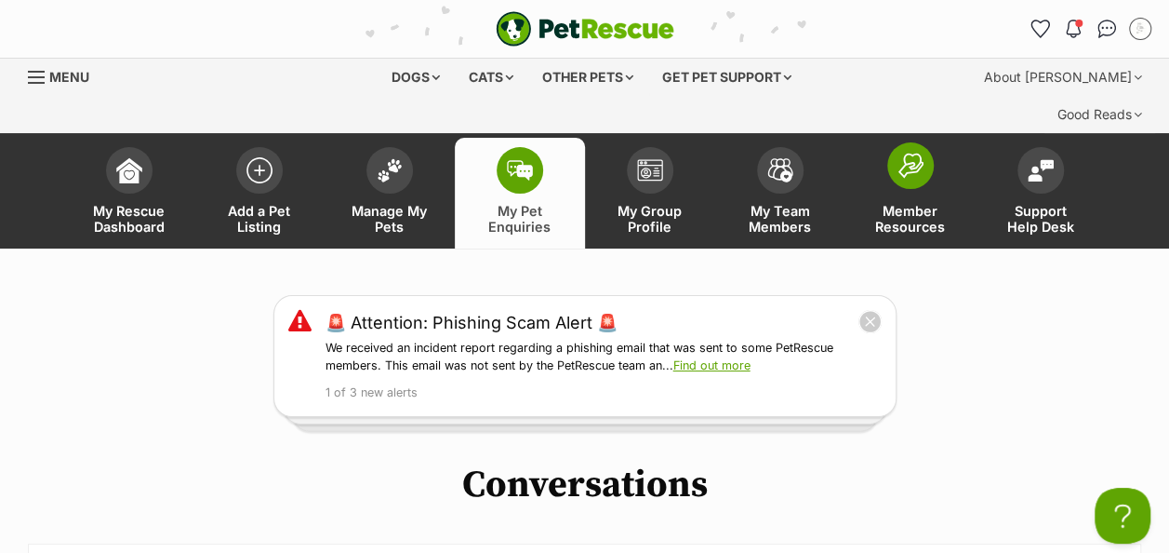
click at [930, 203] on span "Member Resources" at bounding box center [911, 219] width 84 height 32
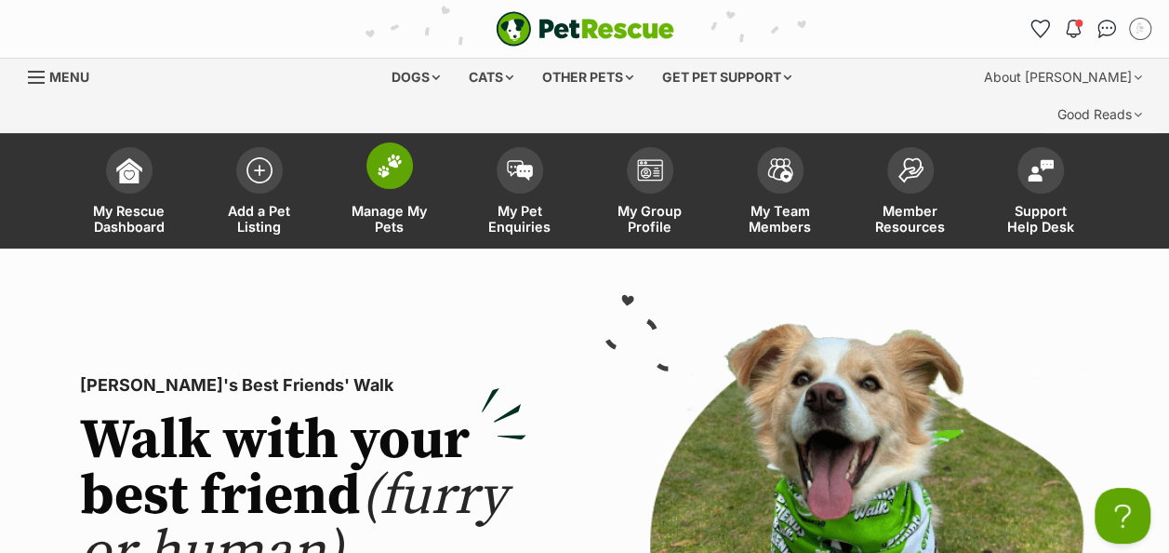
click at [367, 142] on link "Manage My Pets" at bounding box center [390, 193] width 130 height 111
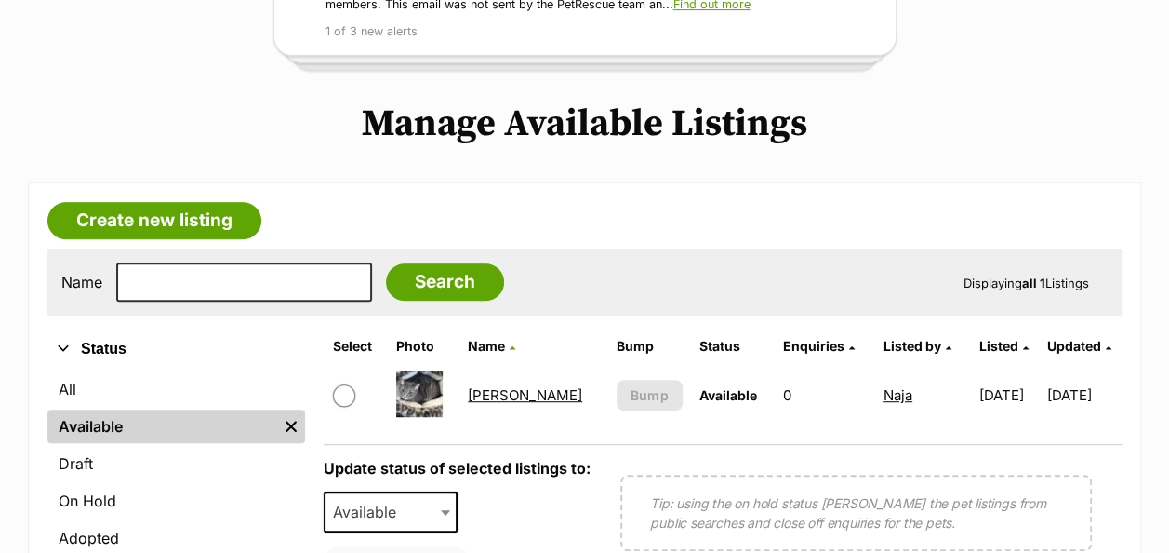
scroll to position [372, 0]
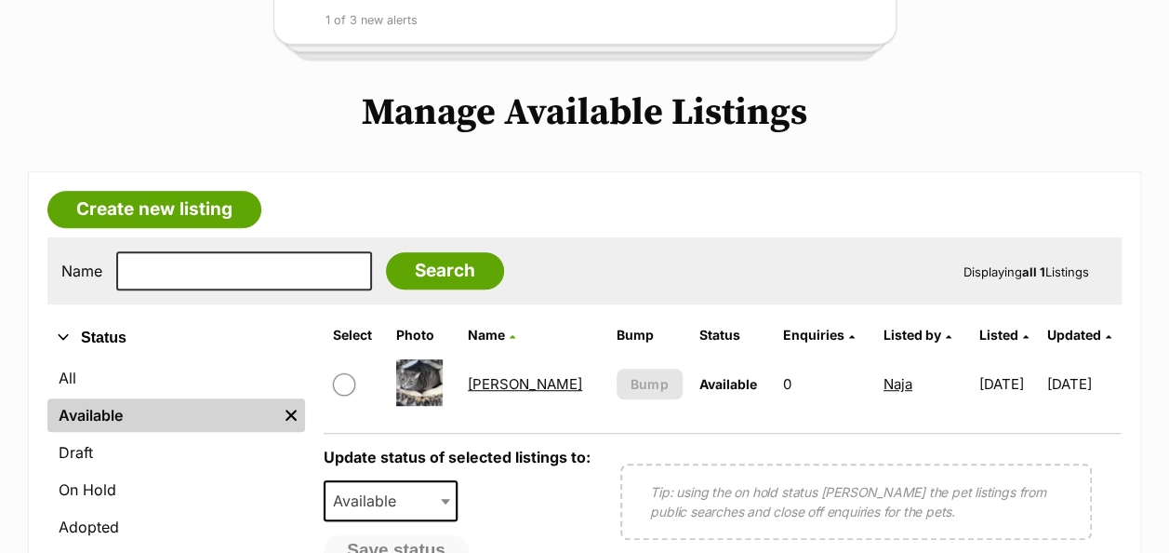
click at [488, 375] on link "[PERSON_NAME]" at bounding box center [525, 384] width 114 height 18
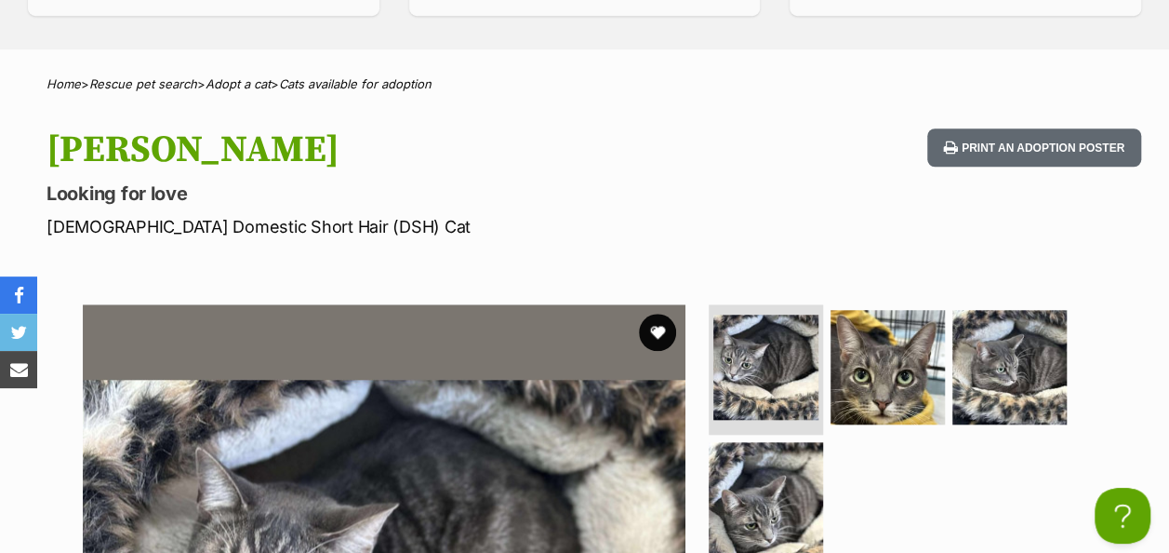
scroll to position [744, 0]
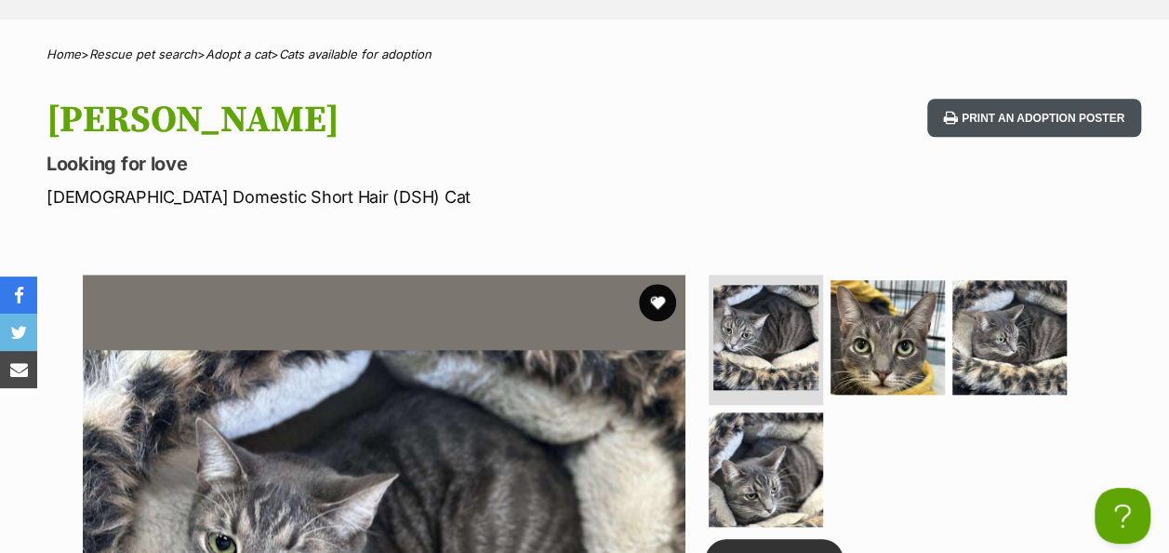
click at [1013, 99] on button "Print an adoption poster" at bounding box center [1034, 118] width 214 height 38
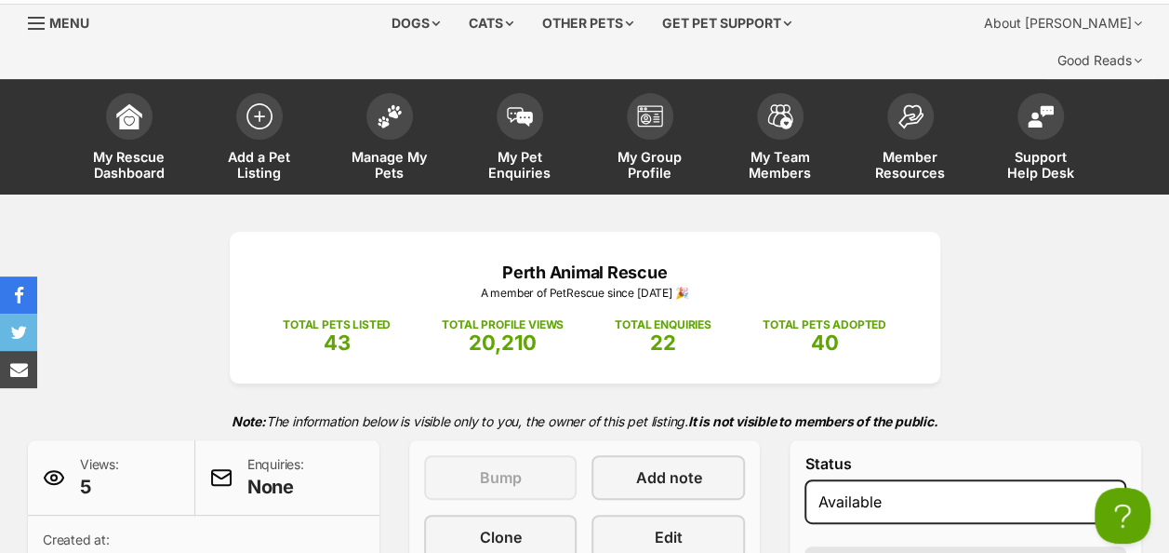
scroll to position [0, 0]
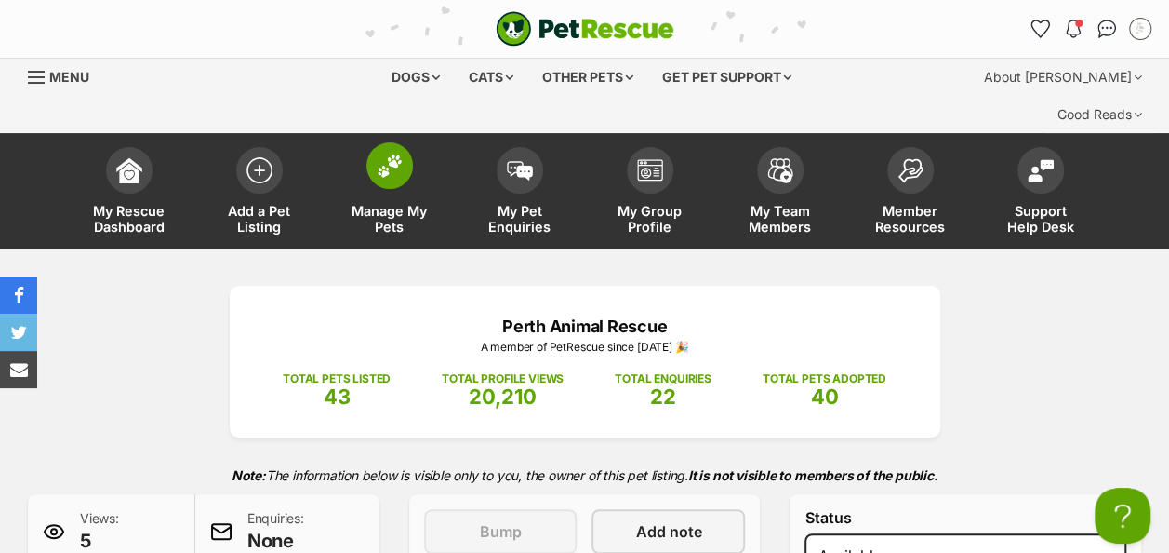
click at [371, 203] on span "Manage My Pets" at bounding box center [390, 219] width 84 height 32
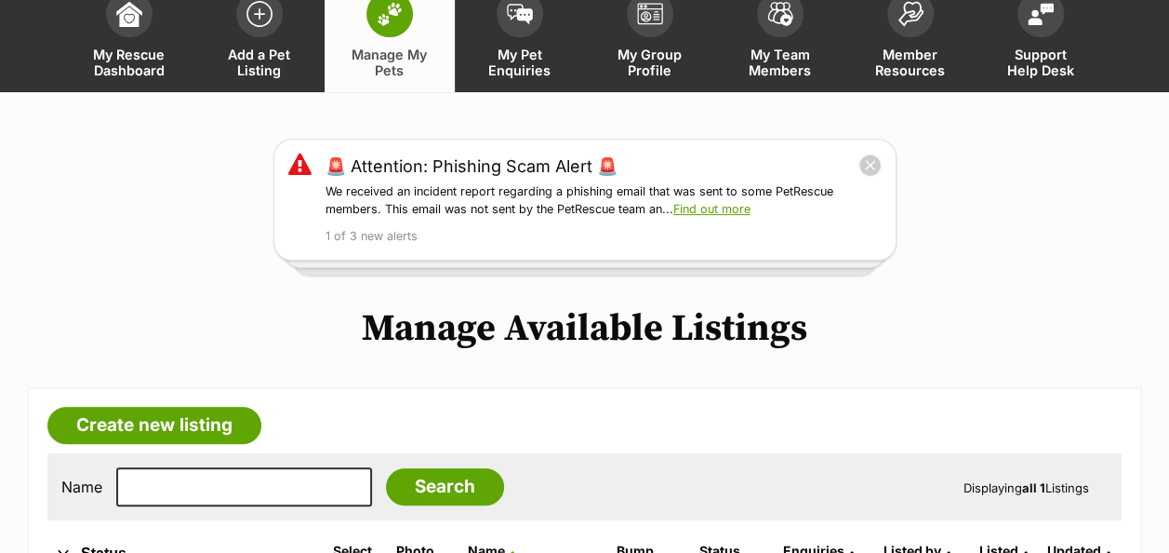
scroll to position [279, 0]
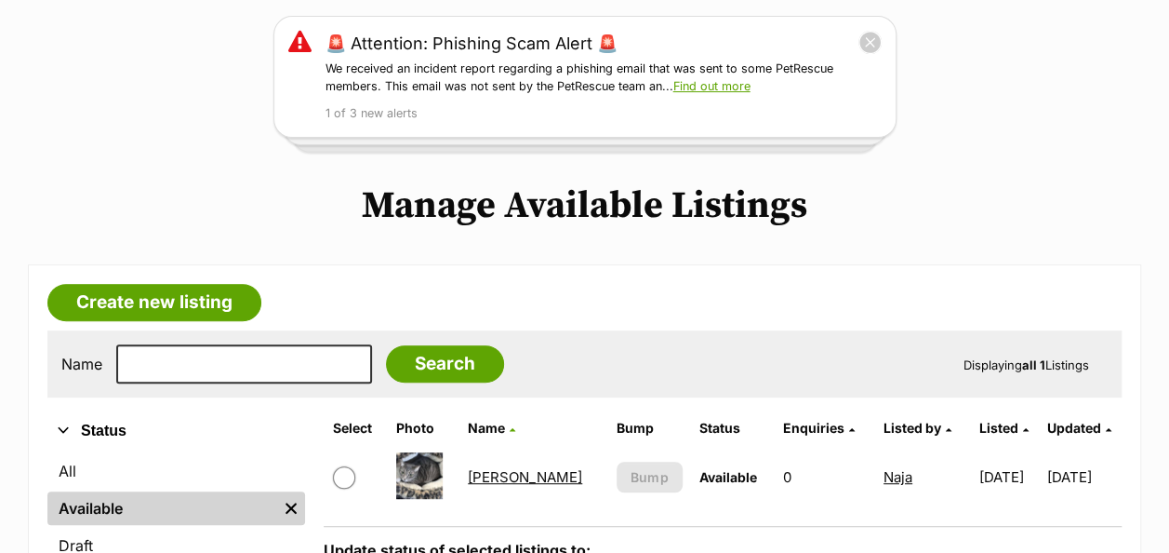
click at [488, 468] on link "[PERSON_NAME]" at bounding box center [525, 477] width 114 height 18
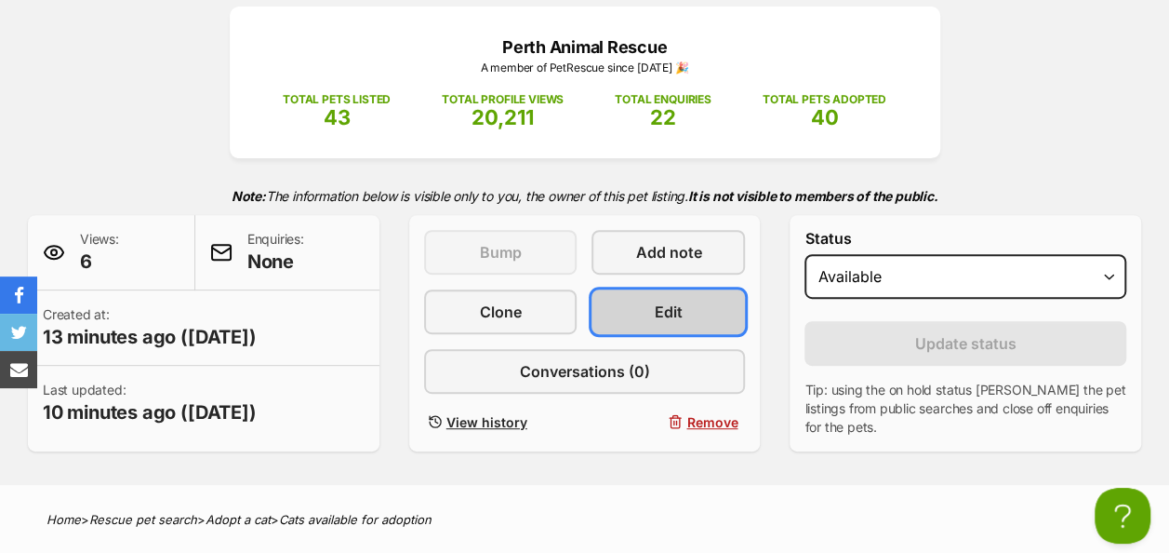
click at [655, 300] on span "Edit" at bounding box center [669, 311] width 28 height 22
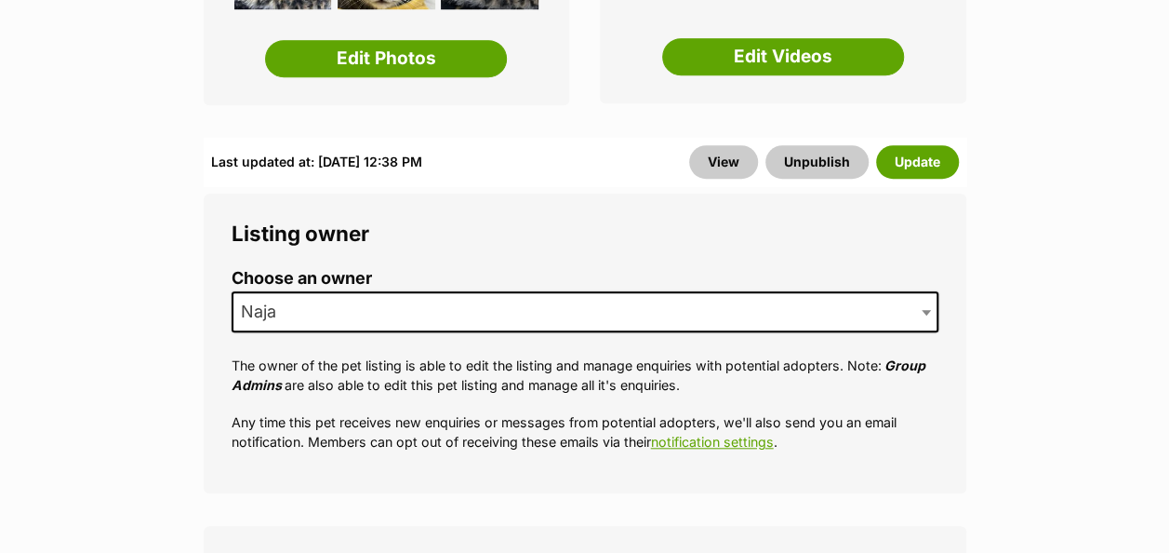
scroll to position [744, 0]
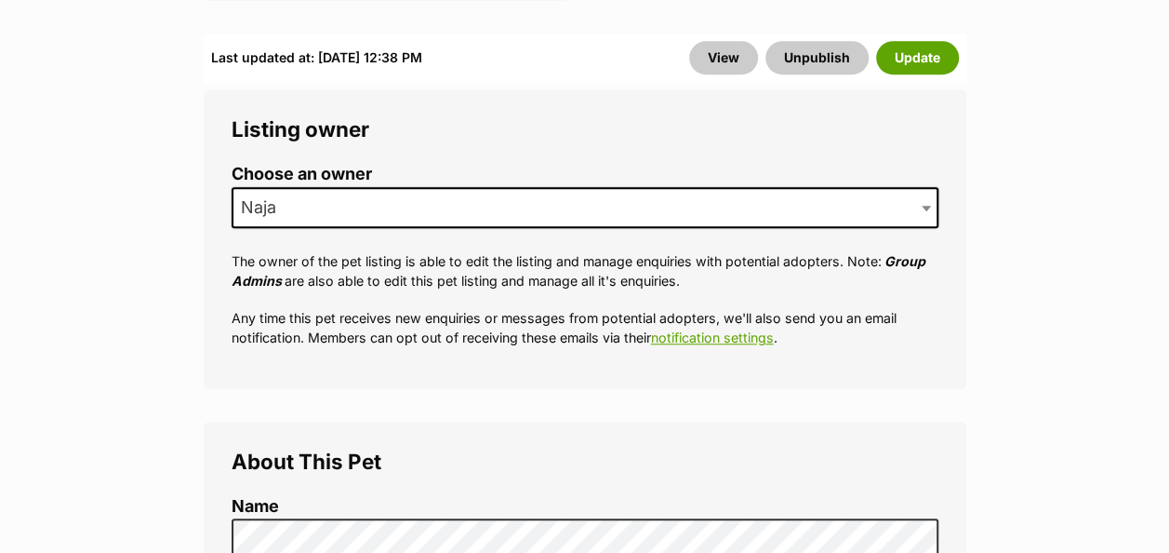
click at [534, 187] on span "Naja" at bounding box center [585, 207] width 707 height 41
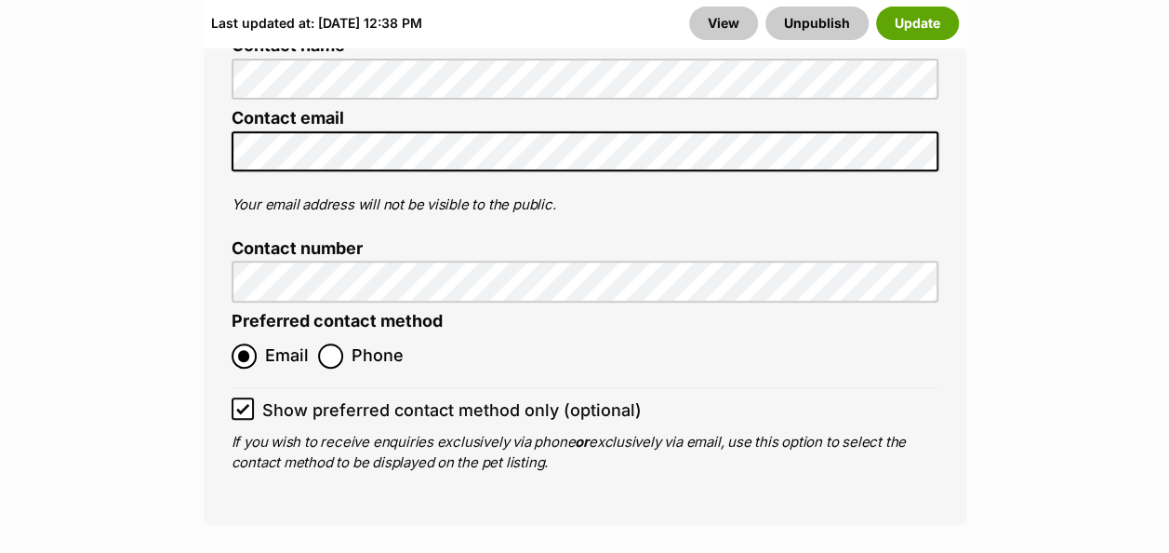
scroll to position [7349, 0]
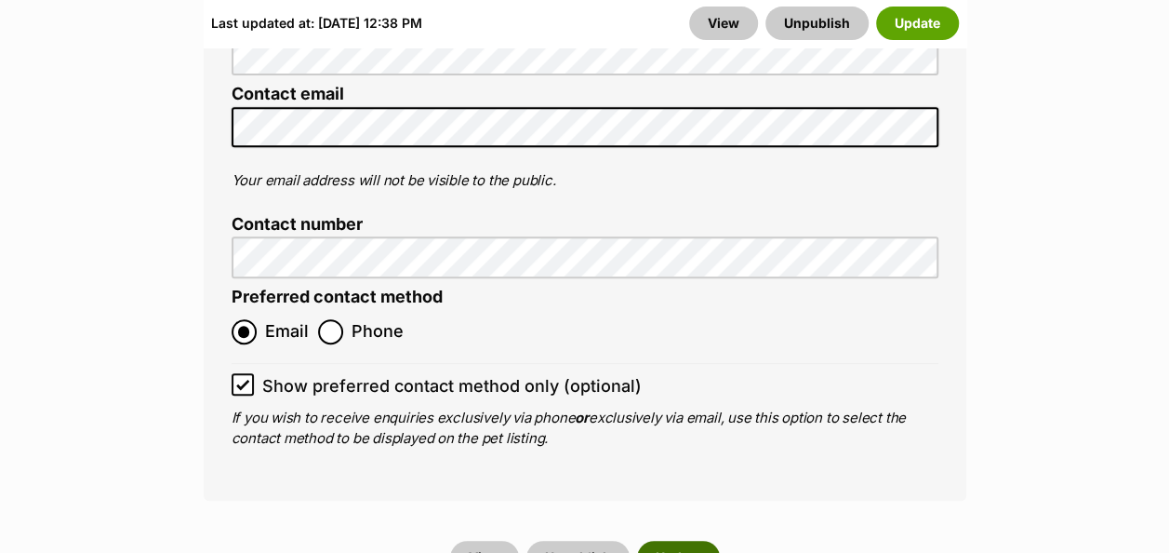
click at [662, 540] on button "Update" at bounding box center [678, 556] width 83 height 33
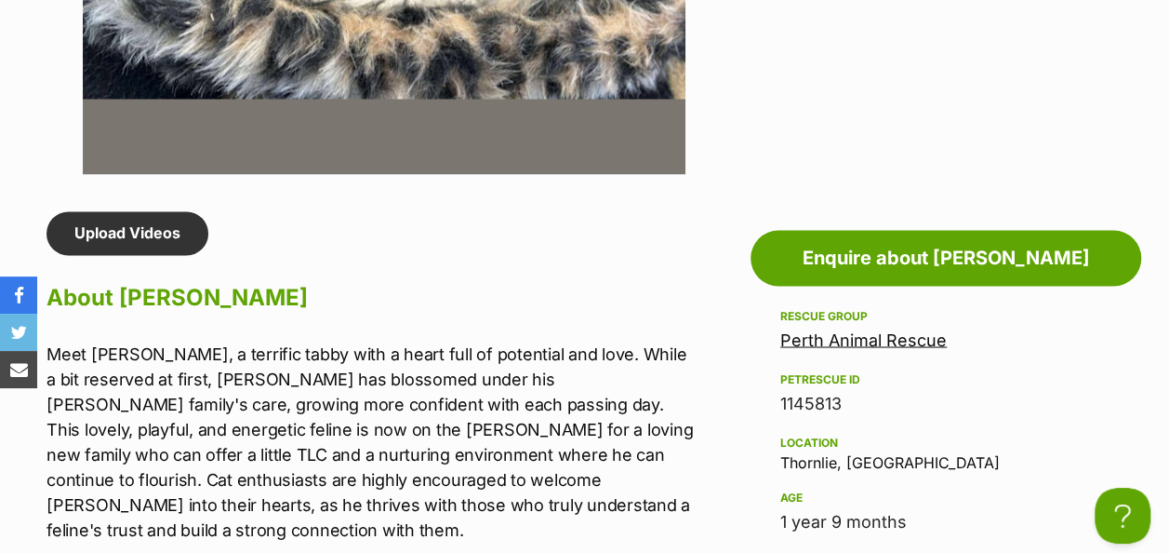
scroll to position [1488, 0]
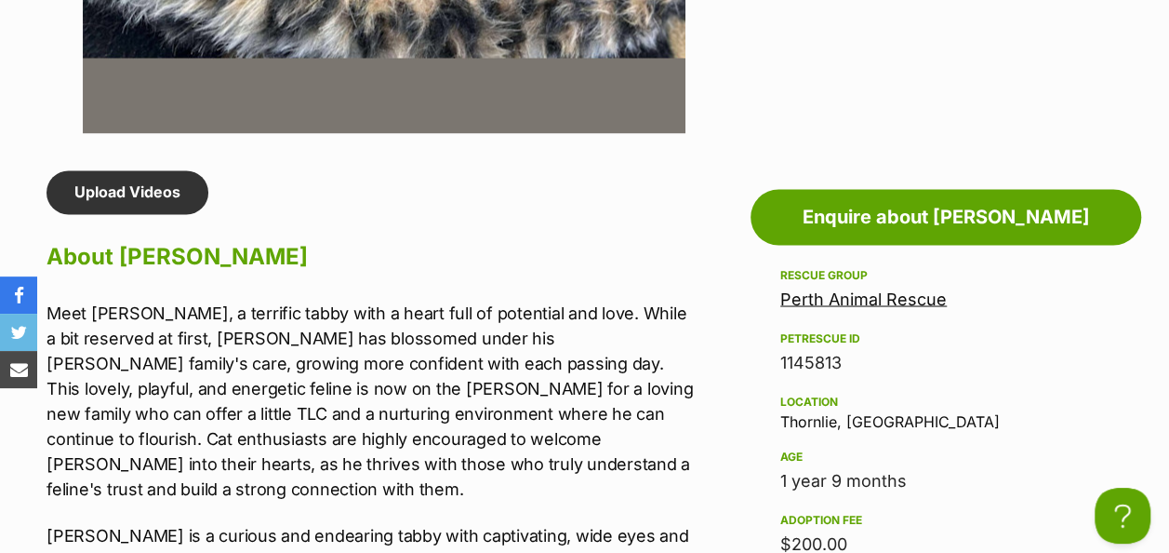
click at [851, 288] on link "Perth Animal Rescue" at bounding box center [863, 298] width 167 height 20
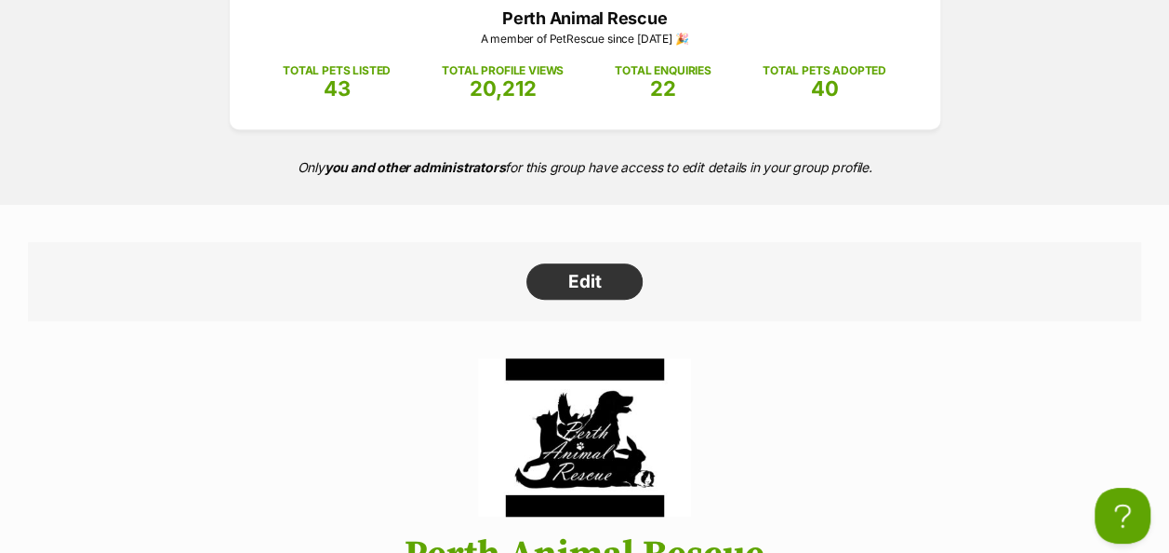
scroll to position [558, 0]
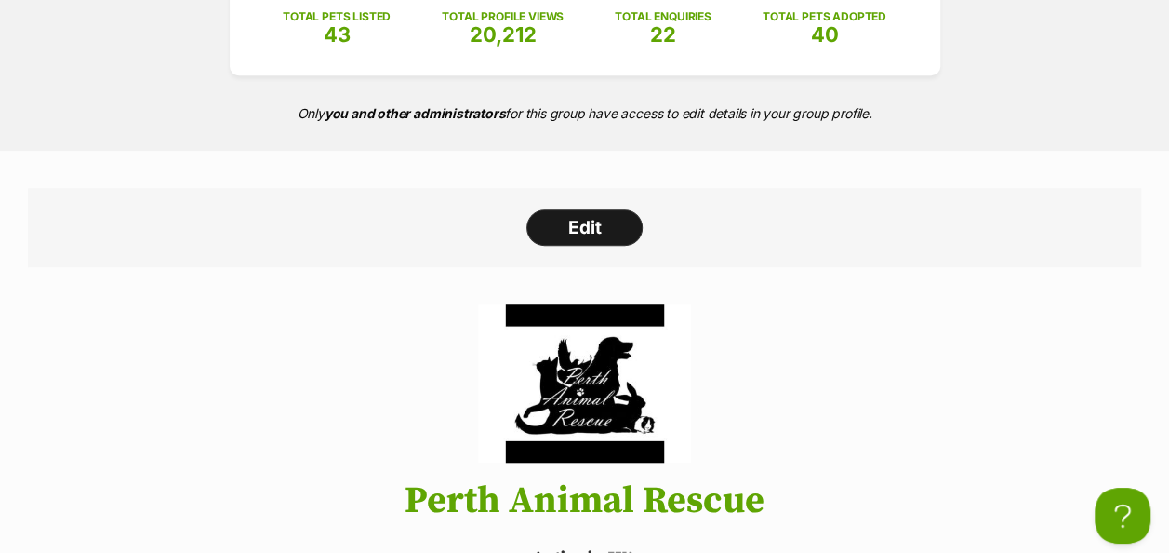
click at [588, 209] on link "Edit" at bounding box center [585, 227] width 116 height 37
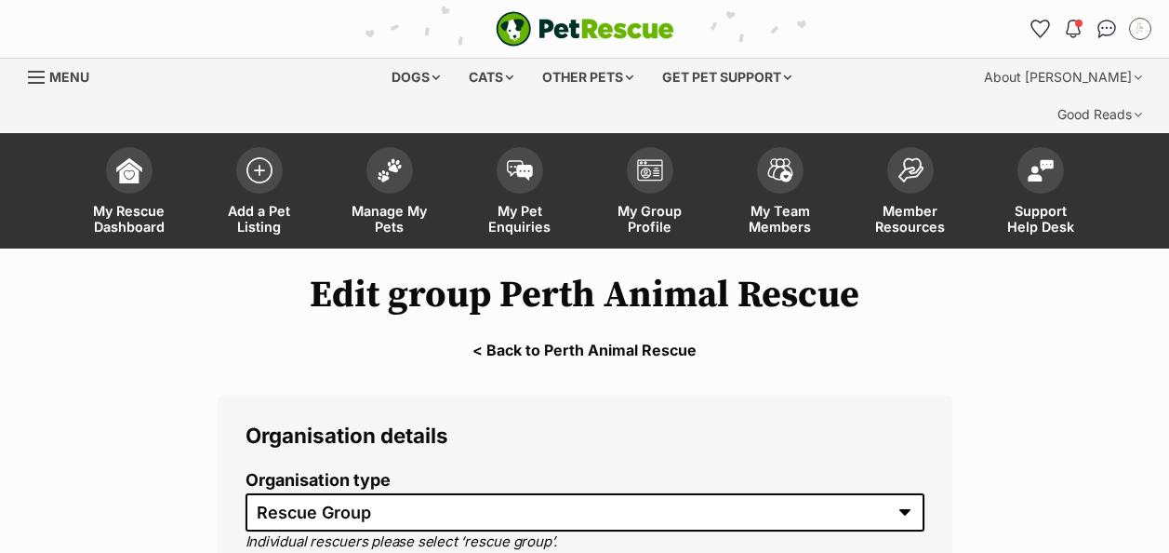
select select "rescue group"
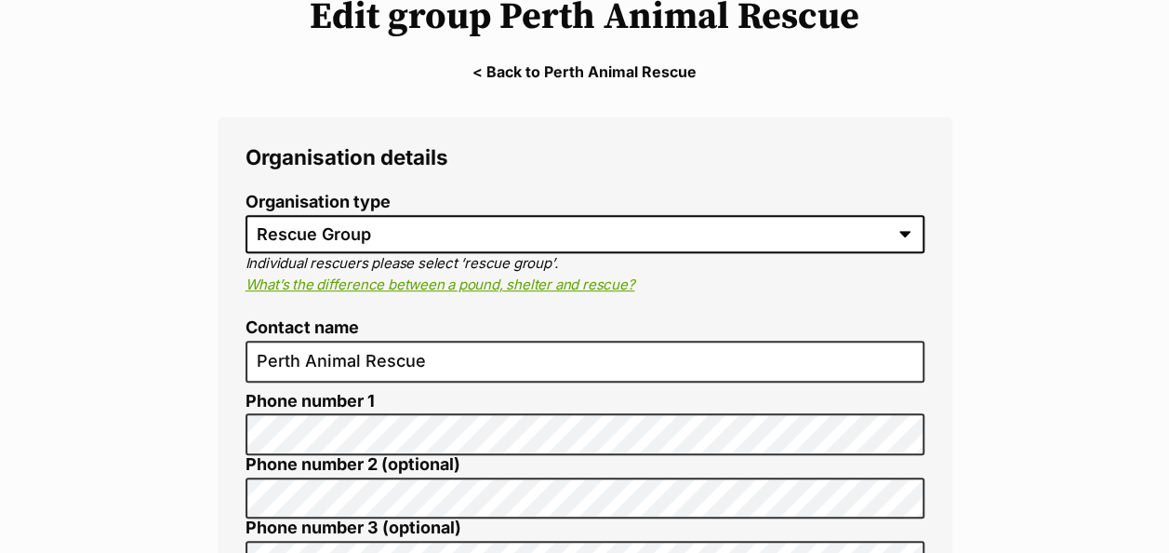
scroll to position [279, 0]
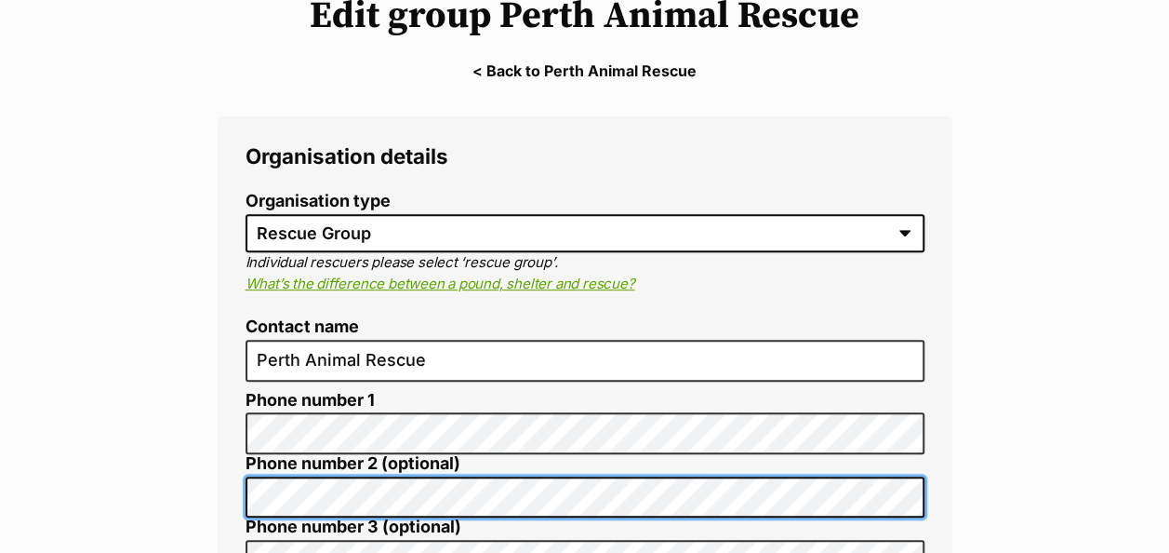
scroll to position [0, 0]
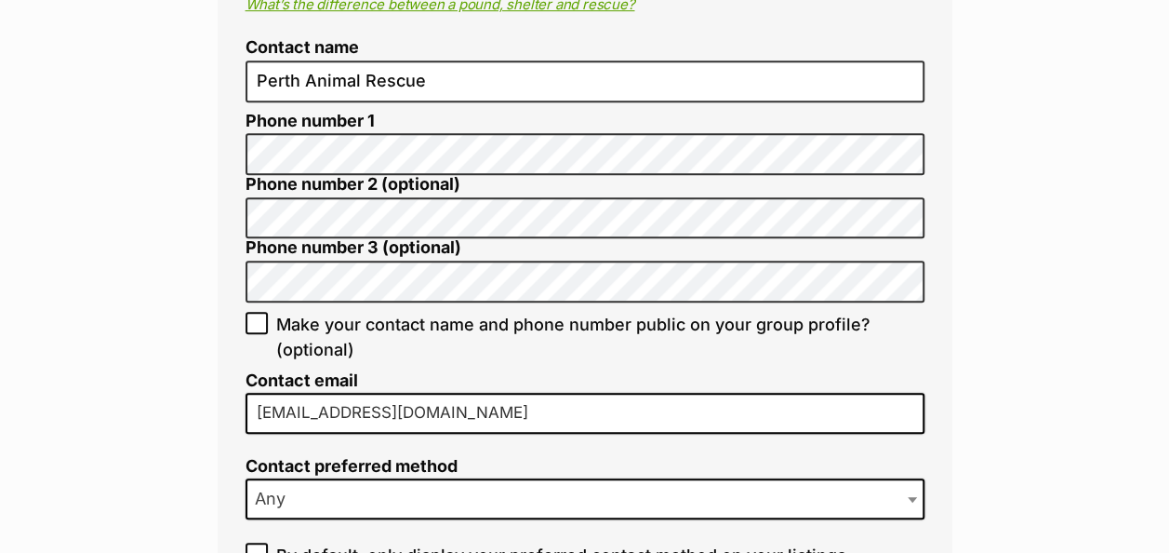
scroll to position [651, 0]
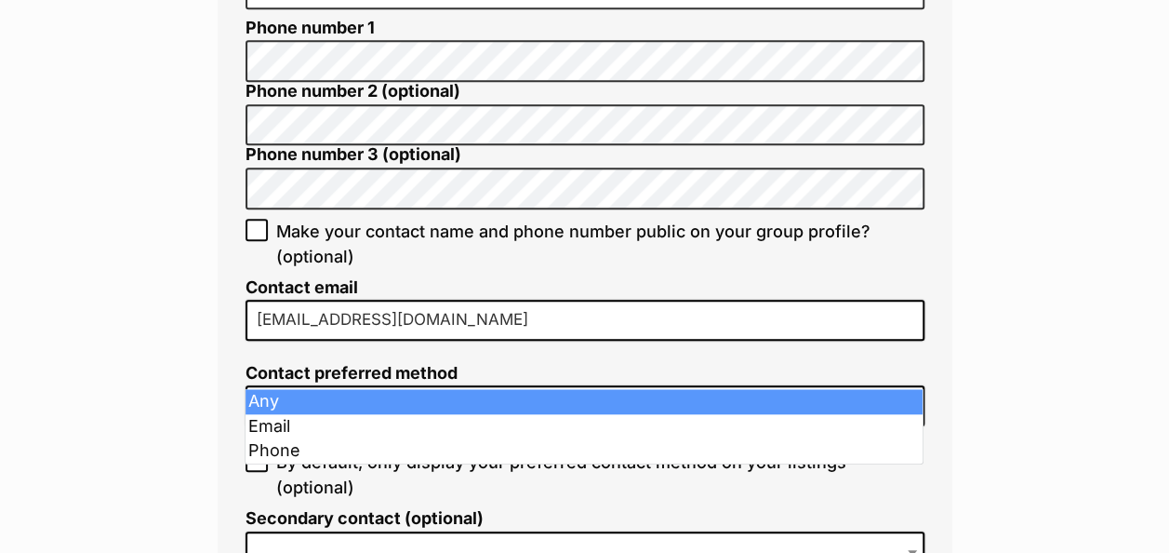
click at [309, 385] on span "Any" at bounding box center [585, 405] width 679 height 41
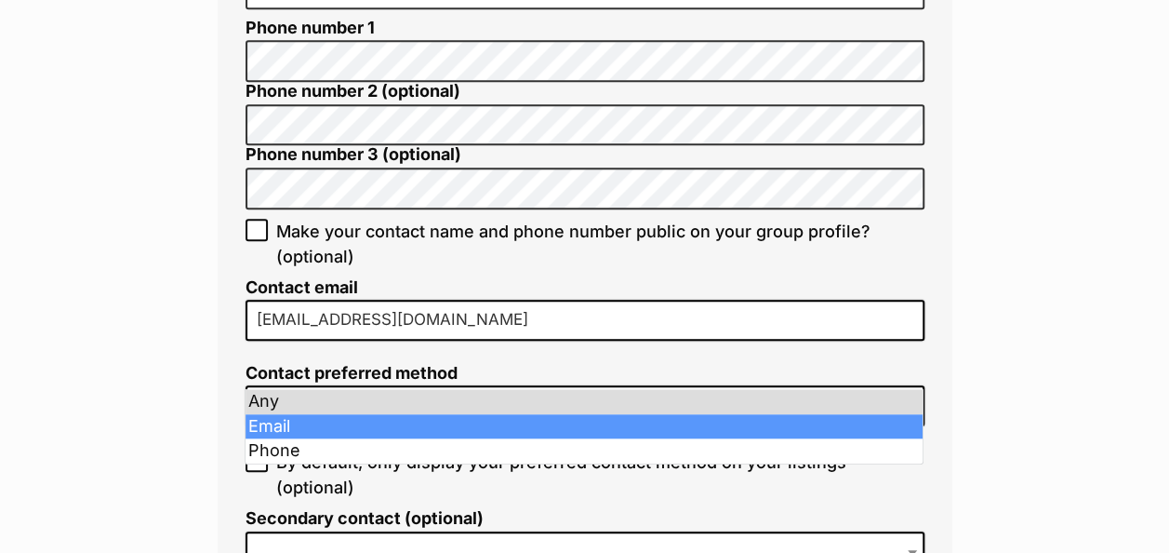
select select "email"
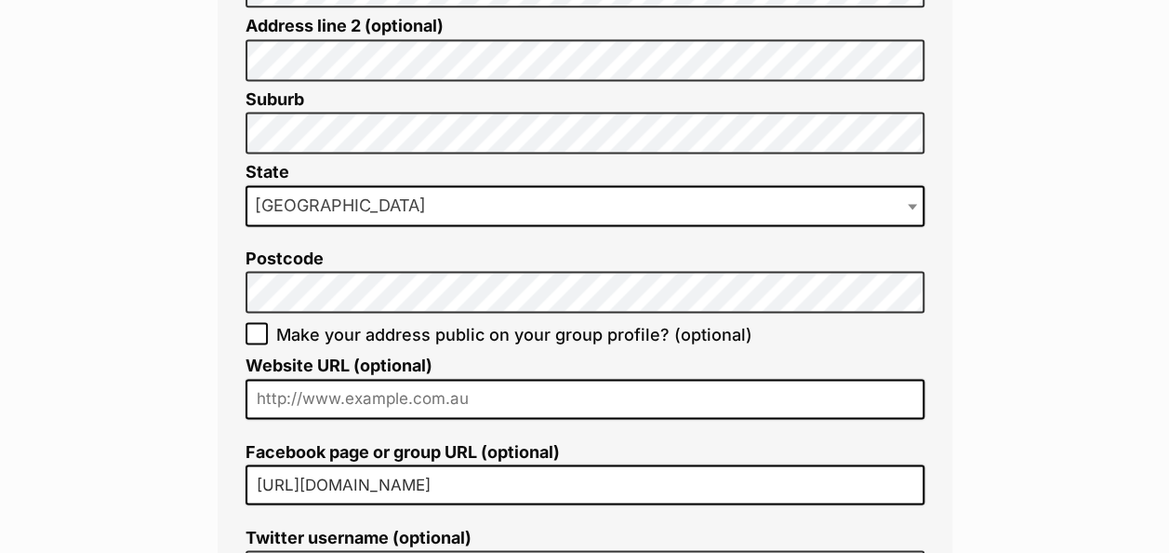
scroll to position [1395, 0]
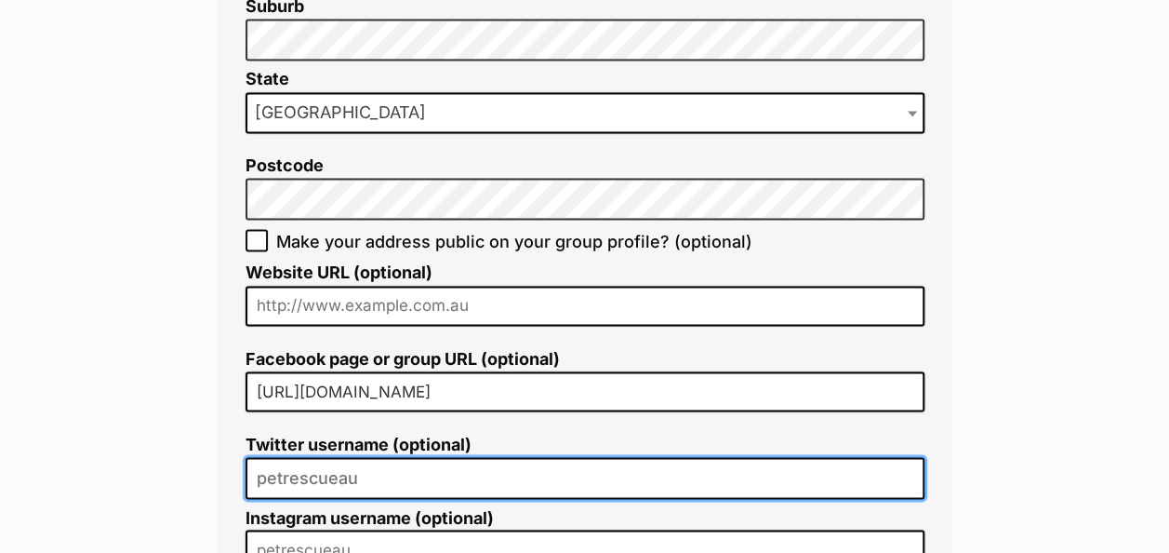
drag, startPoint x: 379, startPoint y: 413, endPoint x: 157, endPoint y: 388, distance: 222.8
drag, startPoint x: 367, startPoint y: 414, endPoint x: 268, endPoint y: 403, distance: 99.2
click at [268, 457] on input "Twitter username (optional)" at bounding box center [585, 478] width 679 height 42
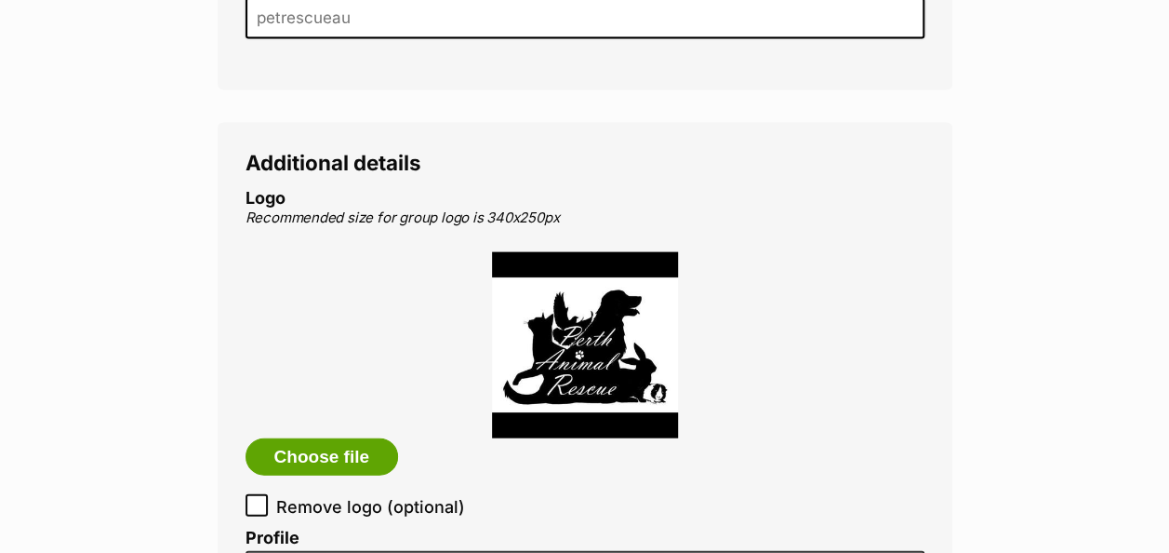
scroll to position [1954, 0]
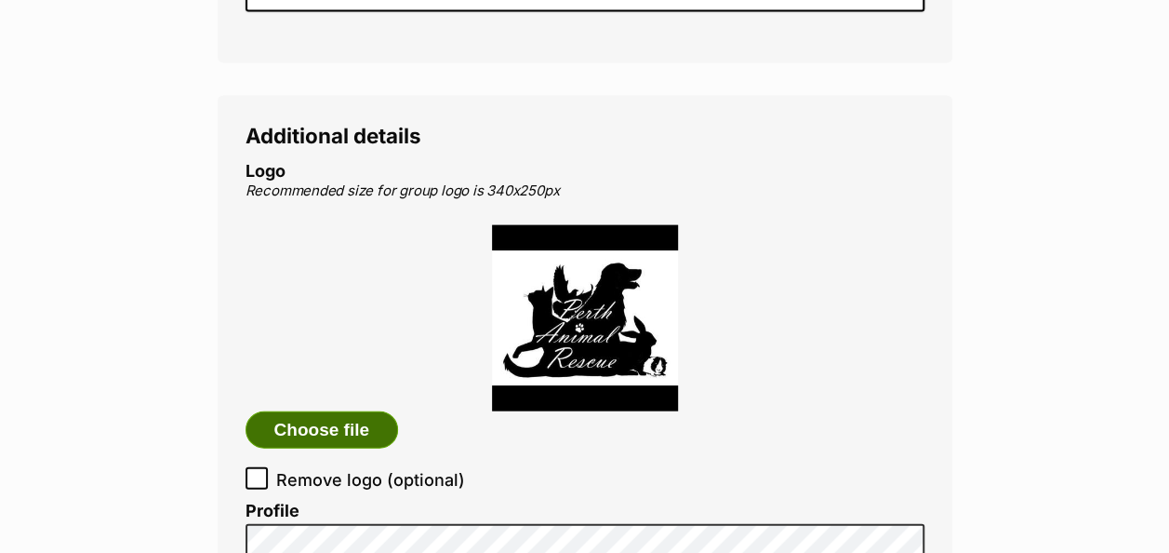
click at [318, 411] on button "Choose file" at bounding box center [322, 429] width 153 height 37
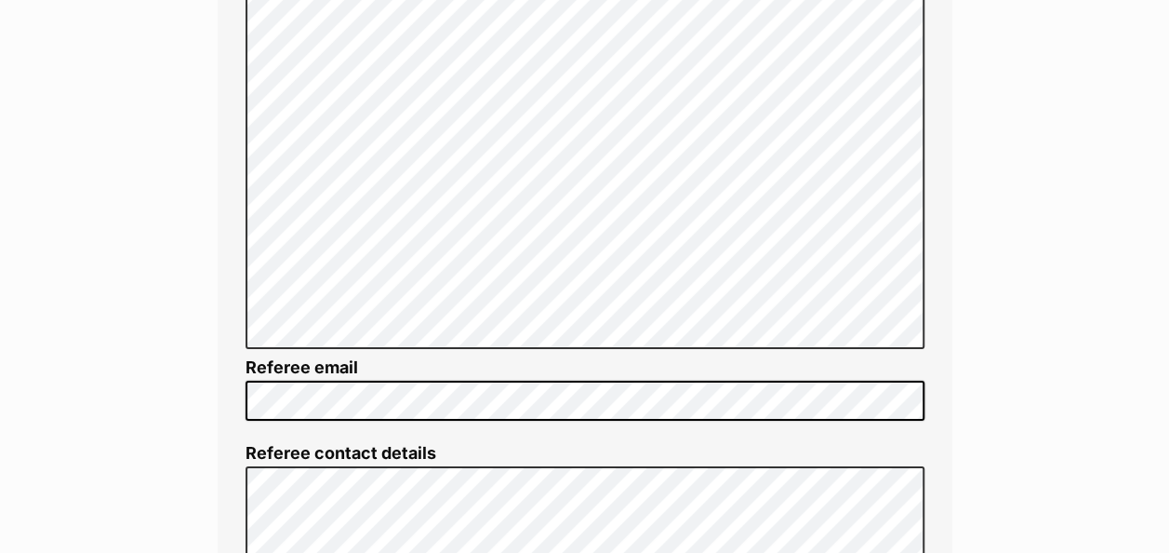
scroll to position [3000, 0]
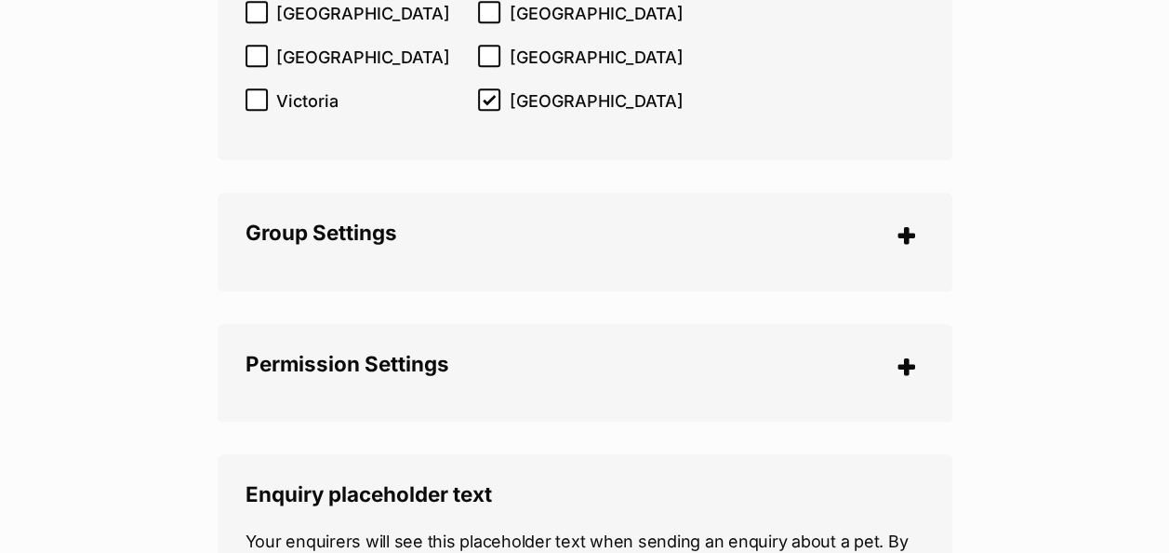
scroll to position [4302, 0]
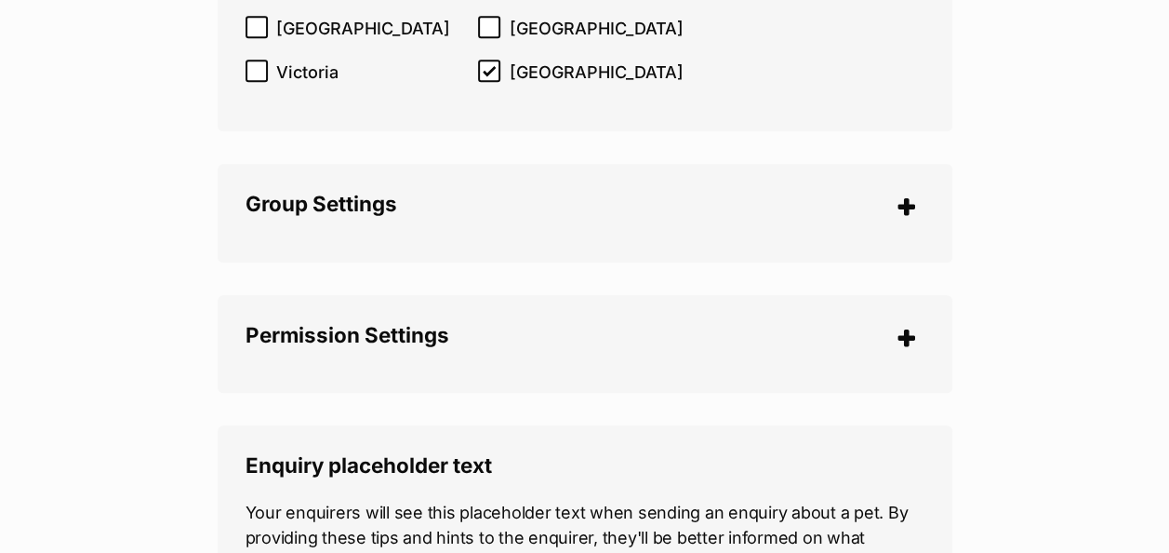
click at [913, 323] on legend "Permission Settings" at bounding box center [585, 337] width 679 height 29
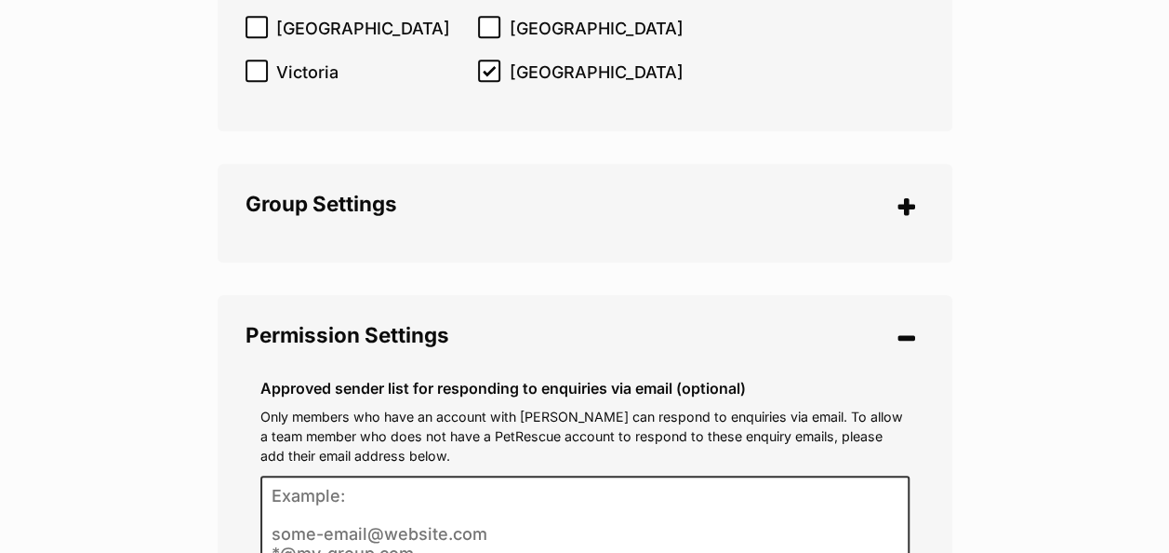
click at [899, 323] on legend "Permission Settings" at bounding box center [585, 337] width 679 height 29
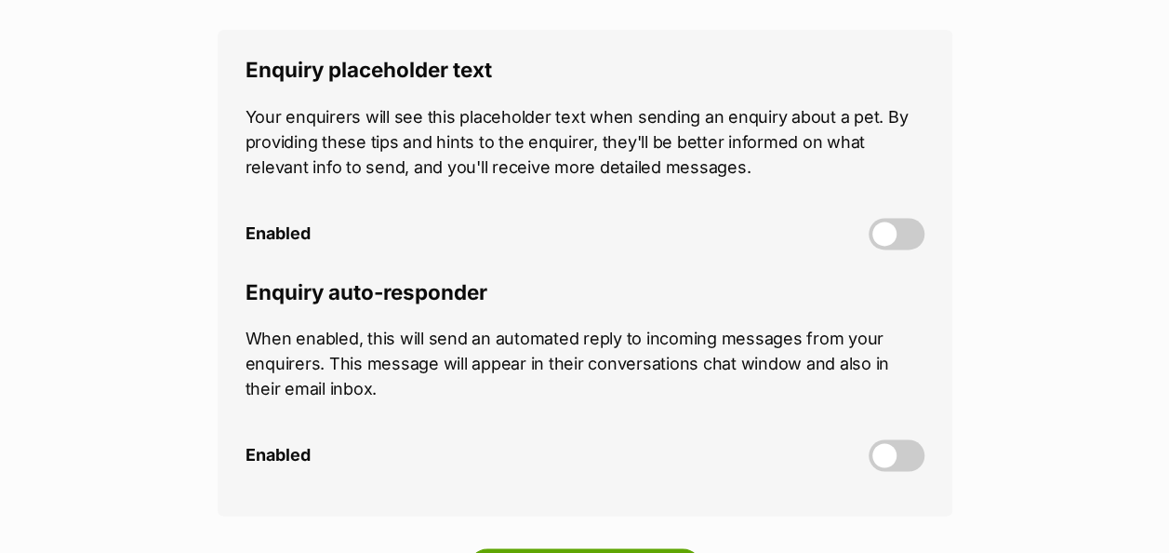
scroll to position [4767, 0]
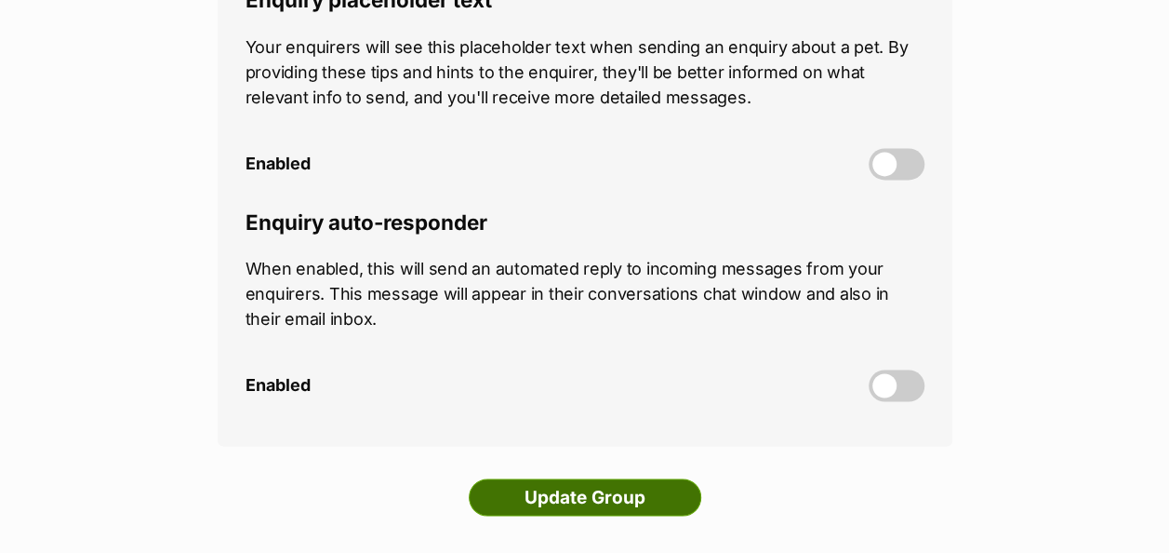
click at [529, 478] on input "Update Group" at bounding box center [585, 496] width 233 height 37
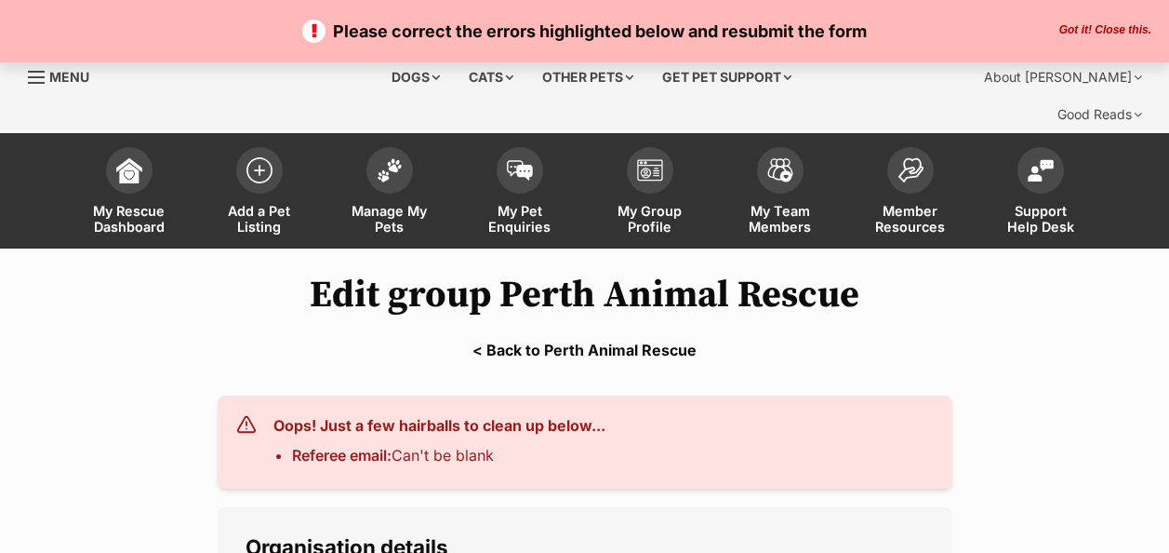
select select "rescue group"
click at [392, 446] on strong "Referee email:" at bounding box center [342, 455] width 100 height 19
click at [471, 414] on h3 "Oops! Just a few hairballs to clean up below..." at bounding box center [439, 425] width 332 height 22
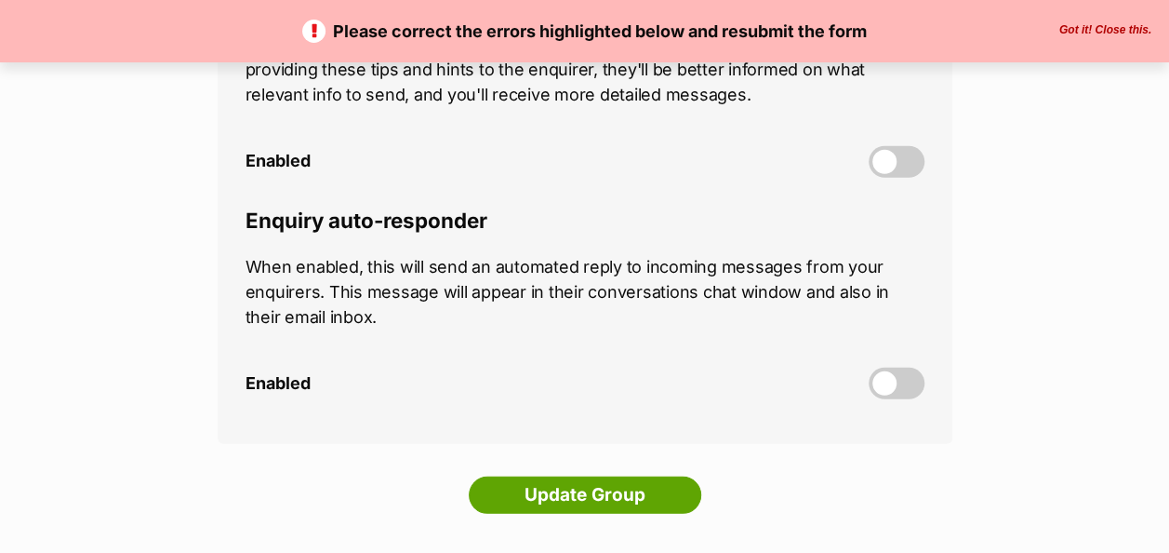
scroll to position [6140, 0]
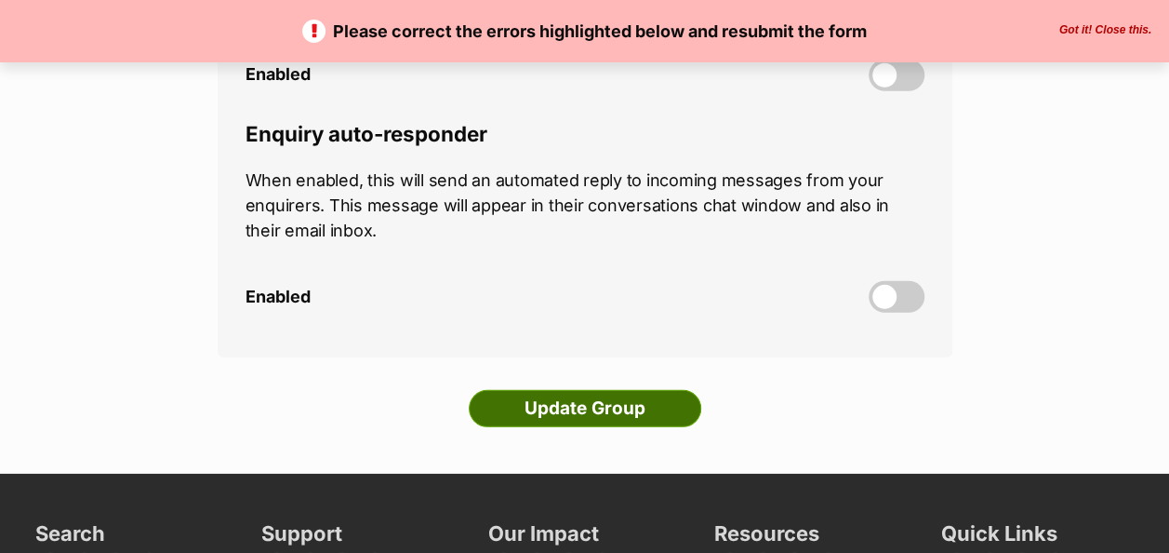
click at [588, 390] on input "Update Group" at bounding box center [585, 408] width 233 height 37
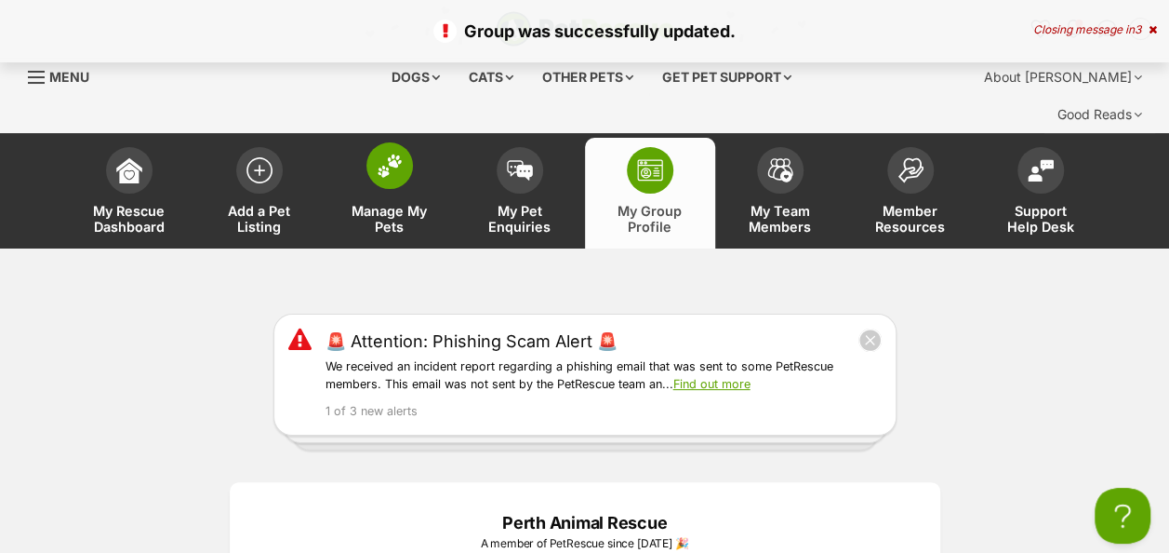
click at [398, 203] on span "Manage My Pets" at bounding box center [390, 219] width 84 height 32
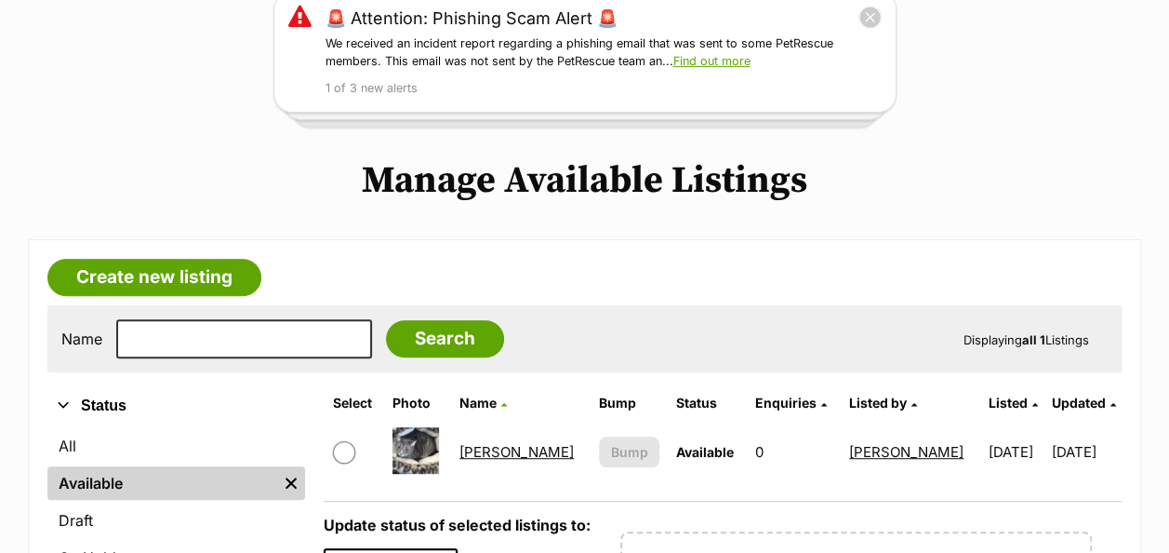
scroll to position [372, 0]
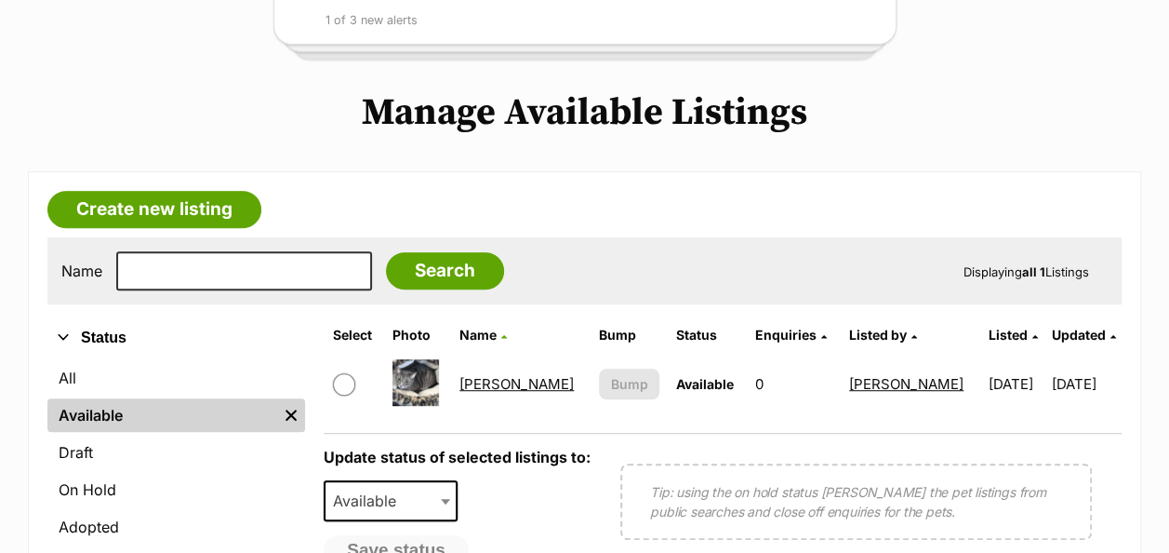
click at [477, 375] on link "[PERSON_NAME]" at bounding box center [517, 384] width 114 height 18
